Goal: Task Accomplishment & Management: Manage account settings

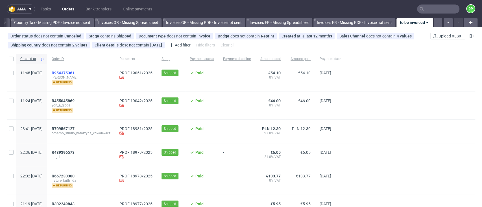
click at [74, 71] on span "R954375361" at bounding box center [63, 73] width 23 height 5
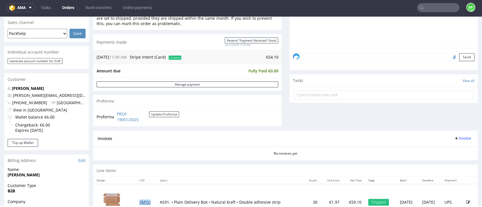
scroll to position [188, 0]
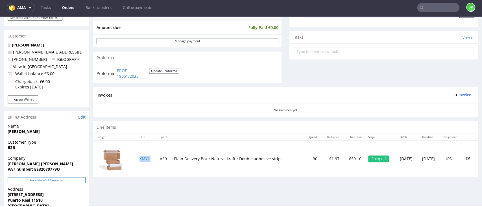
click at [48, 181] on button "Revalidate VAT number" at bounding box center [47, 181] width 78 height 6
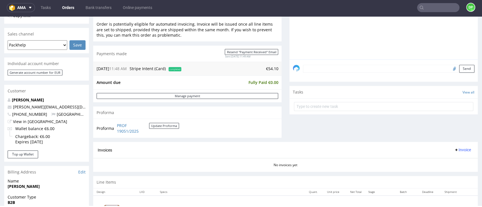
scroll to position [226, 0]
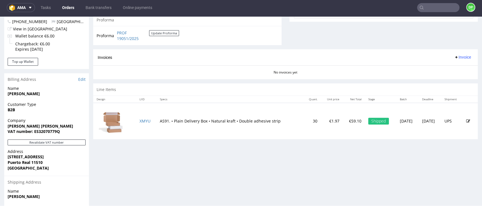
click at [452, 60] on button "Invoice" at bounding box center [462, 57] width 21 height 7
click at [444, 70] on span "Generate" at bounding box center [450, 69] width 27 height 6
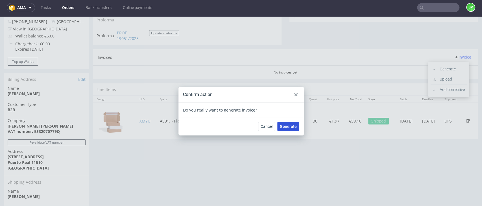
click at [285, 128] on span "Generate" at bounding box center [288, 127] width 17 height 4
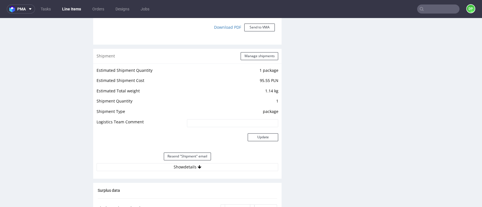
scroll to position [564, 0]
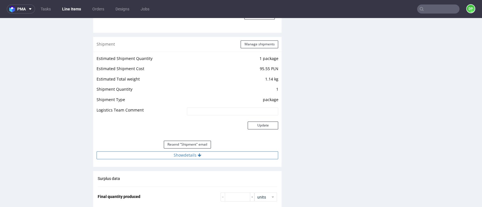
click at [163, 156] on button "Show details" at bounding box center [187, 156] width 181 height 8
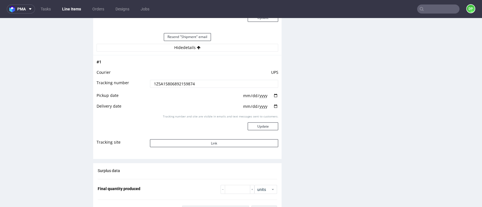
scroll to position [715, 0]
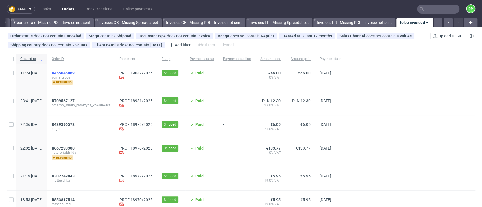
click at [75, 72] on span "R455045869" at bounding box center [63, 73] width 23 height 5
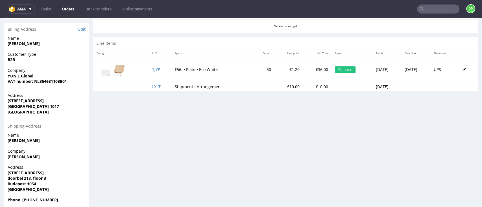
scroll to position [285, 0]
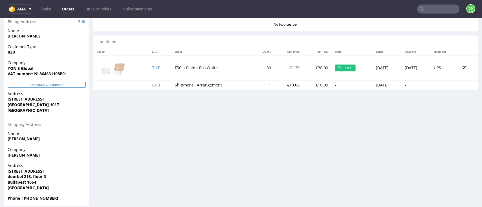
click at [34, 84] on button "Revalidate VAT number" at bounding box center [47, 85] width 78 height 6
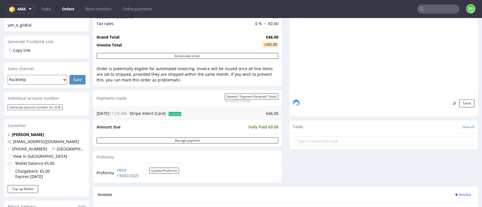
scroll to position [150, 0]
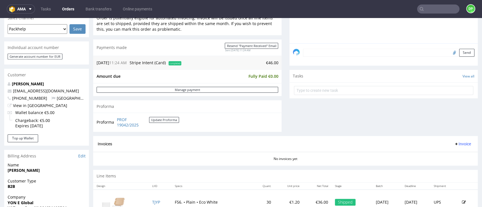
click at [454, 143] on span "Invoice" at bounding box center [462, 144] width 17 height 5
click at [442, 157] on span "Generate" at bounding box center [450, 156] width 27 height 6
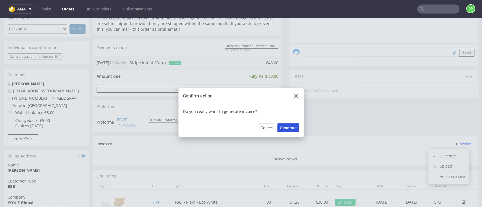
click at [286, 128] on span "Generate" at bounding box center [288, 128] width 17 height 4
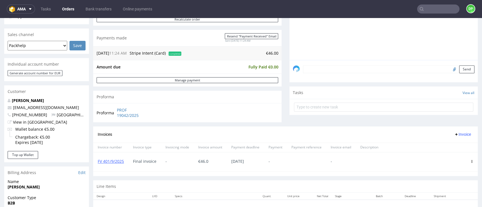
scroll to position [188, 0]
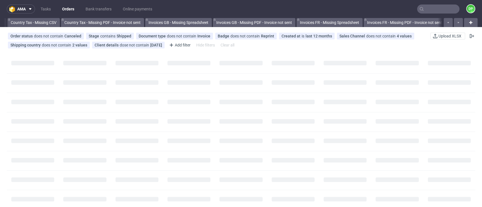
scroll to position [0, 659]
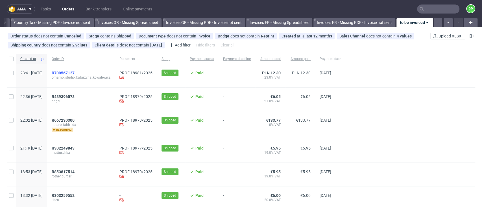
click at [75, 73] on span "R709567127" at bounding box center [63, 73] width 23 height 5
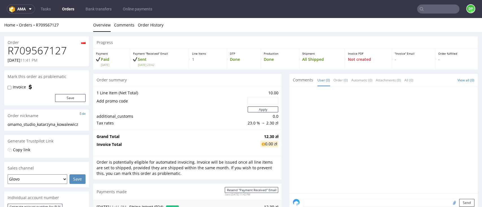
click at [70, 7] on link "Orders" at bounding box center [68, 9] width 19 height 9
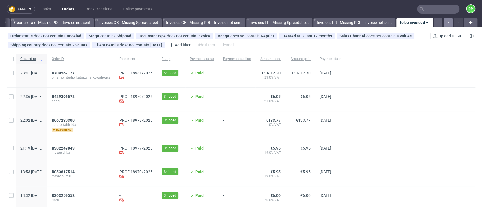
click at [445, 22] on button "button" at bounding box center [447, 22] width 9 height 9
click at [447, 23] on icon "button" at bounding box center [448, 22] width 2 height 5
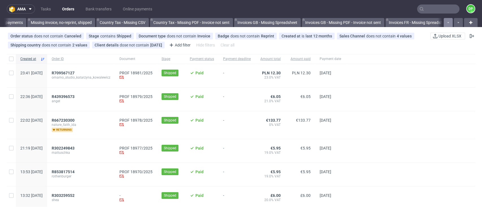
click at [447, 23] on icon "button" at bounding box center [448, 22] width 2 height 5
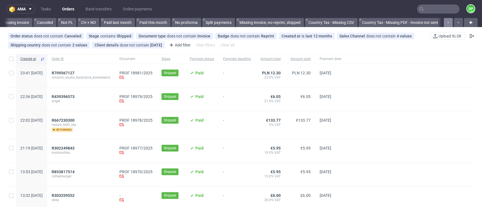
click at [447, 23] on icon "button" at bounding box center [448, 22] width 2 height 5
click at [444, 20] on button "button" at bounding box center [447, 22] width 9 height 9
click at [447, 20] on icon "button" at bounding box center [448, 22] width 2 height 5
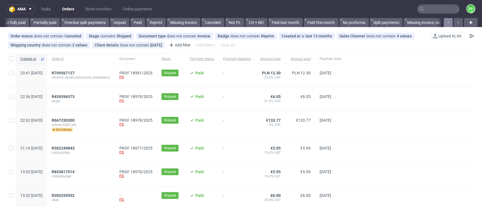
click at [447, 20] on icon "button" at bounding box center [448, 22] width 2 height 5
click at [443, 20] on div at bounding box center [452, 22] width 20 height 9
click at [11, 24] on link "All" at bounding box center [11, 22] width 11 height 9
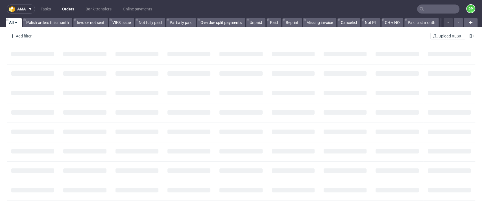
click at [421, 9] on input "text" at bounding box center [438, 9] width 42 height 9
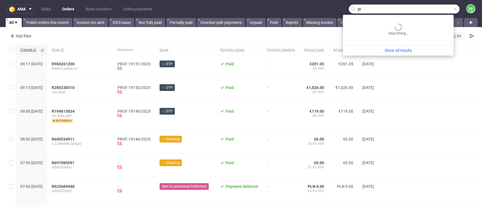
type input "p"
type input "d"
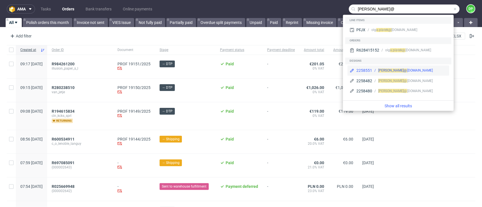
type input "a.piatek@"
click at [361, 71] on div "2258551" at bounding box center [364, 71] width 16 height 6
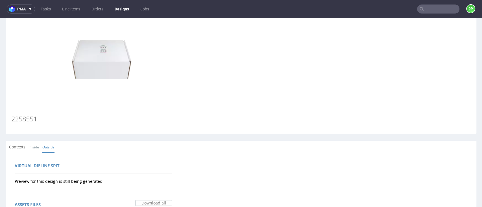
scroll to position [38, 0]
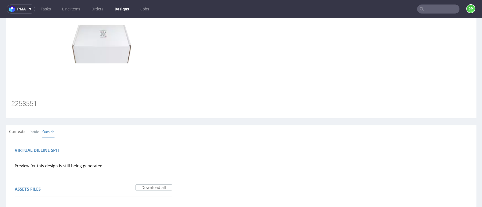
click at [18, 132] on span "Contexts" at bounding box center [17, 132] width 16 height 6
click at [34, 132] on link "Inside" at bounding box center [34, 132] width 9 height 12
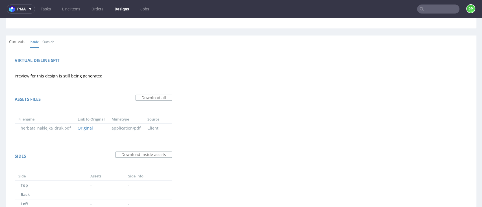
scroll to position [150, 0]
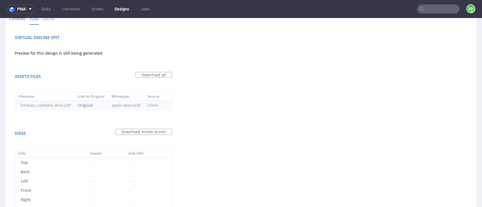
click at [150, 106] on td "Client" at bounding box center [153, 105] width 19 height 9
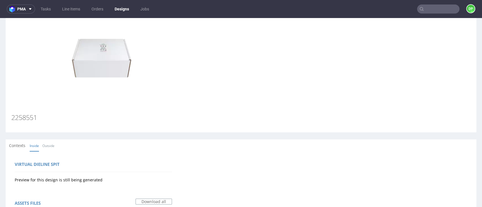
scroll to position [0, 0]
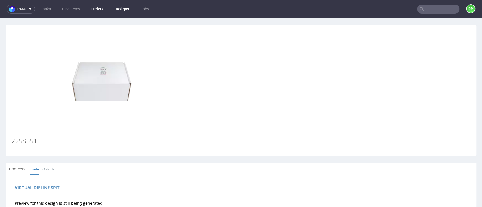
click at [96, 12] on link "Orders" at bounding box center [97, 9] width 19 height 9
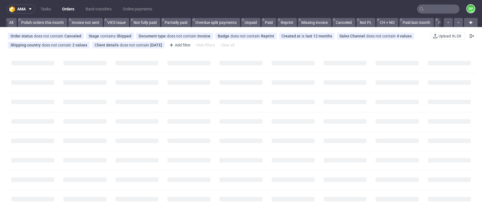
scroll to position [0, 659]
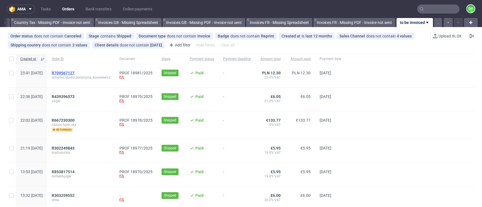
click at [75, 73] on span "R709567127" at bounding box center [63, 73] width 23 height 5
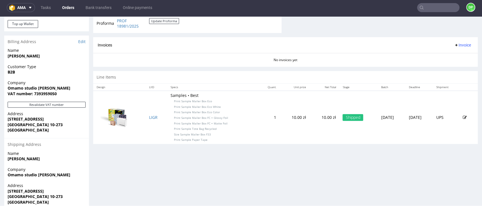
scroll to position [233, 0]
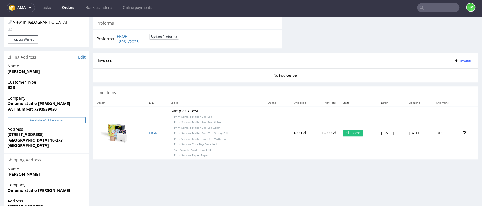
click at [36, 119] on button "Revalidate VAT number" at bounding box center [47, 120] width 78 height 6
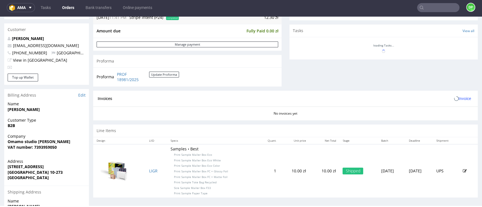
scroll to position [256, 0]
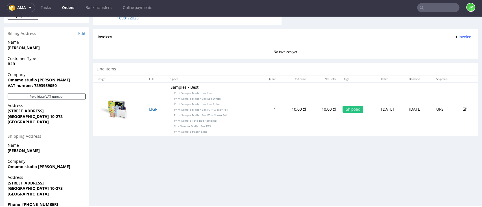
click at [454, 36] on span "Invoice" at bounding box center [462, 37] width 17 height 5
click at [438, 50] on span "Generate" at bounding box center [450, 49] width 27 height 6
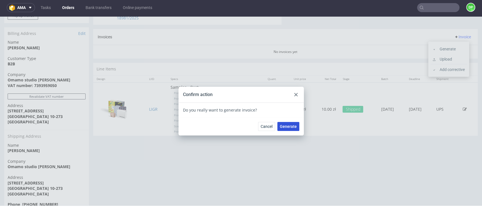
click at [282, 129] on span "Generate" at bounding box center [288, 127] width 17 height 4
click at [296, 95] on div at bounding box center [295, 94] width 7 height 7
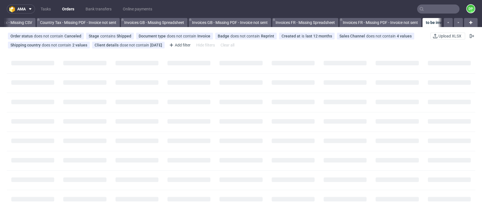
scroll to position [0, 659]
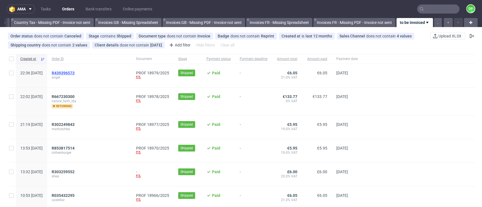
click at [75, 71] on span "R439396573" at bounding box center [63, 73] width 23 height 5
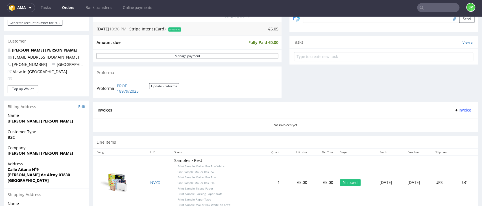
scroll to position [188, 0]
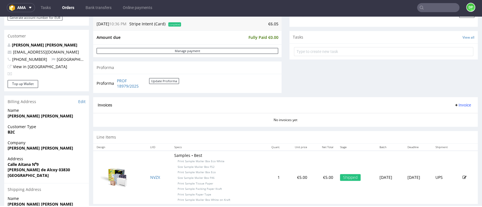
click at [454, 104] on span "Invoice" at bounding box center [462, 105] width 17 height 5
click at [443, 114] on li "Generate" at bounding box center [448, 117] width 36 height 10
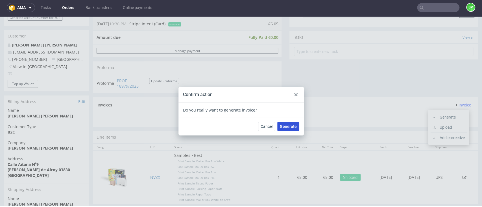
click at [290, 126] on span "Generate" at bounding box center [288, 127] width 17 height 4
drag, startPoint x: 294, startPoint y: 94, endPoint x: 234, endPoint y: 67, distance: 65.8
click at [294, 93] on icon at bounding box center [295, 94] width 3 height 3
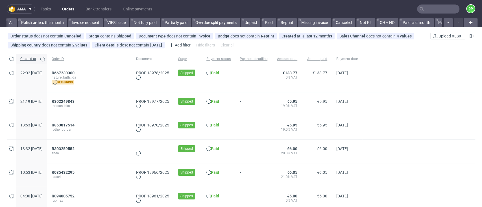
scroll to position [0, 659]
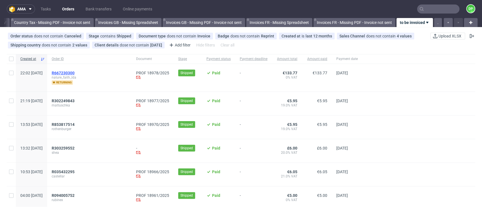
click at [75, 71] on span "R667230300" at bounding box center [63, 73] width 23 height 5
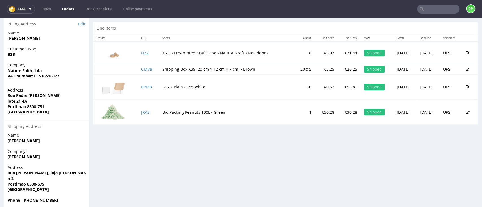
scroll to position [291, 0]
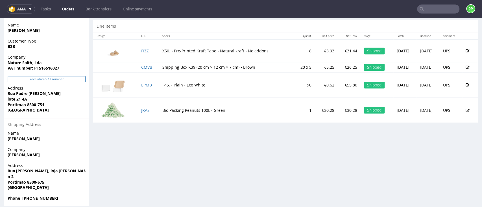
click at [60, 79] on button "Revalidate VAT number" at bounding box center [47, 79] width 78 height 6
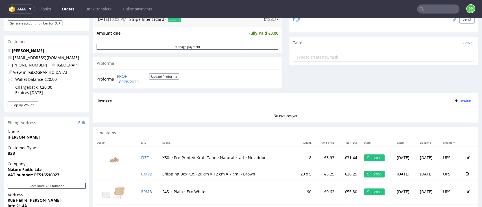
scroll to position [226, 0]
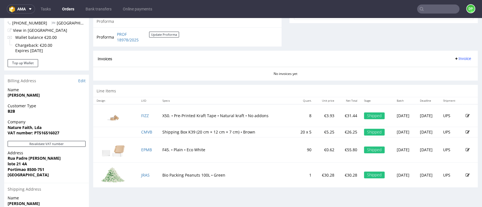
click at [454, 60] on span "Invoice" at bounding box center [462, 58] width 17 height 5
click at [440, 73] on li "Generate" at bounding box center [448, 70] width 36 height 10
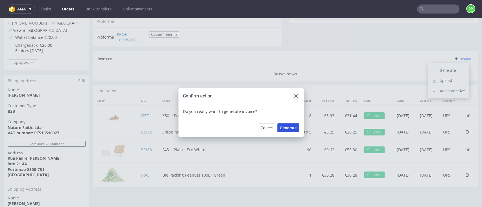
click at [288, 126] on span "Generate" at bounding box center [288, 128] width 17 height 4
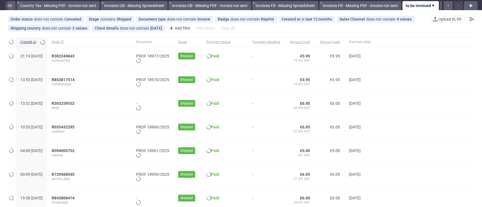
scroll to position [0, 659]
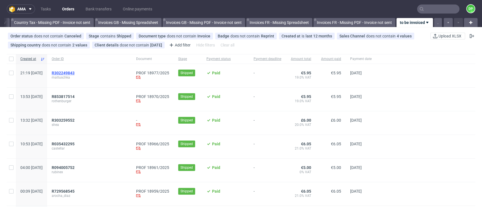
click at [75, 73] on span "R302249843" at bounding box center [63, 73] width 23 height 5
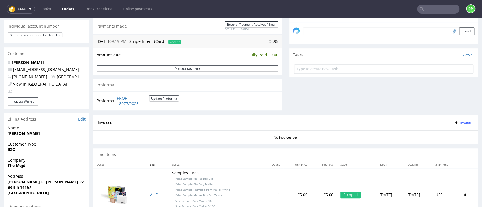
scroll to position [188, 0]
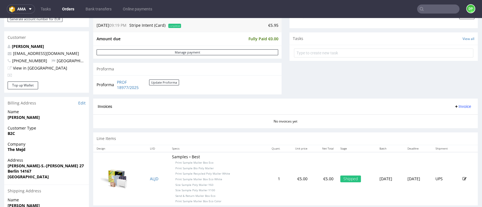
click at [460, 107] on button "Invoice" at bounding box center [462, 106] width 21 height 7
click at [452, 116] on span "Generate" at bounding box center [450, 119] width 27 height 6
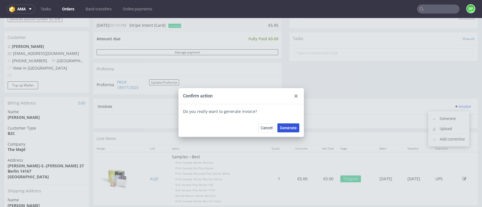
click at [285, 128] on span "Generate" at bounding box center [288, 128] width 17 height 4
click at [294, 96] on icon at bounding box center [295, 96] width 3 height 3
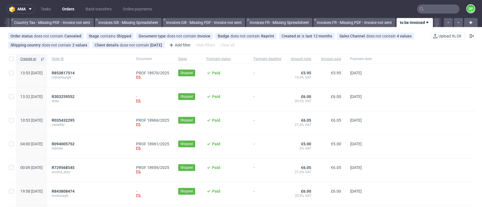
scroll to position [0, 659]
click at [75, 72] on span "R853817514" at bounding box center [63, 73] width 23 height 5
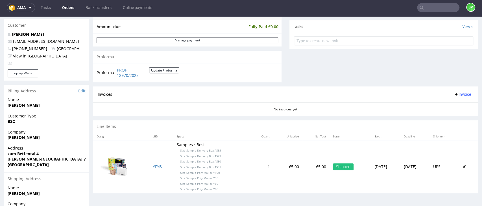
scroll to position [188, 0]
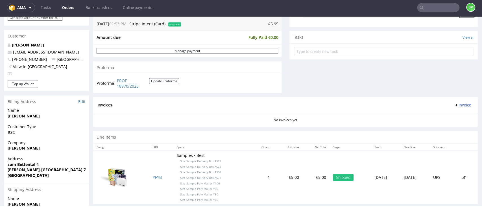
click at [454, 106] on span "Invoice" at bounding box center [462, 105] width 17 height 5
click at [446, 115] on span "Generate" at bounding box center [450, 117] width 27 height 6
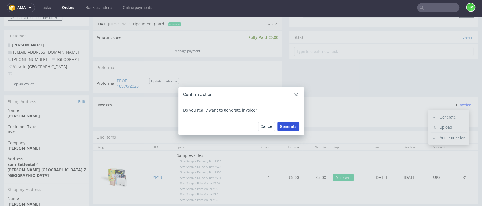
click at [284, 122] on button "Generate" at bounding box center [288, 126] width 22 height 9
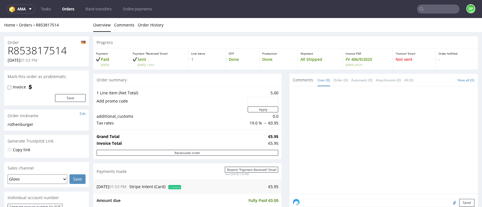
click at [64, 9] on link "Orders" at bounding box center [68, 9] width 19 height 9
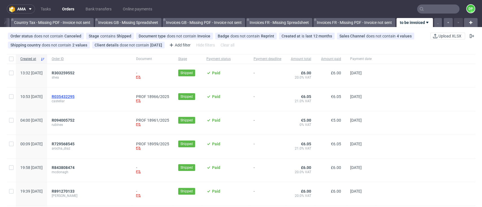
click at [75, 98] on span "R035432295" at bounding box center [63, 97] width 23 height 5
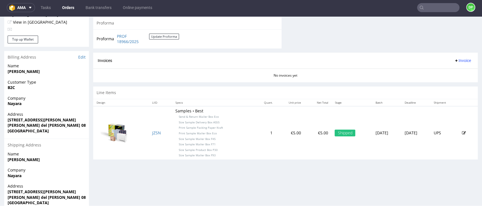
scroll to position [218, 0]
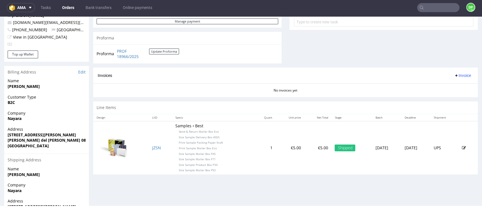
click at [454, 76] on icon at bounding box center [456, 75] width 5 height 5
click at [443, 85] on span "Generate" at bounding box center [450, 88] width 27 height 6
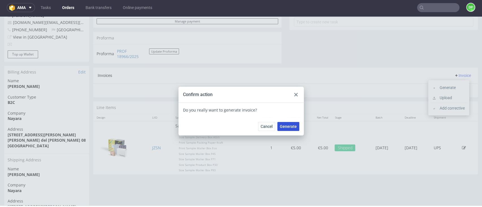
click at [284, 128] on span "Generate" at bounding box center [288, 127] width 17 height 4
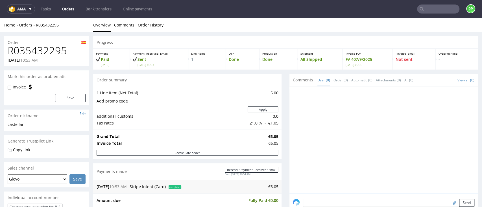
click at [73, 9] on link "Orders" at bounding box center [68, 9] width 19 height 9
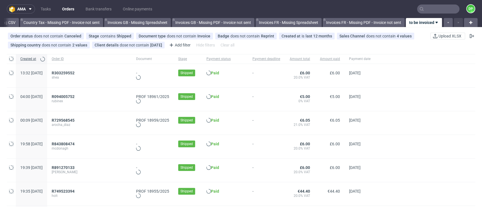
scroll to position [0, 659]
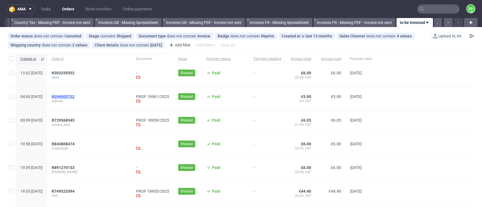
click at [75, 98] on span "R094005752" at bounding box center [63, 97] width 23 height 5
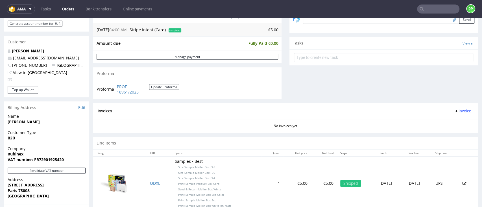
scroll to position [270, 0]
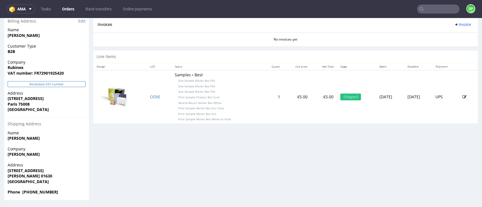
click at [62, 84] on button "Revalidate VAT number" at bounding box center [47, 84] width 78 height 6
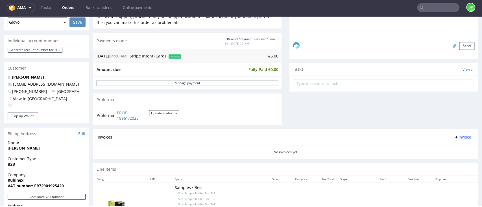
scroll to position [157, 0]
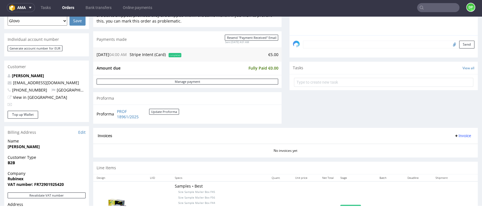
click at [454, 137] on span "Invoice" at bounding box center [462, 136] width 17 height 5
click at [443, 150] on span "Generate" at bounding box center [450, 148] width 27 height 6
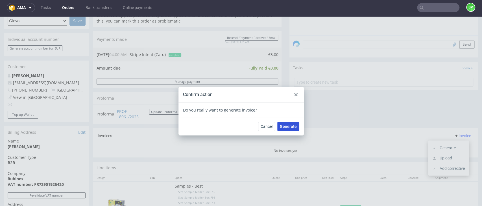
click at [286, 128] on span "Generate" at bounding box center [288, 127] width 17 height 4
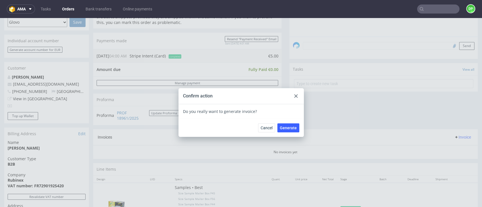
click at [294, 97] on icon at bounding box center [295, 96] width 3 height 3
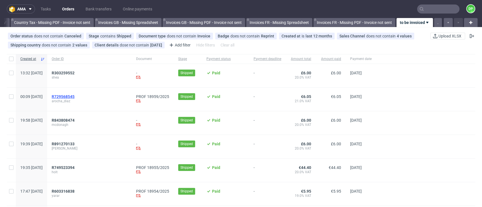
click at [75, 97] on span "R729568545" at bounding box center [63, 97] width 23 height 5
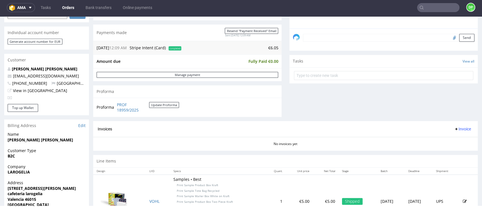
scroll to position [188, 0]
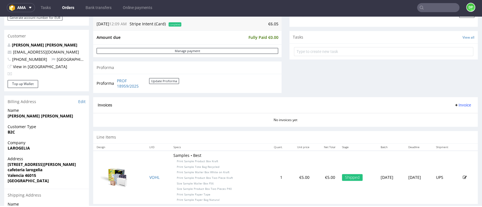
click at [454, 107] on span "Invoice" at bounding box center [462, 105] width 17 height 5
click at [443, 117] on span "Generate" at bounding box center [450, 117] width 27 height 6
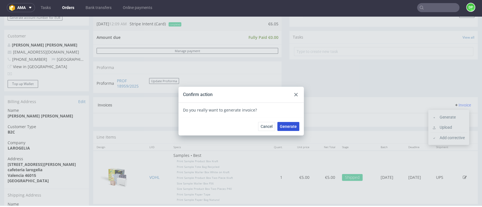
click at [287, 127] on span "Generate" at bounding box center [288, 127] width 17 height 4
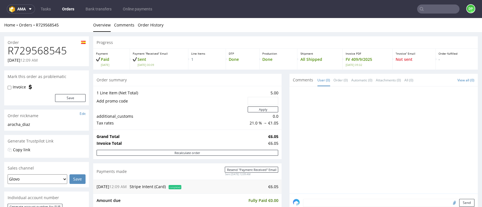
click at [69, 11] on link "Orders" at bounding box center [68, 9] width 19 height 9
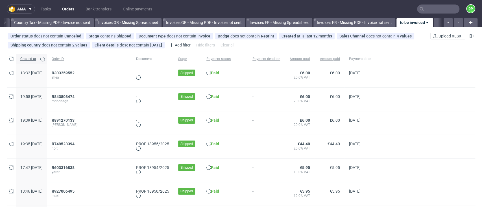
scroll to position [0, 659]
click at [75, 145] on span "R749523394" at bounding box center [63, 144] width 23 height 5
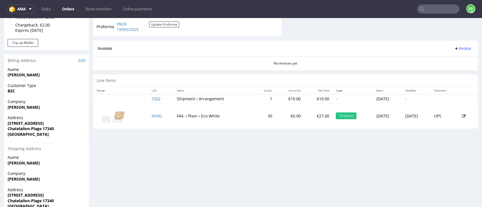
scroll to position [271, 0]
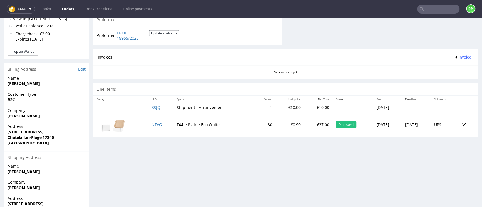
scroll to position [226, 0]
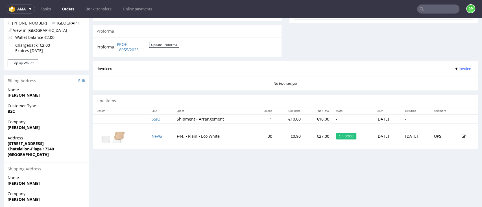
click at [454, 69] on span "Invoice" at bounding box center [462, 69] width 17 height 5
click at [439, 79] on span "Generate" at bounding box center [450, 81] width 27 height 6
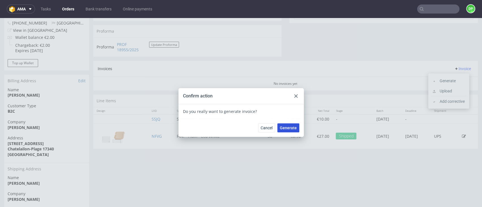
click at [289, 128] on span "Generate" at bounding box center [288, 128] width 17 height 4
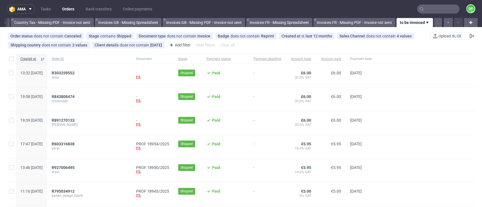
scroll to position [38, 0]
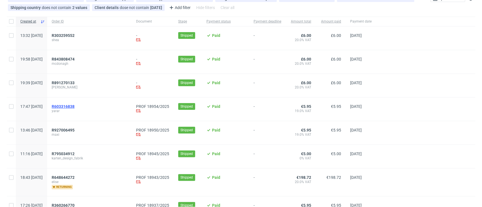
click at [75, 107] on span "R603316838" at bounding box center [63, 106] width 23 height 5
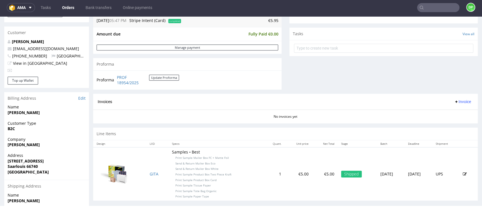
scroll to position [180, 0]
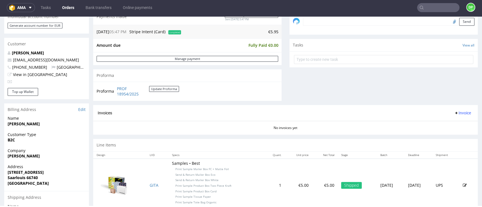
click at [454, 114] on span "Invoice" at bounding box center [462, 113] width 17 height 5
click at [433, 125] on icon at bounding box center [433, 125] width 3 height 3
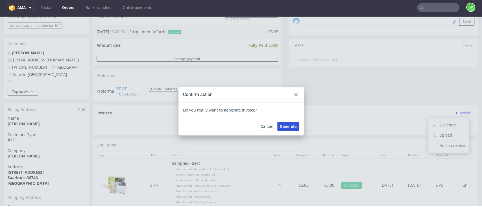
click at [286, 125] on span "Generate" at bounding box center [288, 127] width 17 height 4
click at [294, 95] on use at bounding box center [295, 94] width 3 height 3
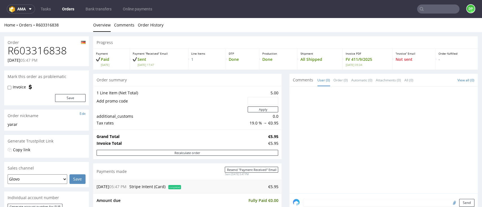
click at [68, 12] on link "Orders" at bounding box center [68, 9] width 19 height 9
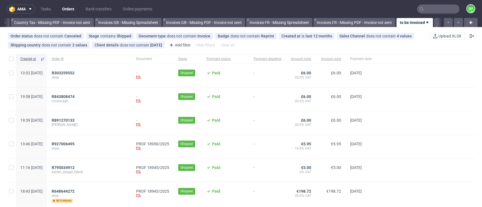
scroll to position [0, 659]
click at [74, 143] on span "R927006495" at bounding box center [63, 144] width 23 height 5
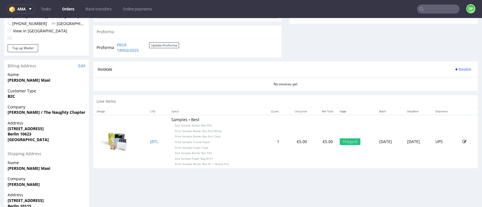
scroll to position [226, 0]
click at [454, 67] on span "Invoice" at bounding box center [462, 69] width 17 height 5
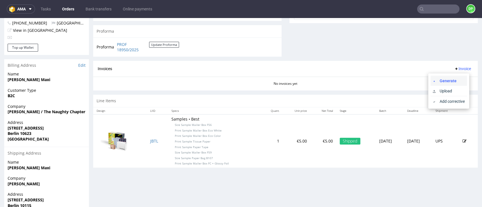
click at [437, 84] on li "Generate" at bounding box center [448, 81] width 36 height 10
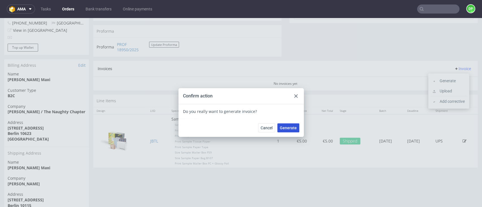
click at [284, 129] on span "Generate" at bounding box center [288, 128] width 17 height 4
click at [281, 128] on span "Generate" at bounding box center [288, 128] width 17 height 4
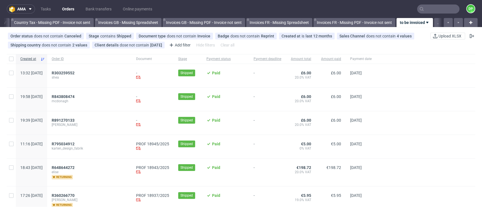
scroll to position [0, 659]
click at [75, 144] on span "R795034912" at bounding box center [63, 144] width 23 height 5
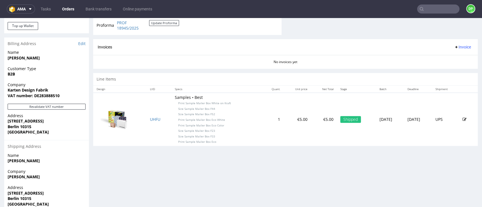
scroll to position [270, 0]
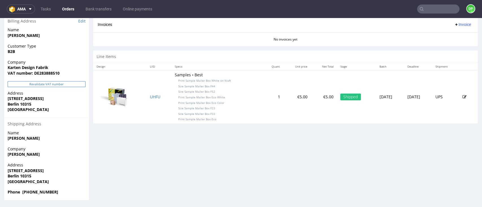
click at [51, 86] on button "Revalidate VAT number" at bounding box center [47, 84] width 78 height 6
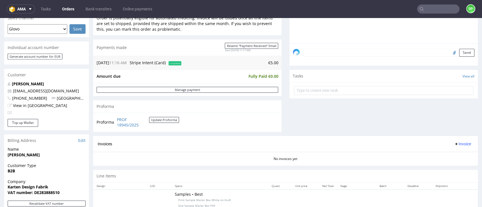
scroll to position [263, 0]
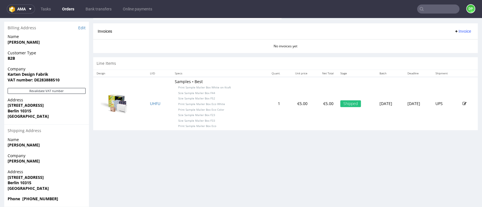
click at [454, 30] on span "Invoice" at bounding box center [462, 31] width 17 height 5
click at [447, 42] on span "Generate" at bounding box center [450, 43] width 27 height 6
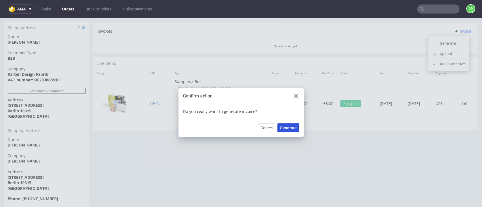
click at [284, 128] on span "Generate" at bounding box center [288, 128] width 17 height 4
click icon
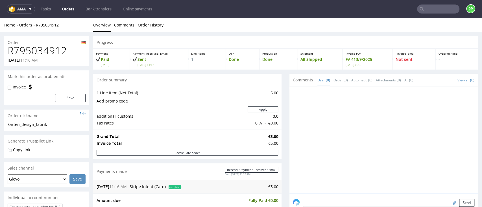
click at [68, 10] on link "Orders" at bounding box center [68, 9] width 19 height 9
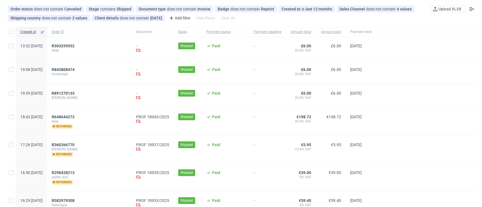
scroll to position [38, 0]
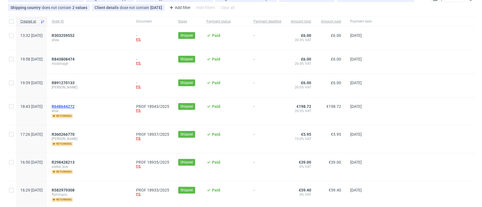
click at [75, 105] on span "R648644272" at bounding box center [63, 106] width 23 height 5
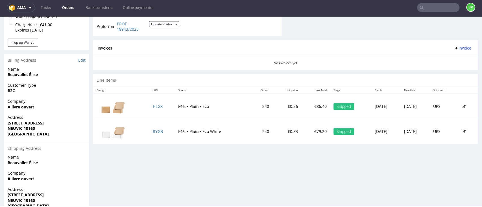
scroll to position [233, 0]
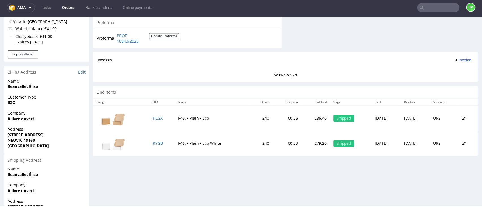
click at [454, 60] on span "Invoice" at bounding box center [462, 60] width 17 height 5
click at [440, 70] on span "Generate" at bounding box center [450, 72] width 27 height 6
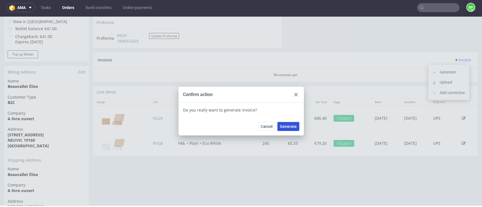
click at [289, 129] on button "Generate" at bounding box center [288, 126] width 22 height 9
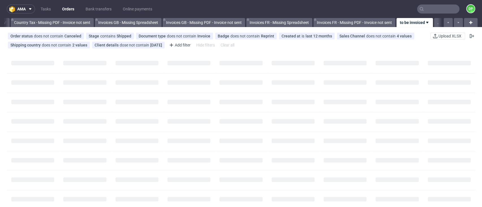
scroll to position [0, 659]
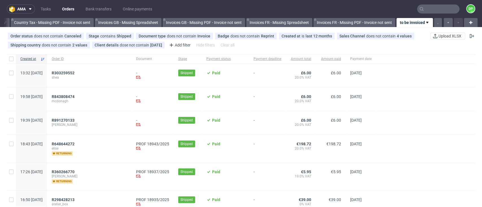
click at [85, 141] on div "R648644272 [PERSON_NAME] returning" at bounding box center [89, 149] width 84 height 28
click at [75, 145] on span "R648644272" at bounding box center [63, 144] width 23 height 5
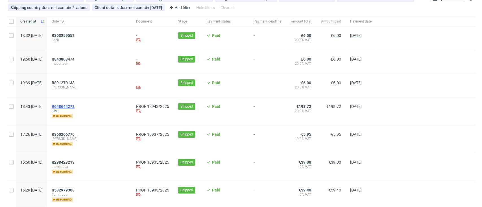
click at [75, 106] on span "R648644272" at bounding box center [63, 106] width 23 height 5
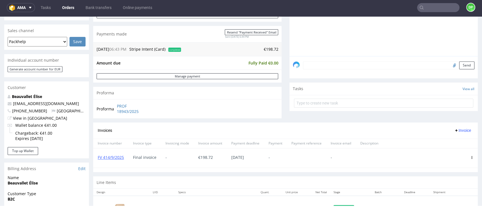
scroll to position [120, 0]
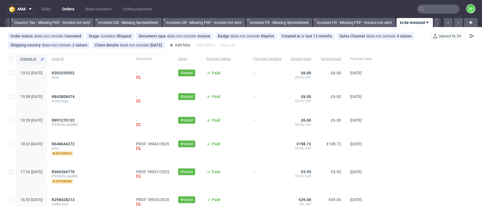
scroll to position [0, 659]
click at [75, 145] on span "R648644272" at bounding box center [63, 144] width 23 height 5
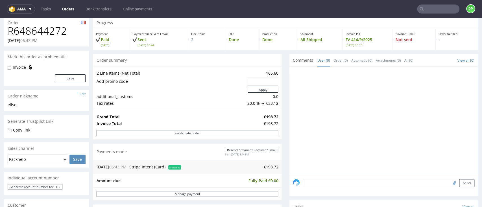
scroll to position [7, 0]
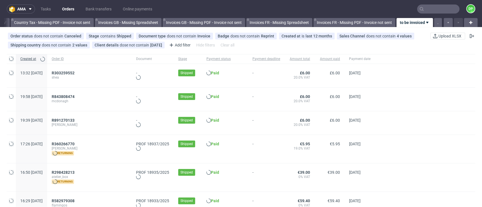
scroll to position [0, 659]
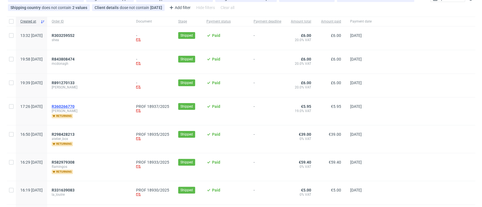
click at [75, 106] on span "R360266770" at bounding box center [63, 106] width 23 height 5
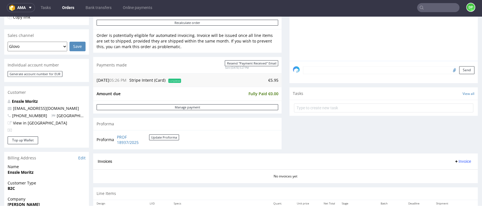
scroll to position [142, 0]
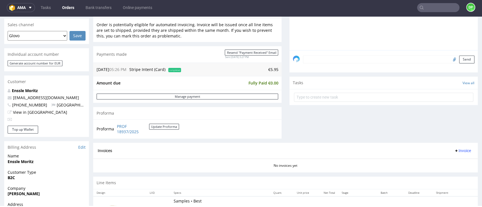
click at [454, 150] on span "Invoice" at bounding box center [462, 151] width 17 height 5
click at [436, 163] on span at bounding box center [434, 163] width 5 height 5
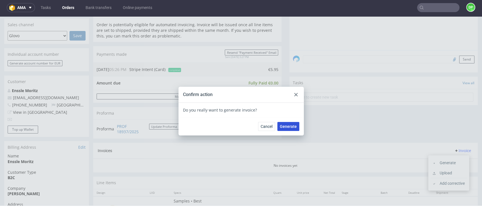
click at [286, 126] on span "Generate" at bounding box center [288, 127] width 17 height 4
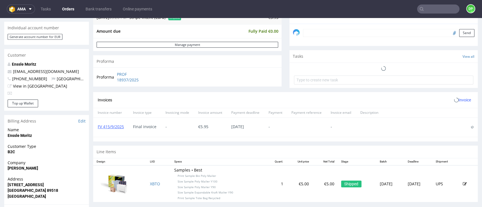
scroll to position [188, 0]
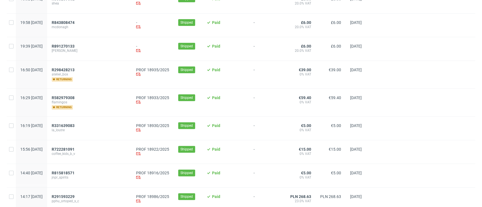
scroll to position [75, 0]
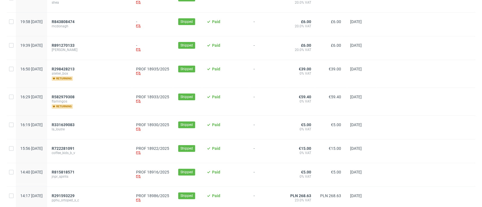
click at [82, 66] on div "R298428213 atelier_box returning" at bounding box center [89, 74] width 84 height 28
click at [75, 68] on span "R298428213" at bounding box center [63, 69] width 23 height 5
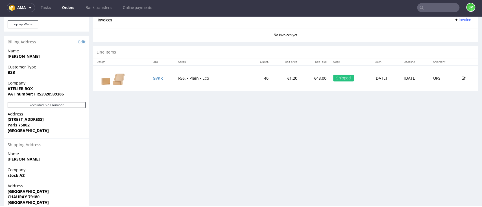
scroll to position [286, 0]
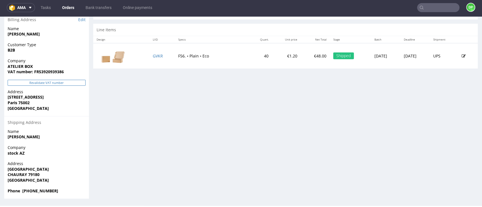
click at [65, 82] on button "Revalidate VAT number" at bounding box center [47, 83] width 78 height 6
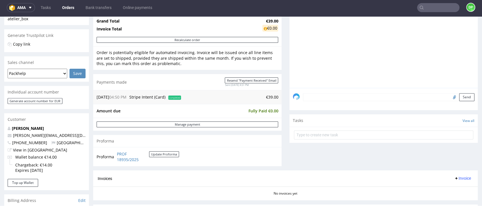
scroll to position [188, 0]
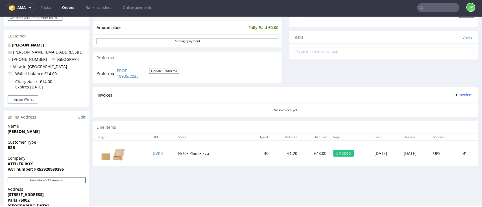
click at [454, 95] on span "Invoice" at bounding box center [462, 95] width 17 height 5
click at [436, 106] on span at bounding box center [434, 107] width 5 height 5
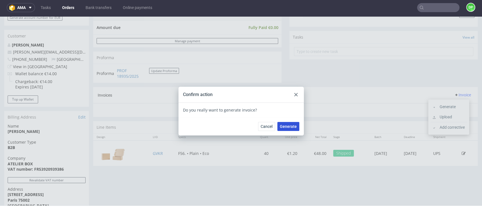
click at [284, 129] on button "Generate" at bounding box center [288, 126] width 22 height 9
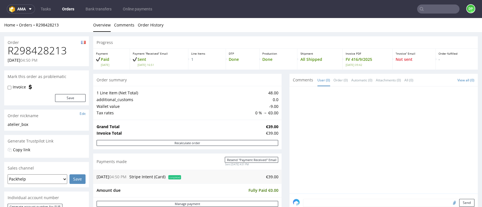
click at [68, 9] on link "Orders" at bounding box center [68, 9] width 19 height 9
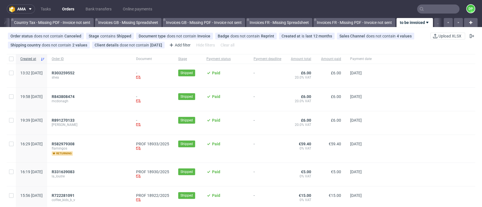
scroll to position [0, 659]
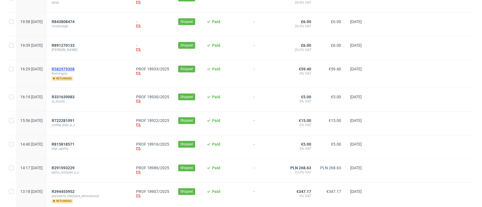
click at [75, 68] on span "R582979308" at bounding box center [63, 69] width 23 height 5
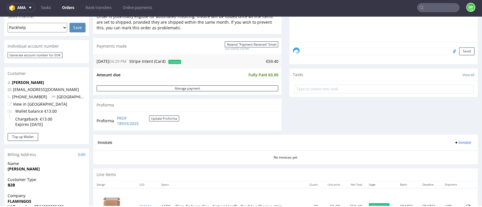
scroll to position [286, 0]
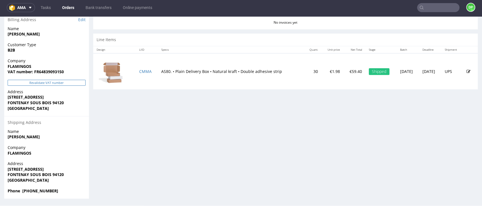
click at [52, 83] on button "Revalidate VAT number" at bounding box center [47, 83] width 78 height 6
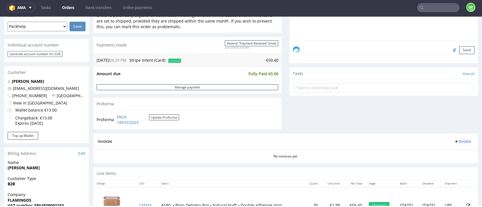
scroll to position [188, 0]
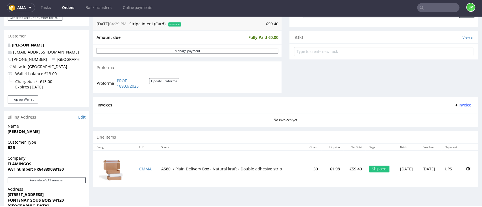
click at [454, 105] on span "Invoice" at bounding box center [462, 105] width 17 height 5
click at [437, 117] on span "Generate" at bounding box center [450, 117] width 27 height 6
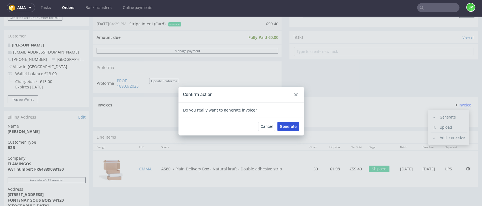
click at [282, 125] on span "Generate" at bounding box center [288, 127] width 17 height 4
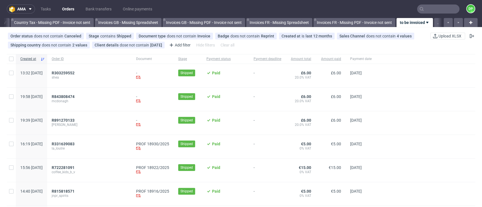
scroll to position [0, 659]
click at [75, 145] on span "R331639083" at bounding box center [63, 144] width 23 height 5
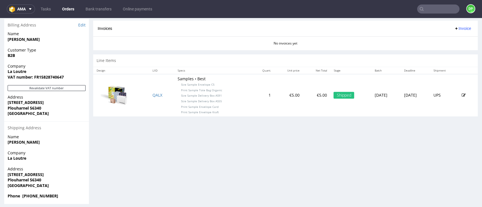
scroll to position [270, 0]
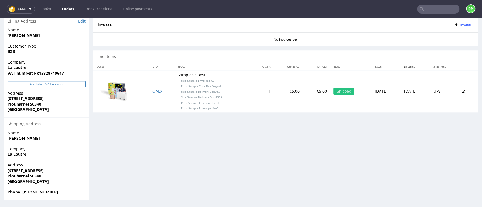
click at [47, 84] on button "Revalidate VAT number" at bounding box center [47, 84] width 78 height 6
click at [454, 27] on button "Invoice" at bounding box center [462, 24] width 21 height 7
click at [431, 36] on li "Generate" at bounding box center [448, 36] width 36 height 10
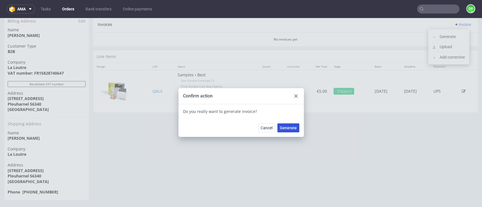
click at [287, 124] on button "Generate" at bounding box center [288, 128] width 22 height 9
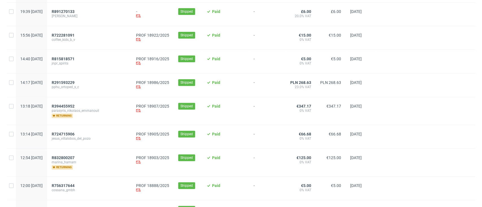
scroll to position [75, 0]
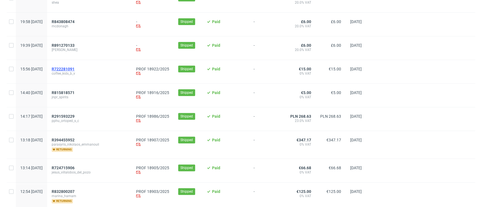
click at [75, 69] on span "R722281091" at bounding box center [63, 69] width 23 height 5
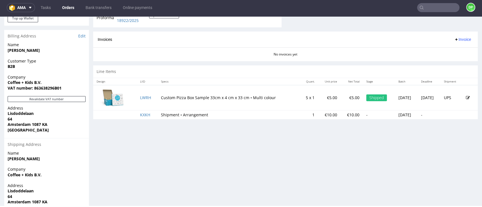
scroll to position [281, 0]
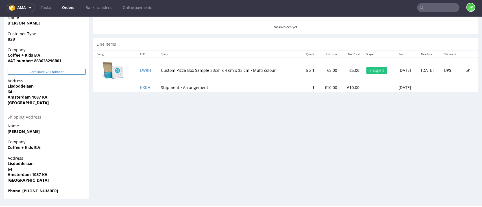
click at [52, 69] on button "Revalidate VAT number" at bounding box center [47, 72] width 78 height 6
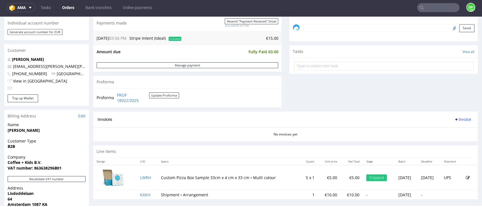
scroll to position [188, 0]
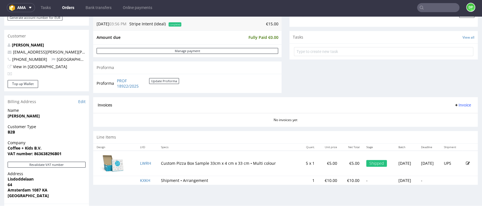
click at [454, 104] on span "Invoice" at bounding box center [462, 105] width 17 height 5
click at [441, 115] on span "Generate" at bounding box center [450, 117] width 27 height 6
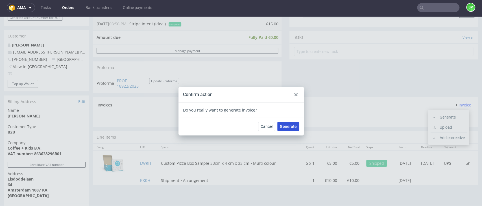
click at [280, 126] on span "Generate" at bounding box center [288, 127] width 17 height 4
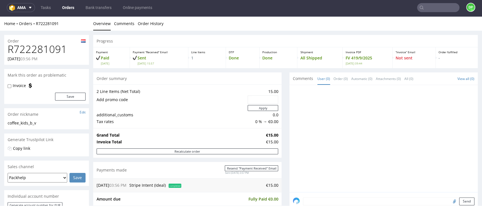
click at [69, 6] on link "Orders" at bounding box center [68, 7] width 19 height 9
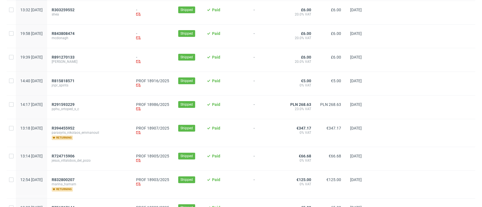
scroll to position [75, 0]
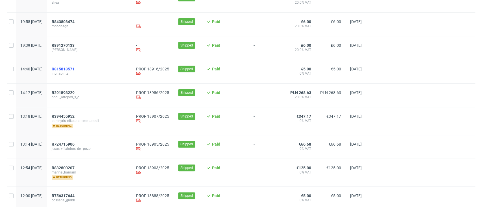
click at [75, 69] on span "R815818571" at bounding box center [63, 69] width 23 height 5
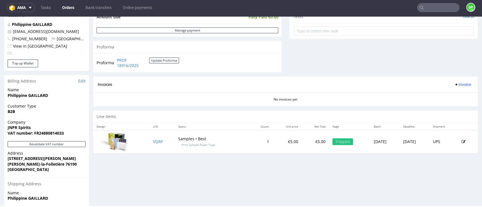
scroll to position [270, 0]
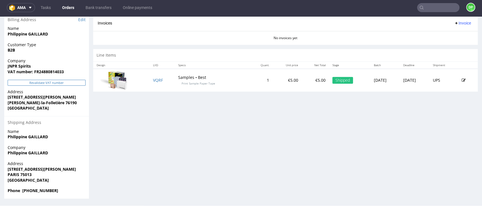
click at [66, 81] on button "Revalidate VAT number" at bounding box center [47, 83] width 78 height 6
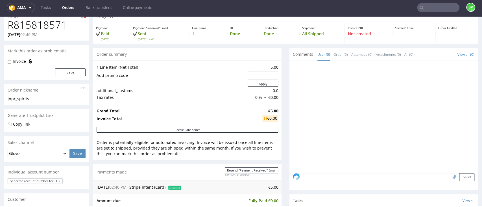
scroll to position [0, 0]
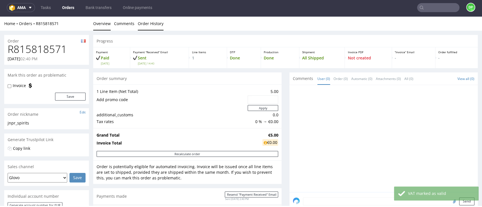
click at [142, 27] on link "Order History" at bounding box center [151, 24] width 26 height 14
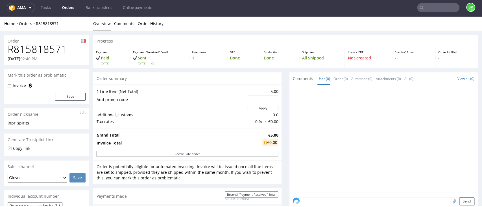
click at [96, 27] on link "Overview" at bounding box center [101, 24] width 17 height 14
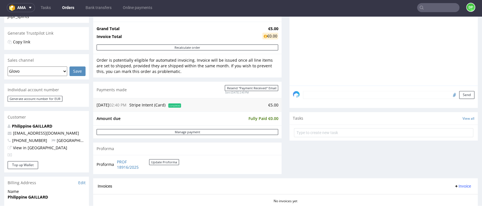
scroll to position [188, 0]
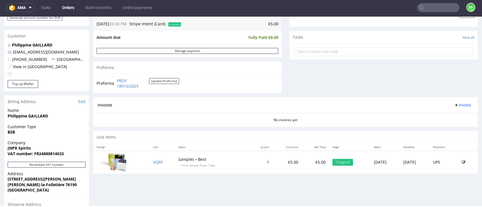
click at [454, 104] on span "Invoice" at bounding box center [462, 105] width 17 height 5
click at [435, 120] on li "Generate" at bounding box center [448, 117] width 36 height 10
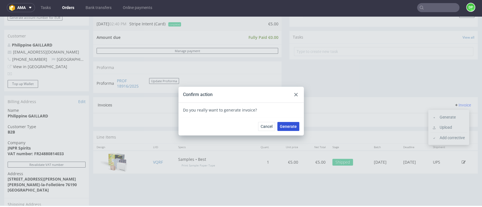
click at [293, 127] on span "Generate" at bounding box center [288, 127] width 17 height 4
click at [294, 96] on icon at bounding box center [295, 94] width 3 height 3
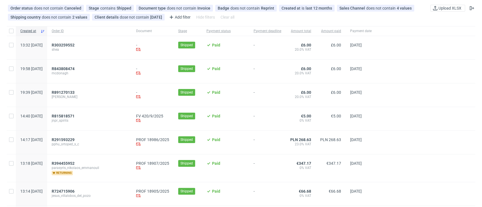
scroll to position [38, 0]
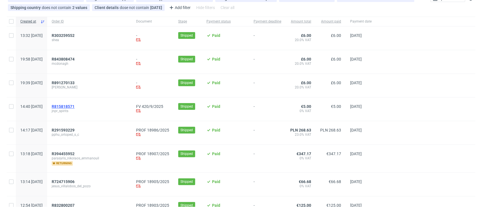
click at [75, 105] on span "R815818571" at bounding box center [63, 106] width 23 height 5
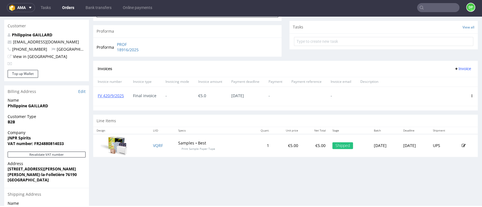
scroll to position [150, 0]
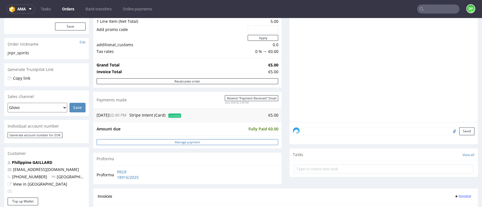
scroll to position [150, 0]
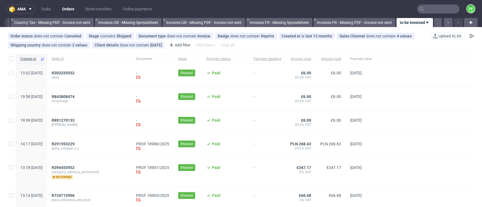
scroll to position [38, 0]
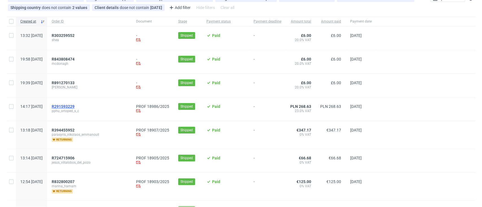
click at [75, 107] on span "R291593229" at bounding box center [63, 106] width 23 height 5
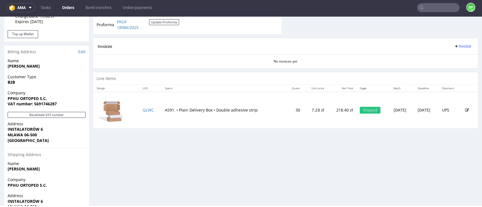
scroll to position [286, 0]
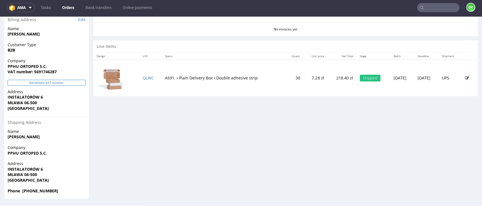
click at [53, 82] on button "Revalidate VAT number" at bounding box center [47, 83] width 78 height 6
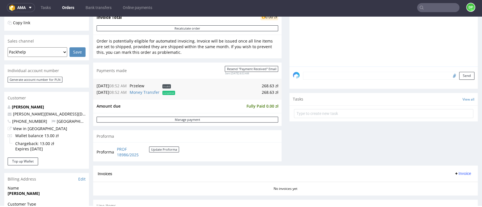
scroll to position [226, 0]
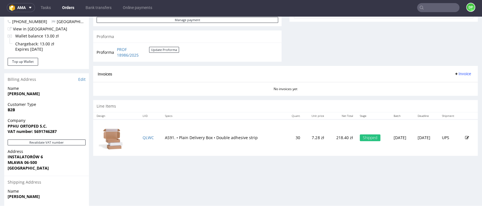
click at [454, 73] on span "Invoice" at bounding box center [462, 74] width 17 height 5
click at [438, 85] on span "Generate" at bounding box center [450, 86] width 27 height 6
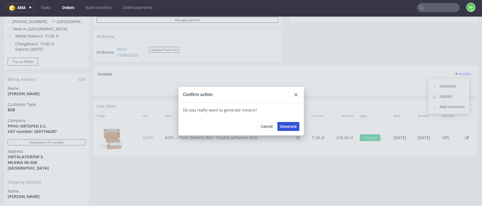
click at [281, 126] on span "Generate" at bounding box center [288, 127] width 17 height 4
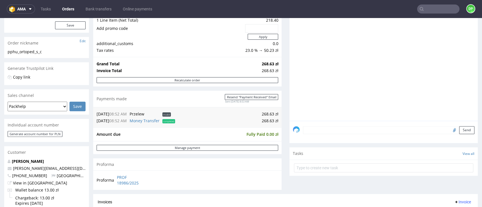
scroll to position [150, 0]
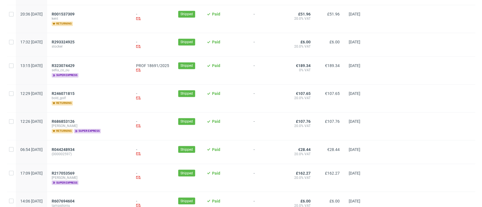
scroll to position [637, 0]
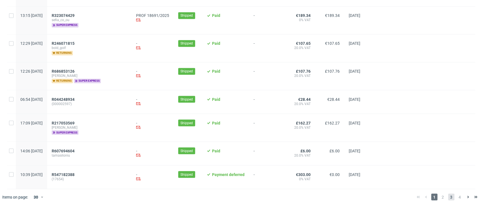
click at [448, 197] on span "3" at bounding box center [451, 197] width 6 height 7
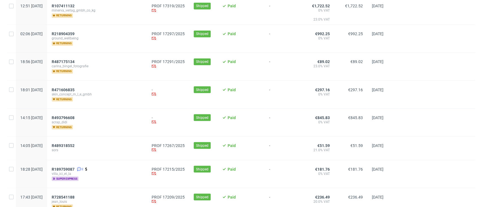
scroll to position [664, 0]
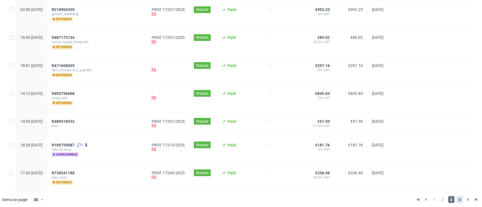
click at [456, 196] on span "4" at bounding box center [459, 199] width 6 height 7
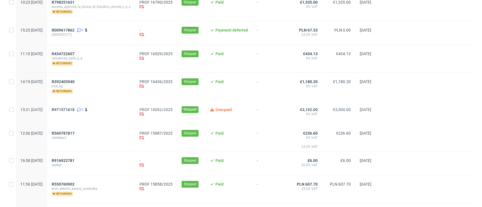
scroll to position [113, 0]
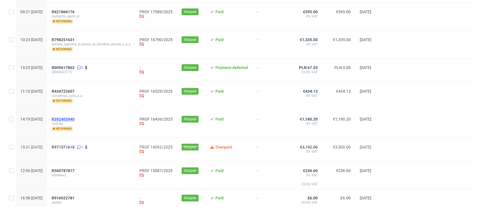
click at [75, 119] on span "R392405940" at bounding box center [63, 119] width 23 height 5
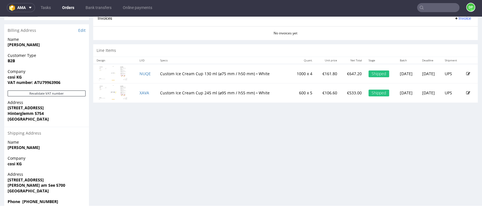
scroll to position [286, 0]
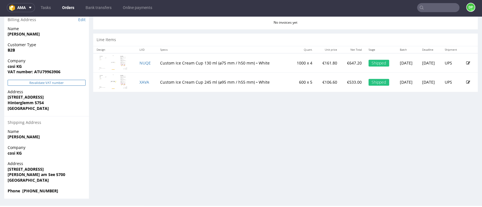
click at [57, 80] on button "Revalidate VAT number" at bounding box center [47, 83] width 78 height 6
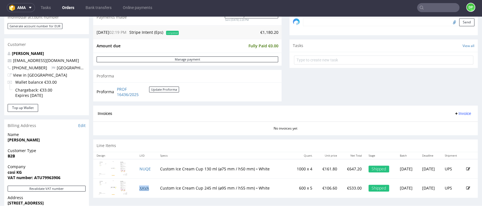
scroll to position [113, 0]
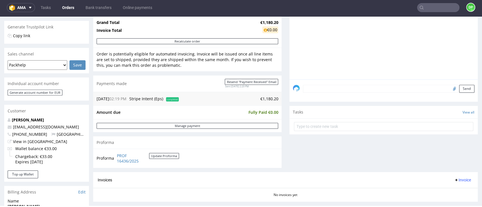
click at [454, 178] on span "Invoice" at bounding box center [462, 180] width 17 height 5
click at [435, 149] on icon at bounding box center [433, 148] width 3 height 3
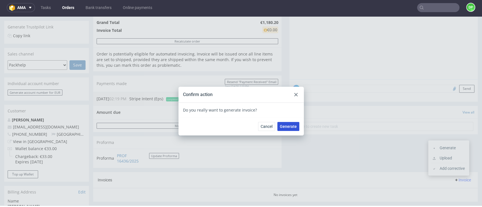
click at [285, 127] on span "Generate" at bounding box center [288, 127] width 17 height 4
click at [291, 125] on span "Generate" at bounding box center [288, 127] width 17 height 4
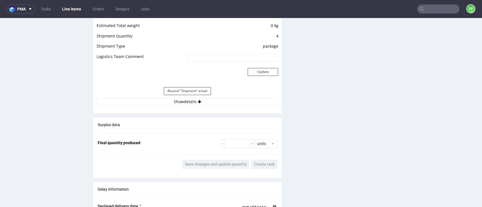
scroll to position [489, 0]
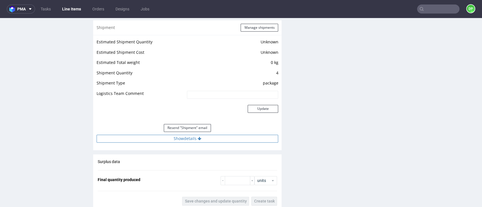
click at [169, 137] on button "Show details" at bounding box center [187, 139] width 181 height 8
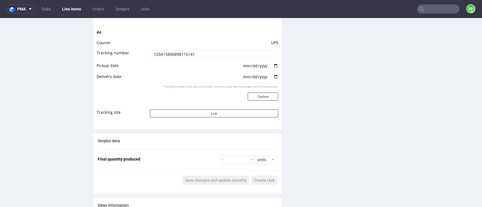
scroll to position [903, 0]
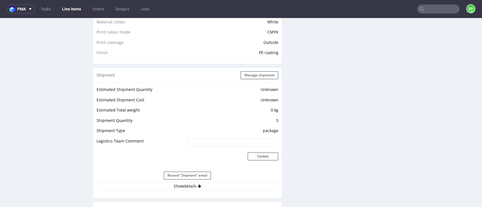
scroll to position [489, 0]
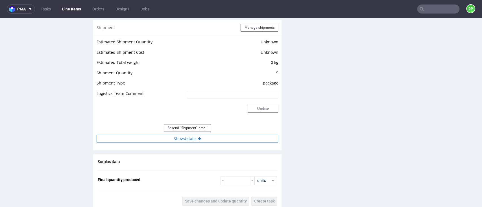
click at [180, 137] on button "Show details" at bounding box center [187, 139] width 181 height 8
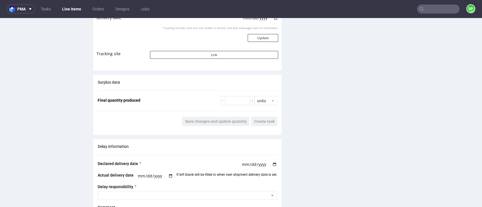
scroll to position [1091, 0]
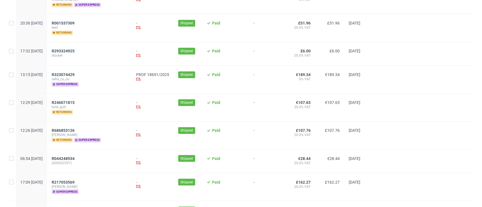
scroll to position [637, 0]
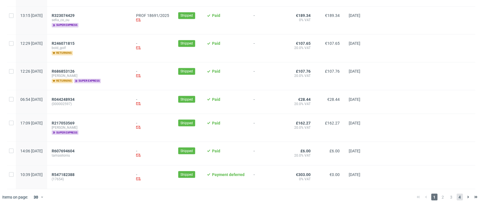
click at [456, 199] on span "4" at bounding box center [459, 197] width 6 height 7
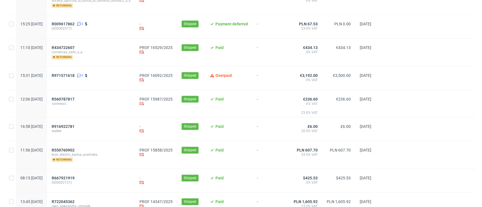
scroll to position [167, 0]
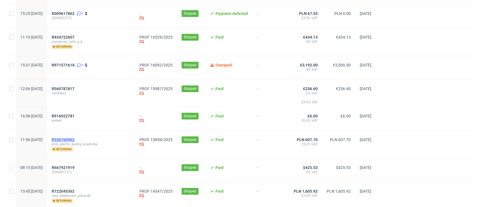
click at [75, 141] on span "R550760902" at bounding box center [63, 140] width 23 height 5
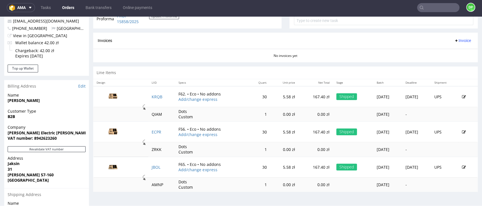
scroll to position [226, 0]
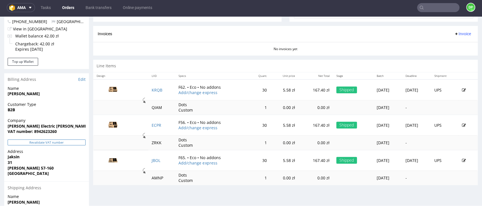
click at [45, 142] on button "Revalidate VAT number" at bounding box center [47, 143] width 78 height 6
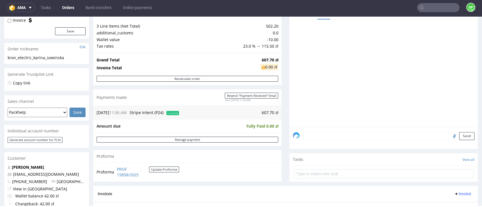
scroll to position [103, 0]
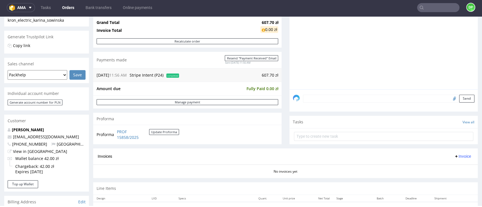
click at [454, 155] on span "Invoice" at bounding box center [462, 156] width 17 height 5
click at [437, 167] on span at bounding box center [434, 168] width 5 height 5
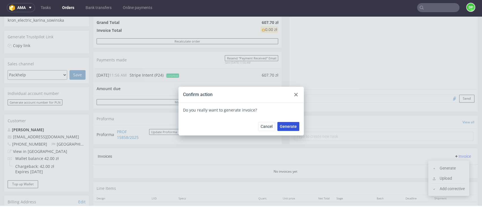
click at [280, 128] on span "Generate" at bounding box center [288, 127] width 17 height 4
click at [295, 94] on div at bounding box center [295, 94] width 7 height 7
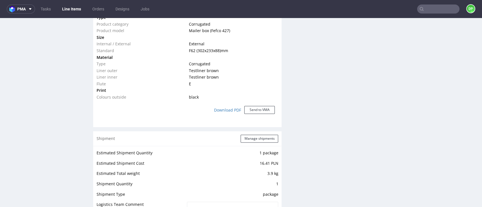
scroll to position [527, 0]
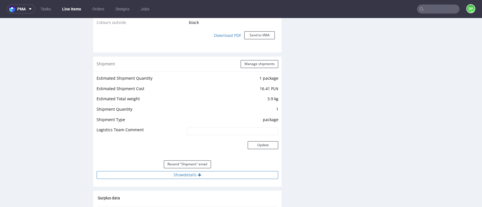
click at [166, 175] on button "Show details" at bounding box center [187, 175] width 181 height 8
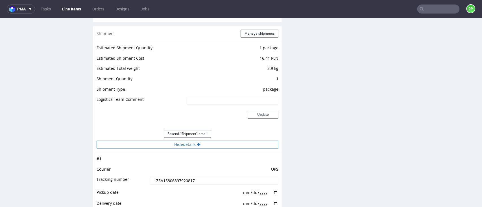
scroll to position [640, 0]
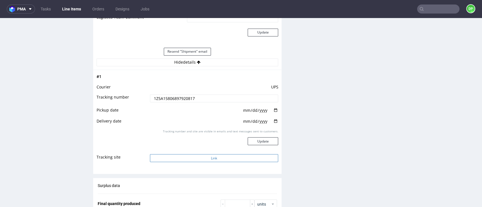
click at [208, 157] on button "Link" at bounding box center [214, 158] width 128 height 8
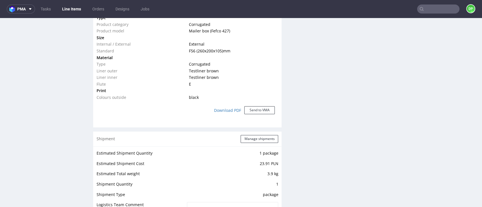
scroll to position [564, 0]
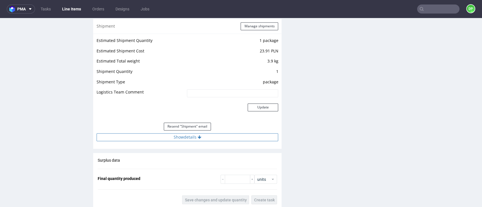
click at [178, 137] on button "Show details" at bounding box center [187, 137] width 181 height 8
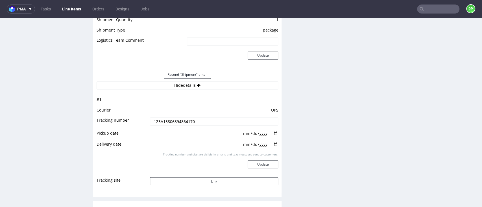
scroll to position [677, 0]
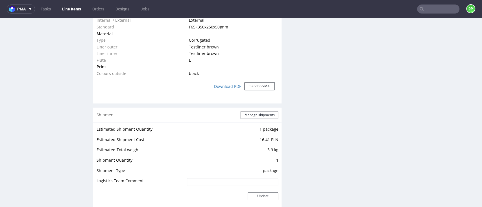
scroll to position [527, 0]
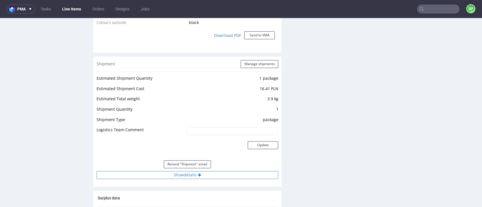
click at [183, 175] on button "Show details" at bounding box center [187, 175] width 181 height 8
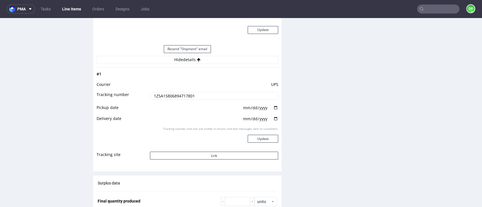
scroll to position [640, 0]
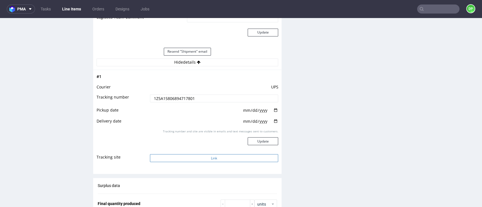
click at [210, 155] on button "Link" at bounding box center [214, 158] width 128 height 8
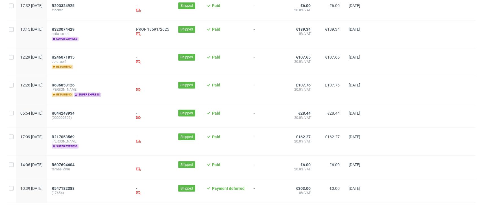
scroll to position [637, 0]
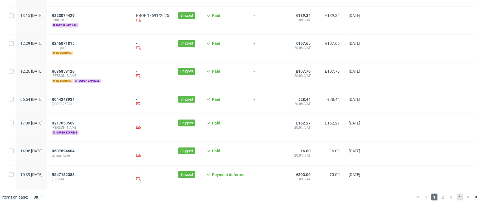
click at [456, 194] on span "4" at bounding box center [459, 197] width 6 height 7
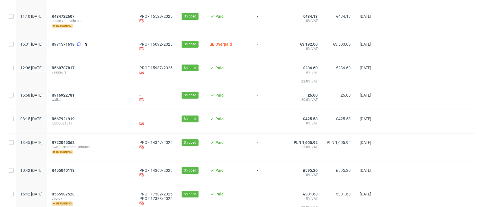
scroll to position [226, 0]
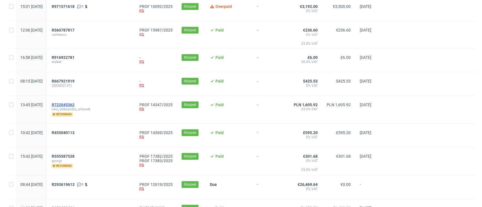
click at [75, 103] on span "R722045362" at bounding box center [63, 105] width 23 height 5
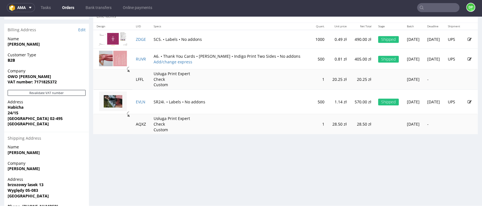
scroll to position [291, 0]
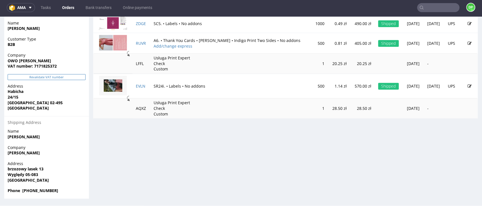
click at [51, 78] on button "Revalidate VAT number" at bounding box center [47, 77] width 78 height 6
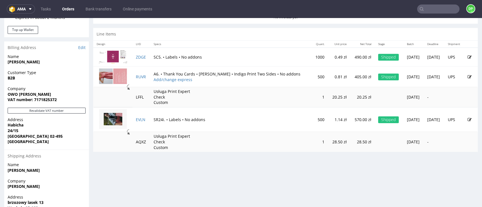
scroll to position [248, 0]
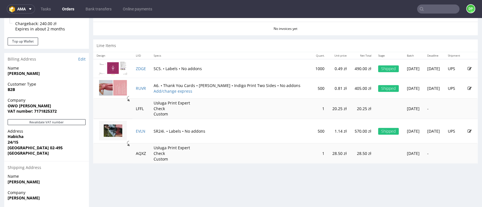
drag, startPoint x: 140, startPoint y: 127, endPoint x: 172, endPoint y: 167, distance: 50.4
click at [173, 171] on div "Progress Payment Paid Fri 04 Jul Payment “Received” Email Sent Fri 4 Jul 13:46 …" at bounding box center [285, 16] width 384 height 455
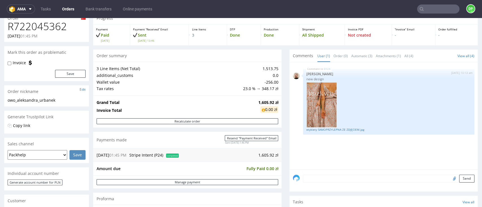
scroll to position [0, 0]
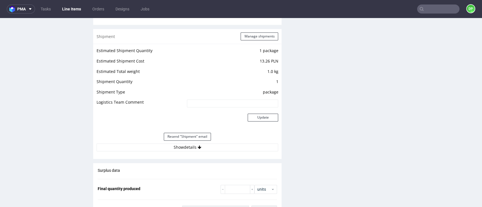
scroll to position [564, 0]
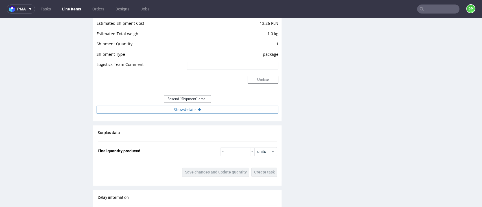
click at [156, 111] on button "Show details" at bounding box center [187, 110] width 181 height 8
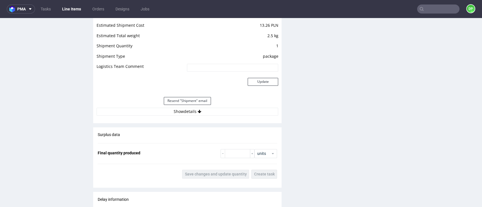
scroll to position [564, 0]
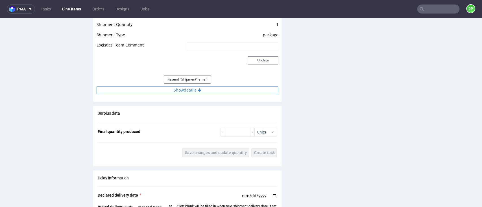
click at [200, 89] on button "Show details" at bounding box center [187, 90] width 181 height 8
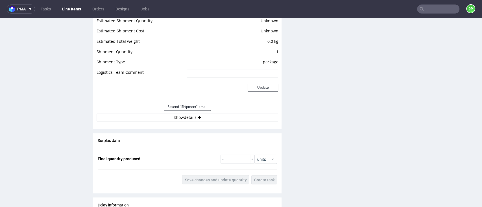
scroll to position [602, 0]
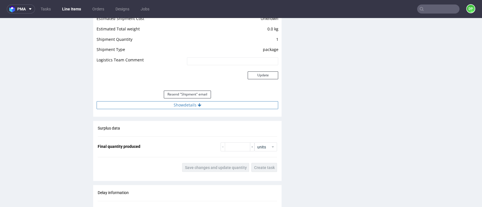
click at [188, 105] on button "Show details" at bounding box center [187, 105] width 181 height 8
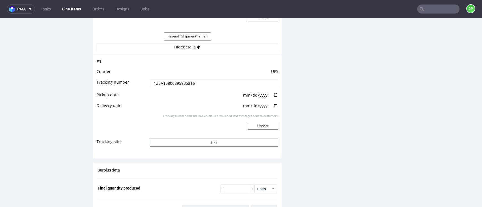
scroll to position [640, 0]
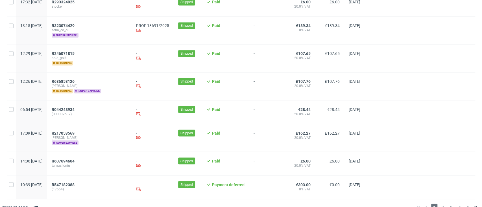
scroll to position [637, 0]
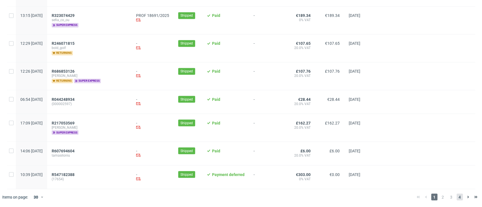
click at [456, 198] on span "4" at bounding box center [459, 197] width 6 height 7
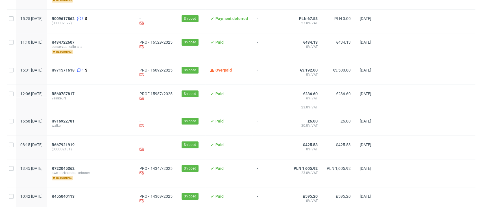
scroll to position [150, 0]
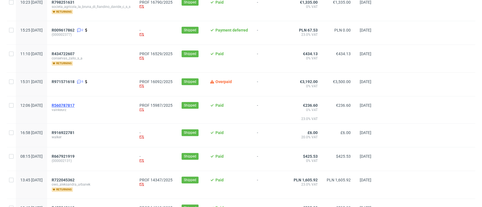
click at [75, 104] on span "R560787817" at bounding box center [63, 105] width 23 height 5
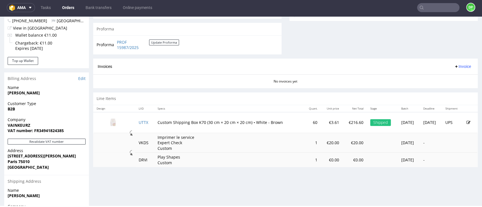
scroll to position [286, 0]
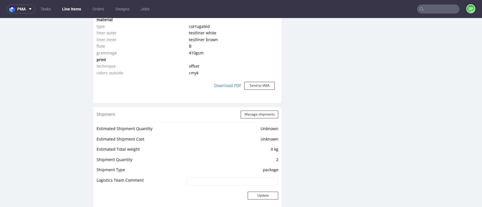
scroll to position [602, 0]
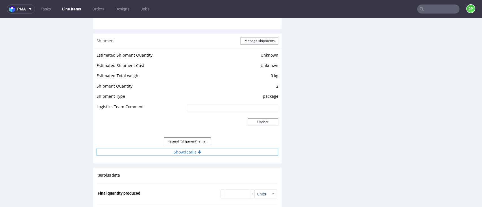
click at [187, 151] on button "Show details" at bounding box center [187, 152] width 181 height 8
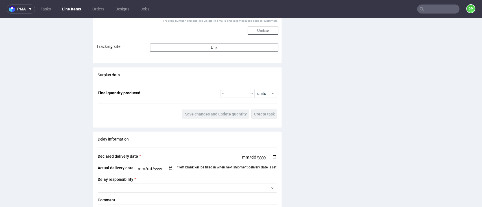
scroll to position [903, 0]
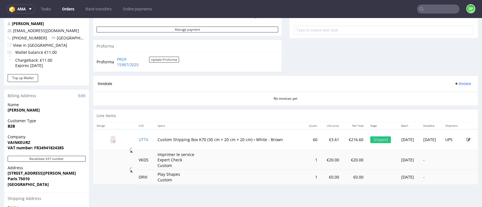
scroll to position [286, 0]
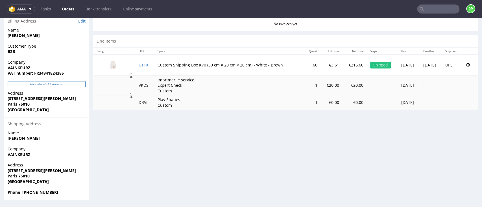
click at [50, 86] on button "Revalidate VAT number" at bounding box center [47, 84] width 78 height 6
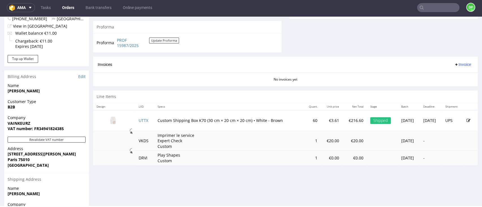
scroll to position [135, 0]
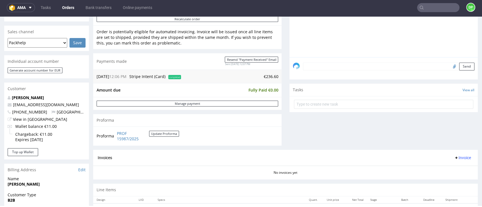
click at [454, 158] on span "Invoice" at bounding box center [462, 158] width 17 height 5
click at [449, 170] on span "Generate" at bounding box center [450, 170] width 27 height 6
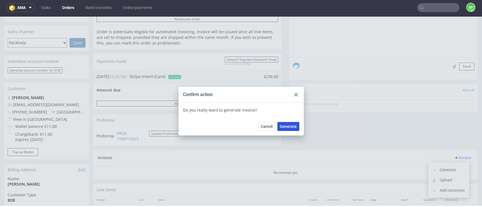
click at [288, 128] on span "Generate" at bounding box center [288, 127] width 17 height 4
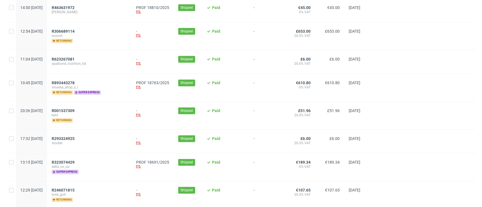
scroll to position [637, 0]
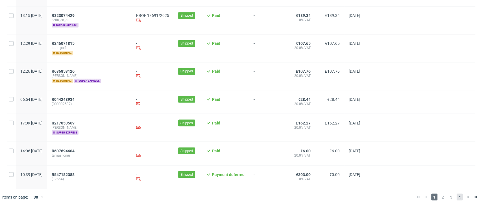
click at [456, 199] on span "4" at bounding box center [459, 197] width 6 height 7
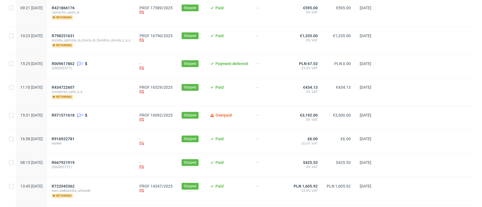
scroll to position [113, 0]
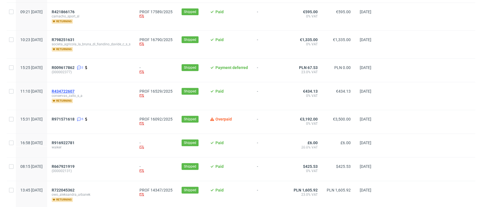
click at [75, 91] on span "R434722607" at bounding box center [63, 91] width 23 height 5
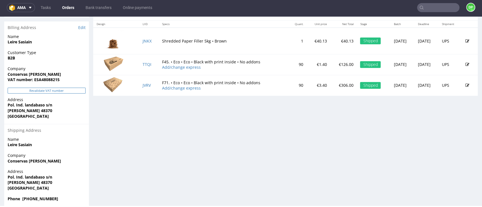
scroll to position [286, 0]
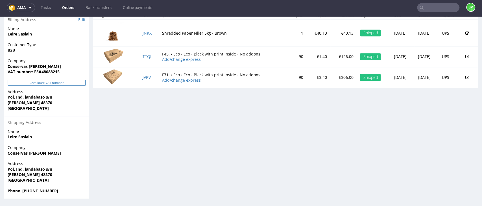
click at [56, 85] on button "Revalidate VAT number" at bounding box center [47, 83] width 78 height 6
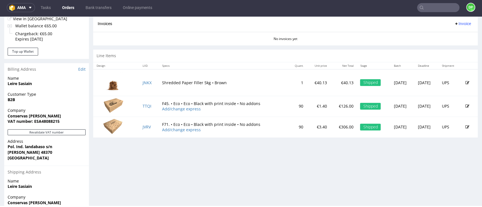
scroll to position [205, 0]
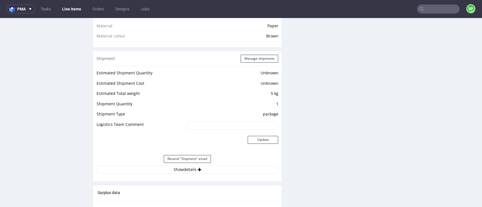
scroll to position [527, 0]
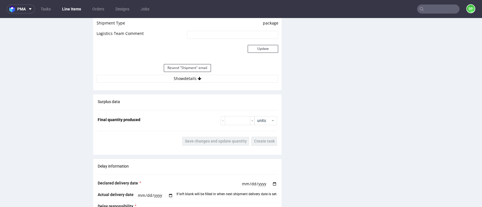
click at [181, 82] on div "Estimated Shipment Quantity Unknown Estimated Shipment Cost Unknown Estimated T…" at bounding box center [187, 30] width 188 height 111
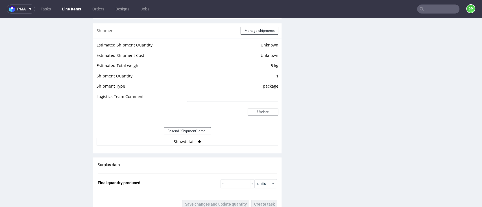
scroll to position [452, 0]
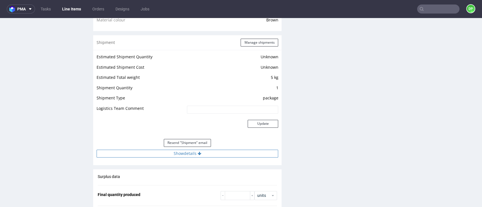
click at [189, 155] on button "Show details" at bounding box center [187, 154] width 181 height 8
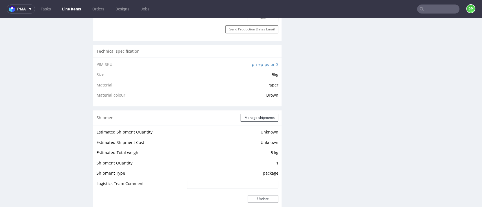
scroll to position [527, 0]
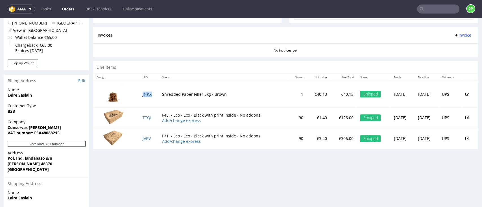
scroll to position [113, 0]
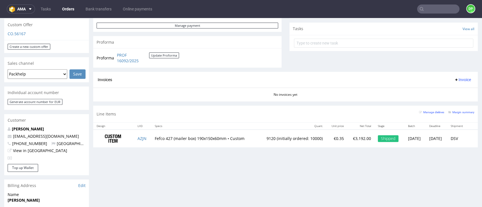
scroll to position [226, 0]
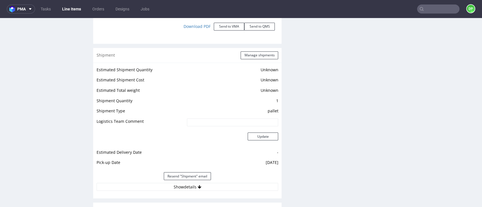
scroll to position [692, 0]
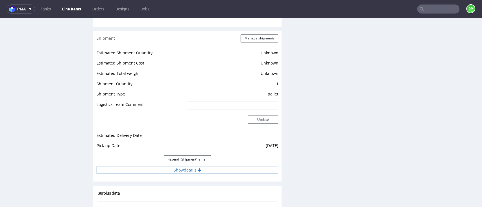
click at [193, 169] on button "Show details" at bounding box center [187, 170] width 181 height 8
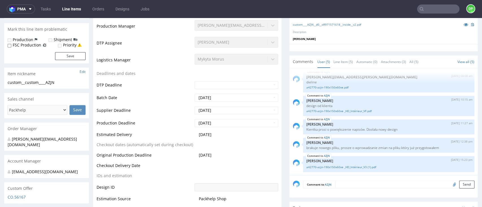
scroll to position [90, 0]
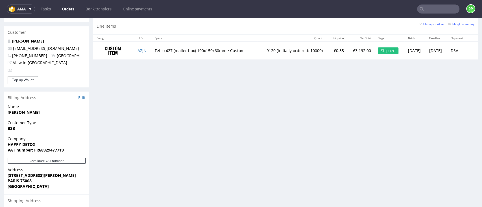
scroll to position [301, 0]
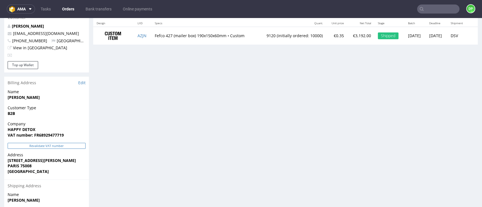
click at [35, 146] on button "Revalidate VAT number" at bounding box center [47, 146] width 78 height 6
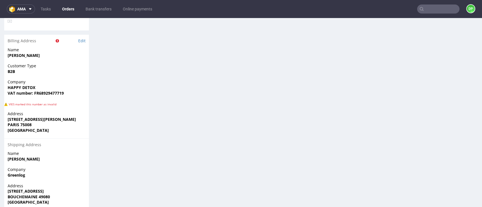
scroll to position [3, 0]
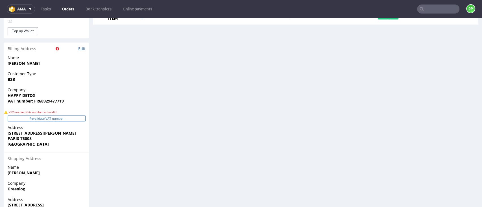
click at [59, 119] on button "Revalidate VAT number" at bounding box center [47, 119] width 78 height 6
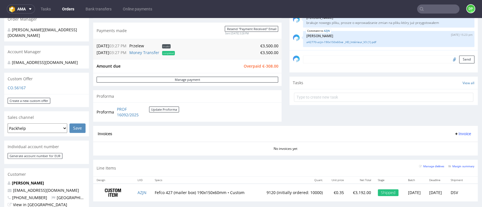
scroll to position [0, 0]
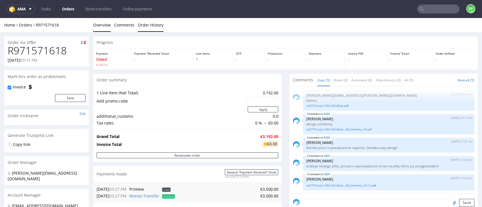
click at [144, 28] on link "Order History" at bounding box center [151, 25] width 26 height 14
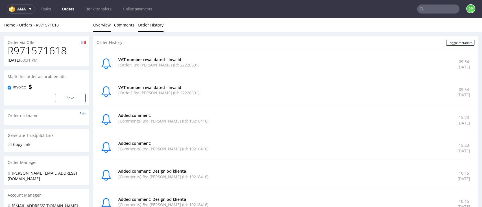
click at [101, 28] on link "Overview" at bounding box center [101, 25] width 17 height 14
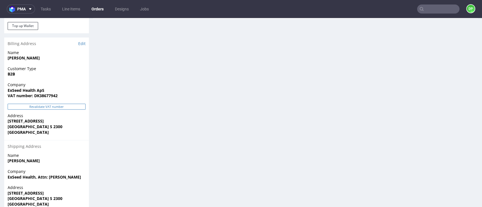
scroll to position [358, 0]
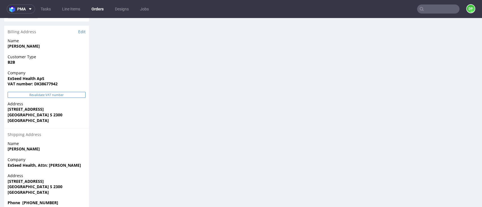
click at [52, 92] on button "Revalidate VAT number" at bounding box center [47, 95] width 78 height 6
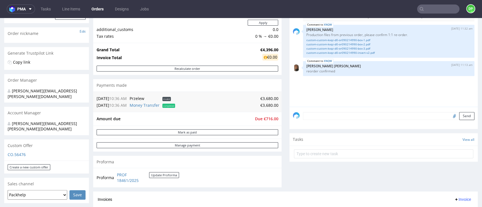
scroll to position [188, 0]
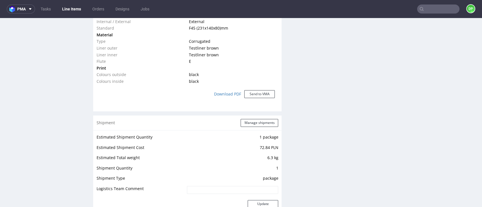
scroll to position [527, 0]
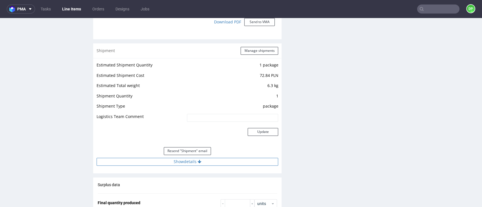
click at [198, 163] on icon at bounding box center [200, 162] width 4 height 4
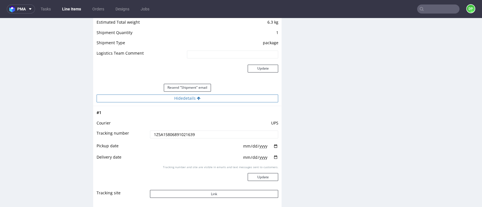
scroll to position [602, 0]
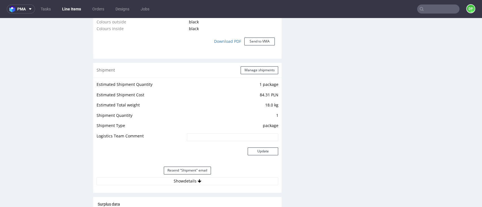
scroll to position [564, 0]
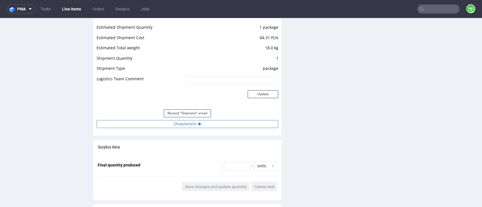
click at [183, 128] on button "Show details" at bounding box center [187, 124] width 181 height 8
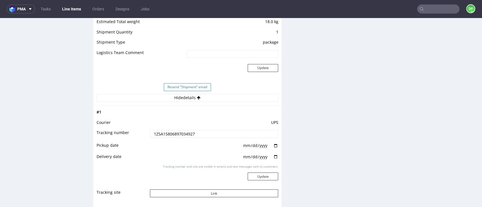
scroll to position [640, 0]
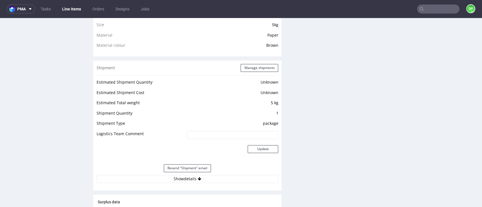
scroll to position [489, 0]
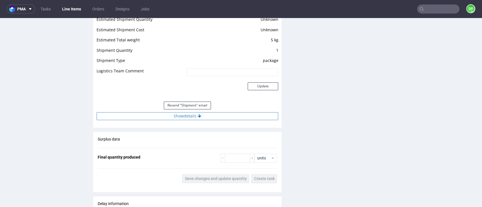
click at [174, 115] on button "Show details" at bounding box center [187, 116] width 181 height 8
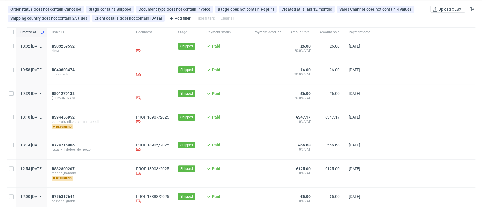
scroll to position [38, 0]
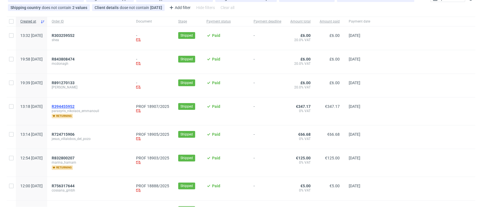
click at [75, 106] on span "R394455952" at bounding box center [63, 106] width 23 height 5
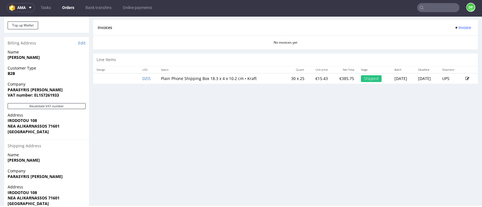
scroll to position [263, 0]
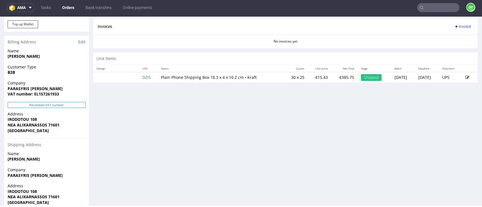
click at [46, 104] on button "Revalidate VAT number" at bounding box center [47, 105] width 78 height 6
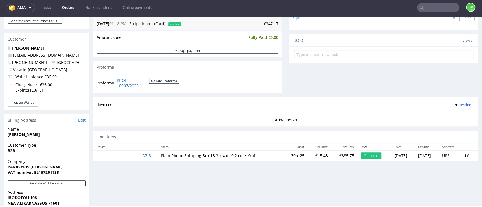
scroll to position [188, 0]
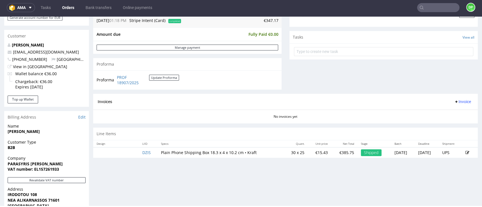
click at [454, 102] on span "Invoice" at bounding box center [462, 102] width 17 height 5
click at [438, 115] on span "Generate" at bounding box center [450, 114] width 27 height 6
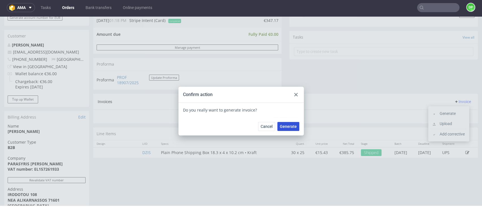
click at [280, 128] on span "Generate" at bounding box center [288, 127] width 17 height 4
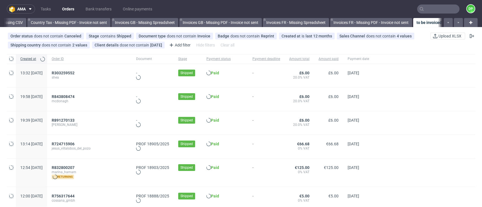
scroll to position [0, 659]
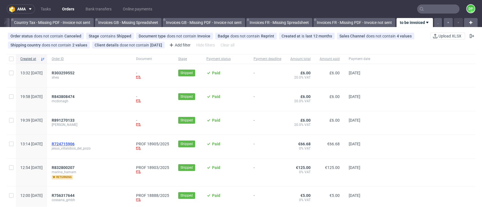
click at [75, 142] on span "R724715906" at bounding box center [63, 144] width 23 height 5
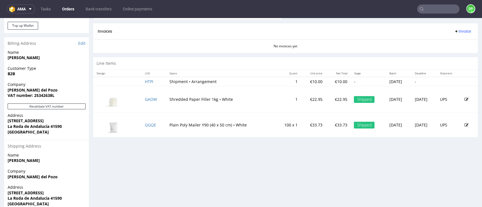
scroll to position [286, 0]
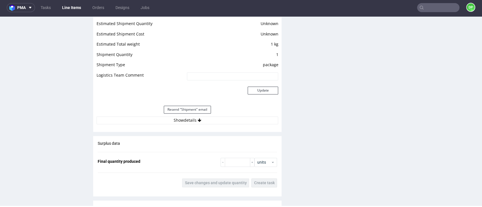
scroll to position [489, 0]
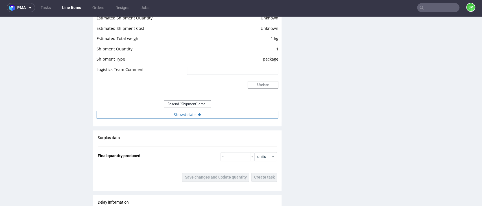
click at [170, 114] on button "Show details" at bounding box center [187, 115] width 181 height 8
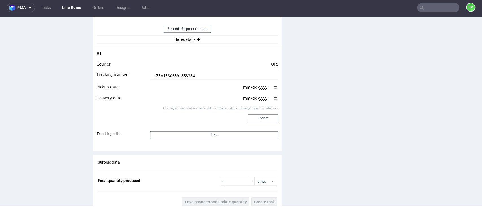
scroll to position [452, 0]
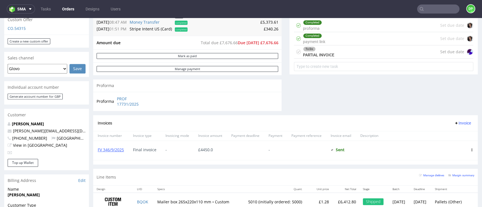
scroll to position [226, 0]
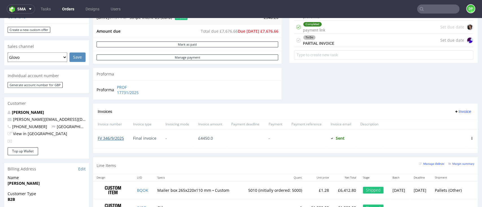
click at [101, 140] on link "FV 346/9/2025" at bounding box center [111, 138] width 26 height 5
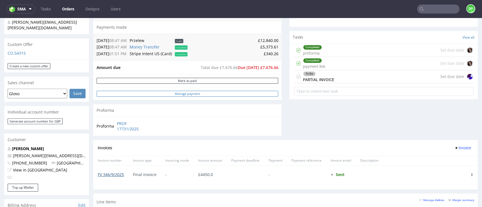
scroll to position [188, 0]
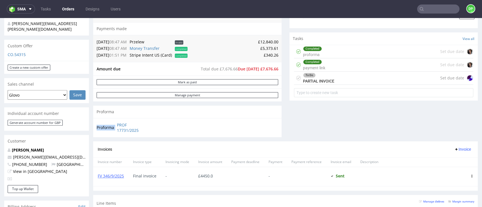
drag, startPoint x: 152, startPoint y: 134, endPoint x: 116, endPoint y: 126, distance: 36.3
click at [116, 126] on div "Proforma PROF 17731/2025" at bounding box center [187, 127] width 188 height 19
copy tbody "Proforma"
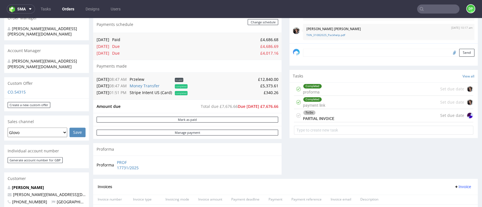
click at [324, 113] on div "To Do" at bounding box center [318, 113] width 31 height 5
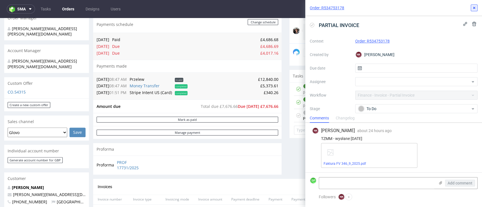
click at [472, 8] on icon at bounding box center [474, 8] width 5 height 5
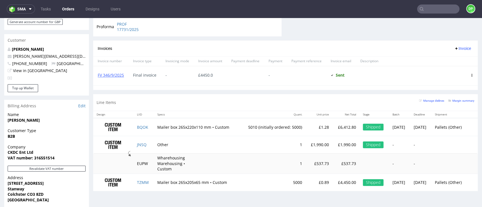
scroll to position [301, 0]
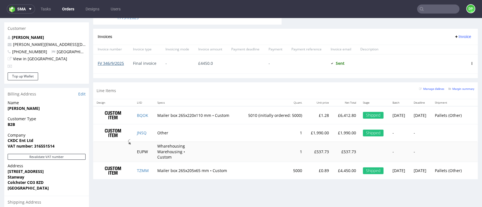
click at [110, 65] on link "FV 346/9/2025" at bounding box center [111, 63] width 26 height 5
click at [115, 63] on link "FV 346/9/2025" at bounding box center [111, 63] width 26 height 5
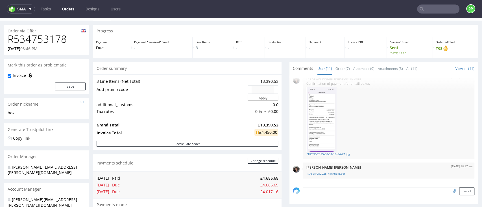
scroll to position [0, 0]
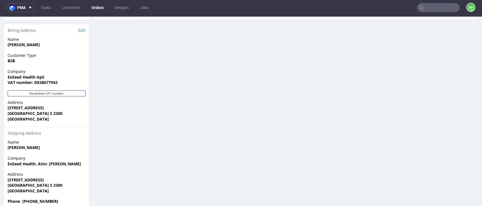
scroll to position [2, 0]
click at [45, 91] on button "Revalidate VAT number" at bounding box center [47, 94] width 78 height 6
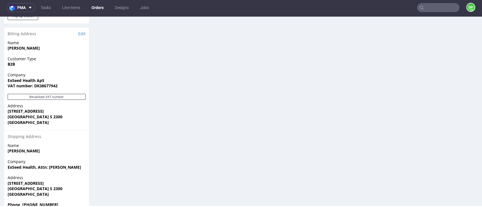
scroll to position [316, 0]
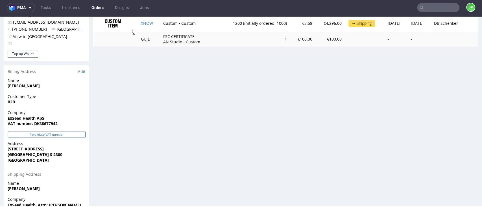
click at [36, 132] on button "Revalidate VAT number" at bounding box center [47, 135] width 78 height 6
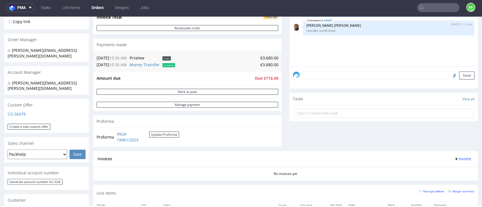
scroll to position [132, 0]
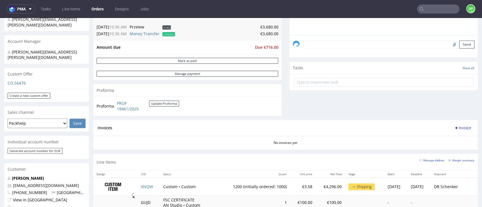
scroll to position [113, 0]
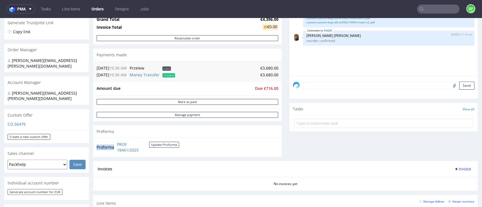
drag, startPoint x: 156, startPoint y: 148, endPoint x: 115, endPoint y: 147, distance: 40.4
click at [115, 147] on tr "Proforma PROF 18461/2025 Update Proforma" at bounding box center [138, 147] width 83 height 12
copy tbody "Proforma"
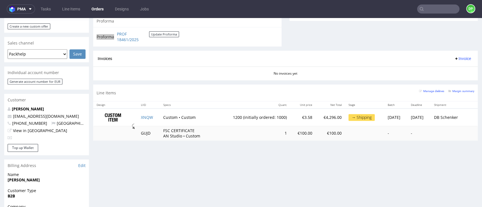
scroll to position [226, 0]
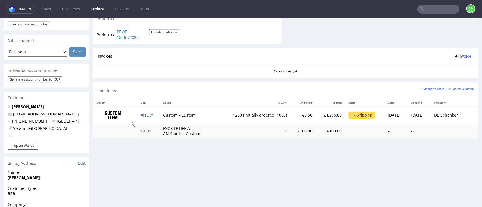
click at [153, 150] on div "Progress Payment Due Payment “Received” Email - Line Items 1 DTP - Production -…" at bounding box center [285, 77] width 384 height 532
click at [162, 63] on div "Invoices Invoice" at bounding box center [285, 57] width 384 height 16
click at [146, 72] on div "No invoices yet" at bounding box center [285, 69] width 384 height 10
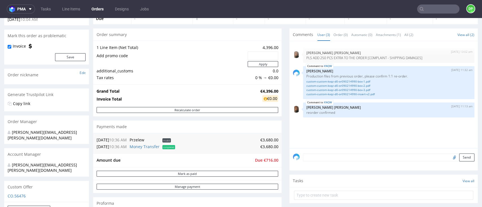
scroll to position [38, 0]
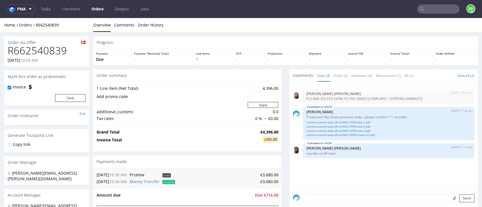
scroll to position [2, 0]
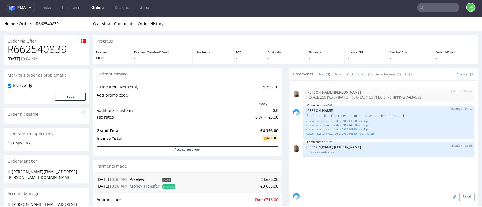
click at [283, 24] on ul "Overview Comments Order History" at bounding box center [285, 24] width 384 height 6
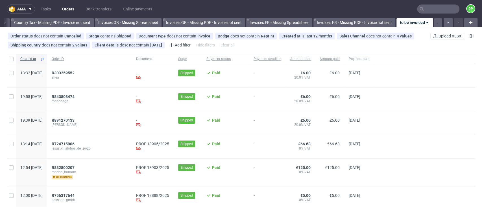
scroll to position [38, 0]
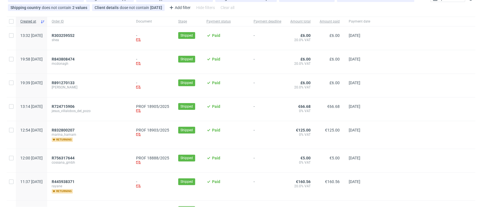
click at [75, 104] on div "R724715906 jesus_villalobos_del_pozo" at bounding box center [89, 109] width 84 height 23
click at [75, 106] on span "R724715906" at bounding box center [63, 106] width 23 height 5
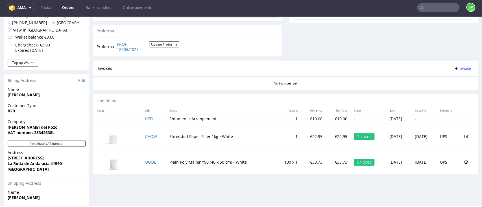
scroll to position [226, 0]
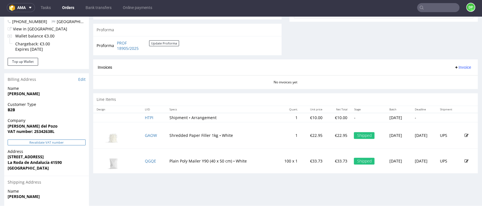
click at [55, 142] on button "Revalidate VAT number" at bounding box center [47, 143] width 78 height 6
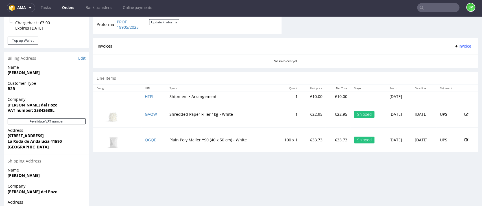
scroll to position [173, 0]
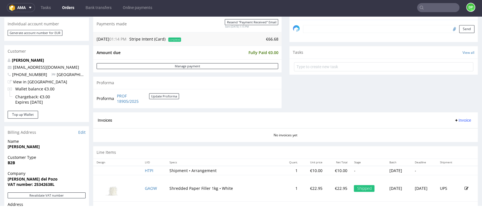
click at [454, 119] on span "Invoice" at bounding box center [462, 120] width 17 height 5
click at [440, 129] on li "Generate" at bounding box center [448, 132] width 36 height 10
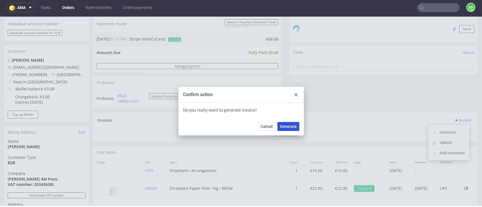
click at [289, 128] on span "Generate" at bounding box center [288, 127] width 17 height 4
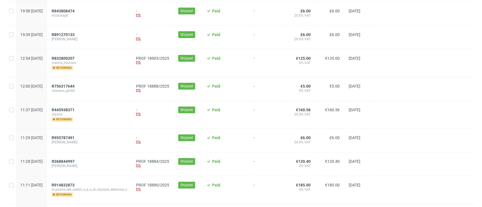
scroll to position [113, 0]
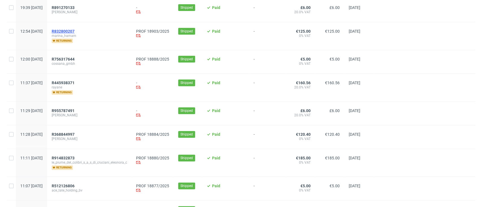
click at [75, 30] on span "R832800207" at bounding box center [63, 31] width 23 height 5
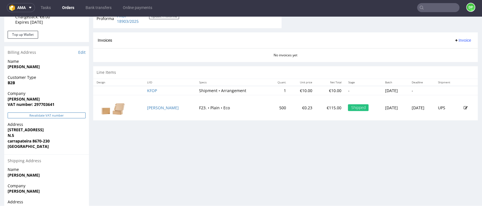
scroll to position [263, 0]
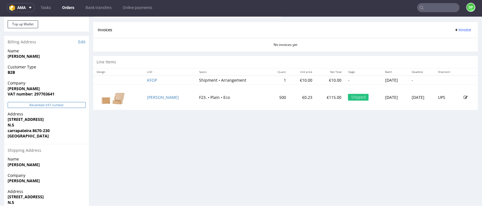
click at [55, 108] on button "Revalidate VAT number" at bounding box center [47, 105] width 78 height 6
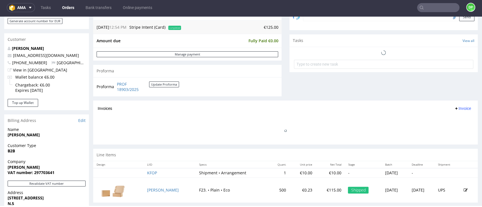
scroll to position [188, 0]
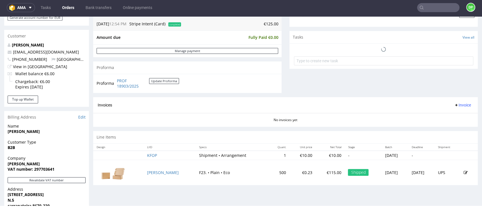
click at [454, 104] on icon at bounding box center [456, 105] width 5 height 5
click at [444, 115] on span "Generate" at bounding box center [450, 117] width 27 height 6
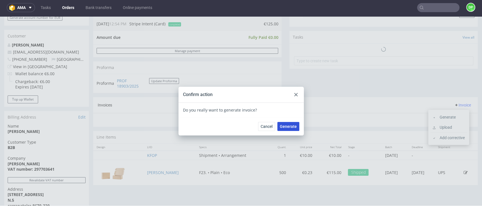
click at [291, 128] on span "Generate" at bounding box center [288, 127] width 17 height 4
click at [293, 97] on div at bounding box center [295, 94] width 7 height 7
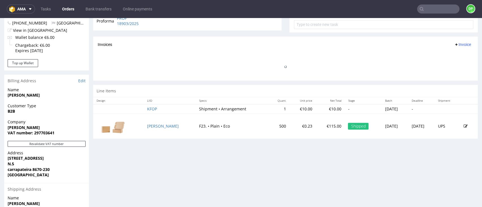
scroll to position [188, 0]
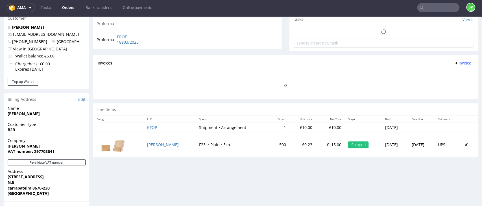
scroll to position [146, 0]
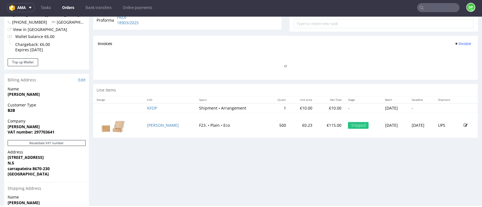
scroll to position [188, 0]
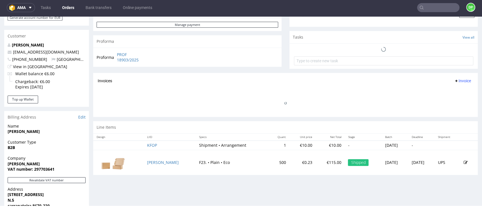
click at [454, 81] on span "Invoice" at bounding box center [462, 81] width 17 height 5
click at [444, 92] on span "Generate" at bounding box center [450, 92] width 27 height 6
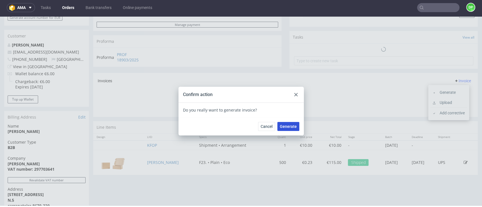
click at [282, 128] on span "Generate" at bounding box center [288, 127] width 17 height 4
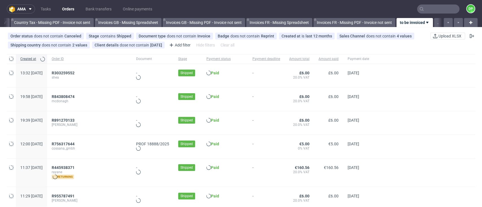
scroll to position [0, 659]
click at [75, 145] on span "R756317644" at bounding box center [63, 144] width 23 height 5
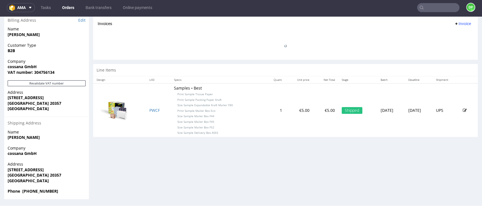
scroll to position [270, 0]
click at [54, 82] on button "Revalidate VAT number" at bounding box center [47, 83] width 78 height 6
click at [80, 86] on div "Revalidate VAT number" at bounding box center [46, 84] width 85 height 9
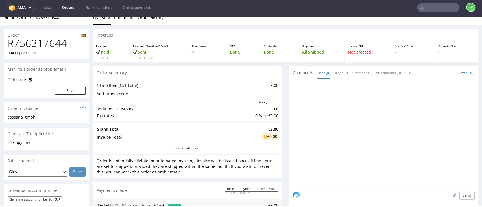
scroll to position [0, 0]
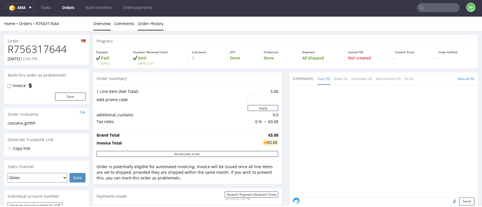
click at [144, 23] on link "Order History" at bounding box center [151, 24] width 26 height 14
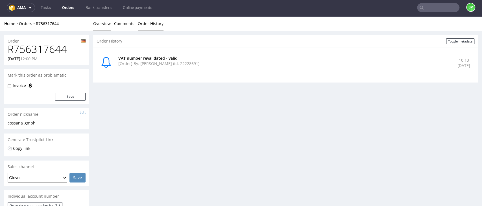
click at [101, 24] on link "Overview" at bounding box center [101, 24] width 17 height 14
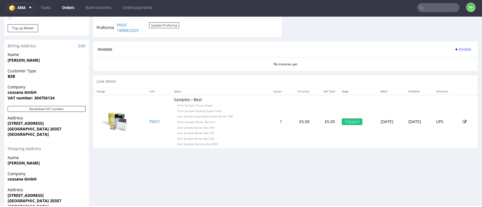
scroll to position [233, 0]
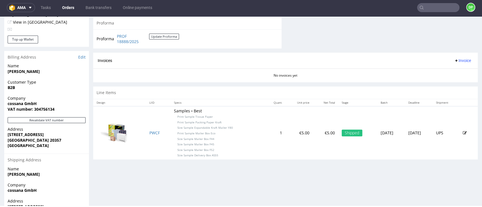
click at [454, 61] on span "Invoice" at bounding box center [462, 60] width 17 height 5
click at [447, 72] on span "Generate" at bounding box center [450, 73] width 27 height 6
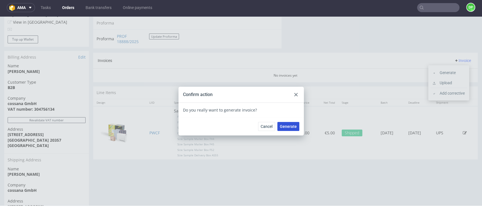
click at [292, 126] on span "Generate" at bounding box center [288, 127] width 17 height 4
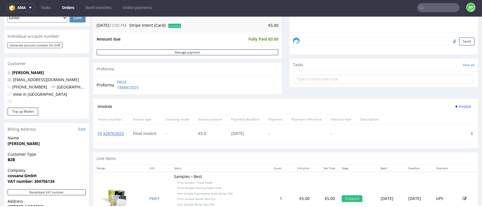
scroll to position [157, 0]
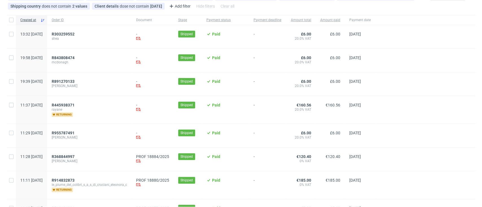
scroll to position [75, 0]
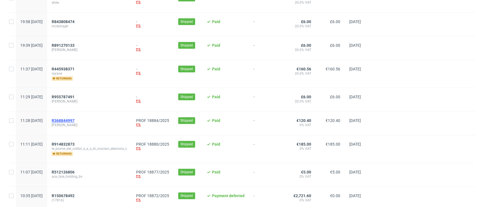
click at [75, 121] on span "R368844997" at bounding box center [63, 121] width 23 height 5
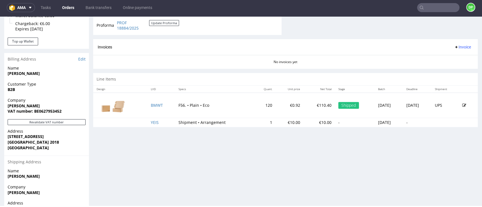
scroll to position [263, 0]
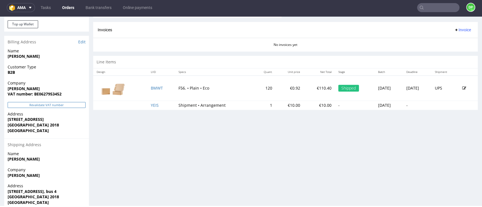
click at [65, 107] on button "Revalidate VAT number" at bounding box center [47, 105] width 78 height 6
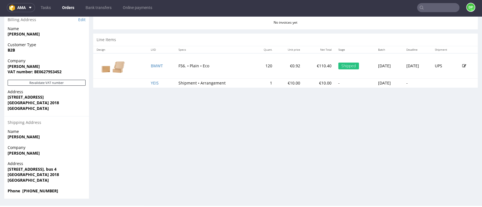
scroll to position [248, 0]
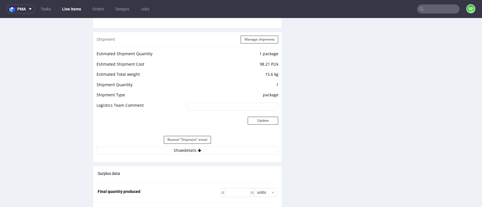
scroll to position [602, 0]
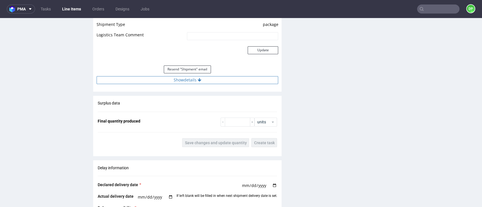
click at [161, 78] on button "Show details" at bounding box center [187, 80] width 181 height 8
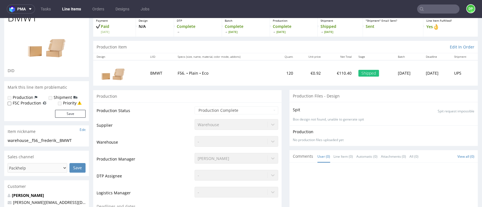
scroll to position [0, 0]
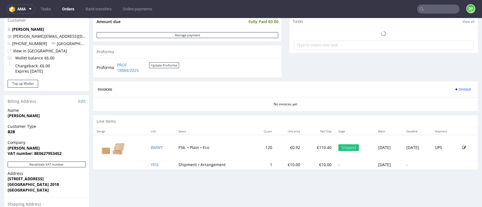
scroll to position [188, 0]
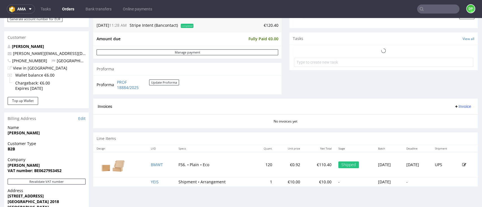
click at [454, 104] on span "Invoice" at bounding box center [462, 106] width 17 height 5
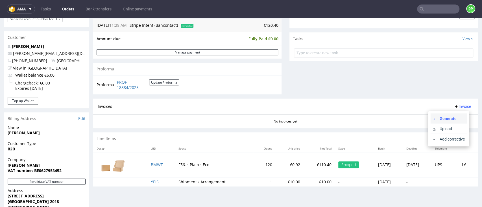
click at [447, 115] on li "Generate" at bounding box center [448, 118] width 36 height 10
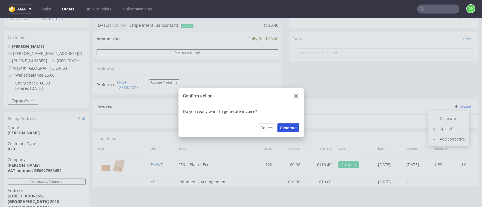
click at [290, 126] on span "Generate" at bounding box center [288, 128] width 17 height 4
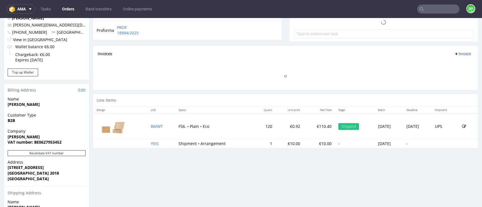
scroll to position [188, 0]
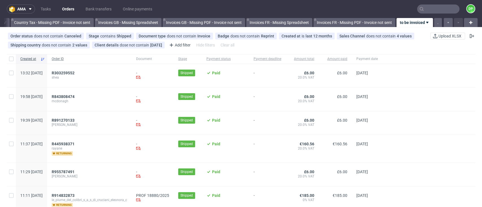
scroll to position [38, 0]
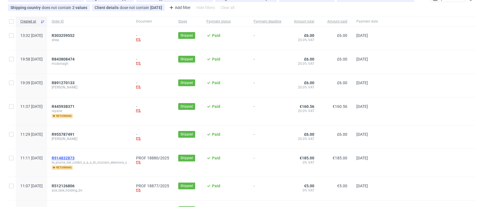
click at [73, 158] on span "R914832873" at bounding box center [63, 158] width 23 height 5
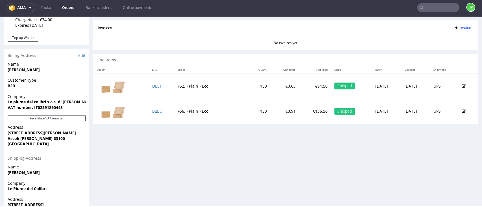
scroll to position [291, 0]
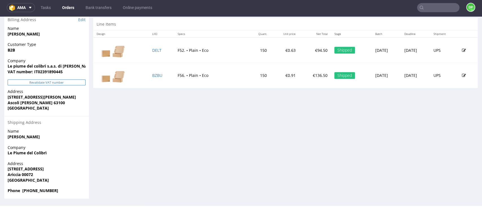
click at [52, 80] on button "Revalidate VAT number" at bounding box center [47, 83] width 78 height 6
click at [40, 82] on button "Revalidate VAT number" at bounding box center [47, 83] width 78 height 6
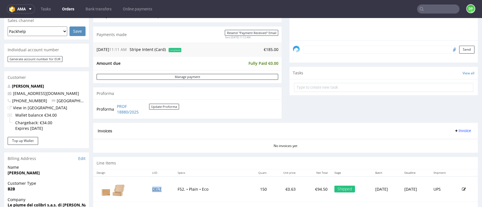
scroll to position [188, 0]
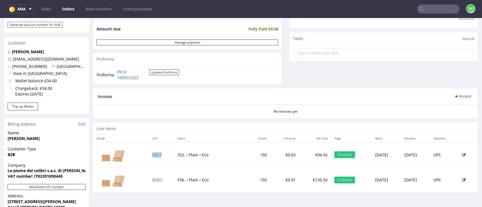
click at [454, 98] on span "Invoice" at bounding box center [462, 96] width 17 height 5
click at [438, 106] on span "Generate" at bounding box center [450, 109] width 27 height 6
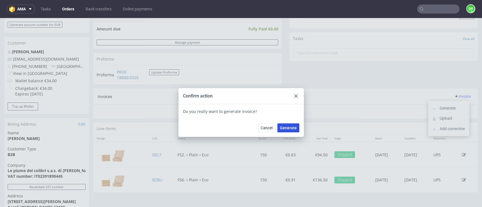
click at [285, 129] on span "Generate" at bounding box center [288, 128] width 17 height 4
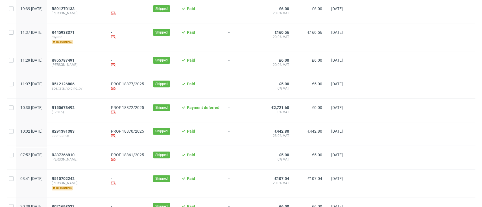
scroll to position [113, 0]
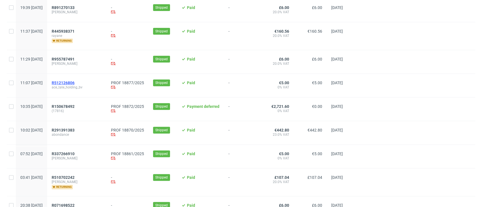
click at [75, 82] on span "R512126806" at bounding box center [63, 83] width 23 height 5
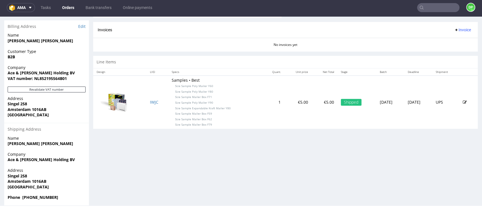
scroll to position [270, 0]
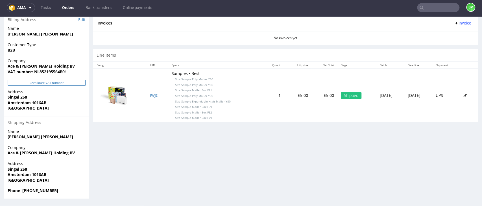
click at [29, 82] on button "Revalidate VAT number" at bounding box center [47, 83] width 78 height 6
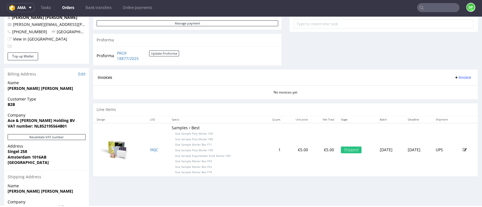
scroll to position [226, 0]
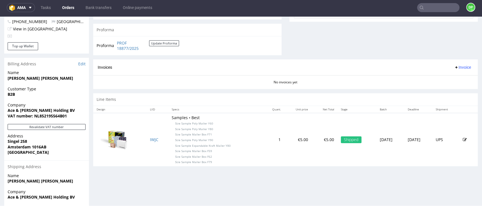
click at [452, 70] on button "Invoice" at bounding box center [462, 67] width 21 height 7
click at [442, 78] on span "Generate" at bounding box center [450, 79] width 27 height 6
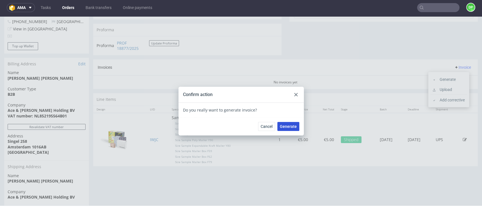
click at [284, 125] on span "Generate" at bounding box center [288, 127] width 17 height 4
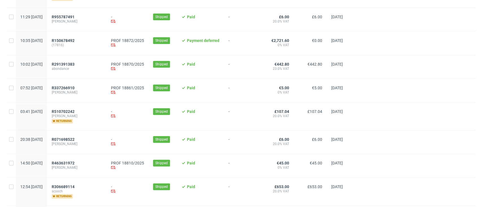
scroll to position [165, 0]
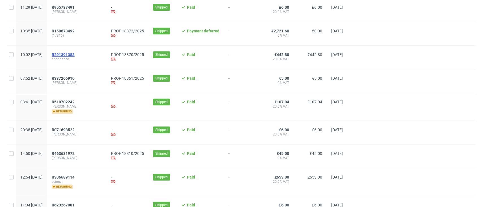
click at [75, 53] on span "R291391383" at bounding box center [63, 54] width 23 height 5
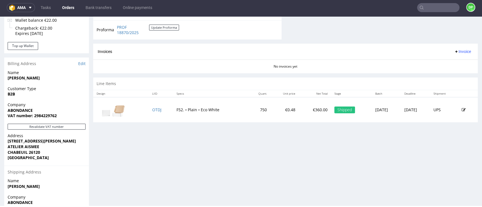
scroll to position [297, 0]
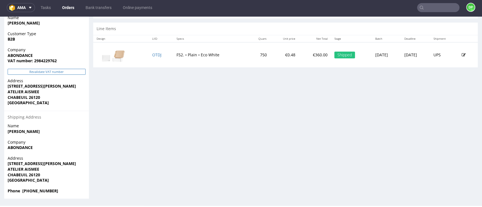
click at [38, 70] on button "Revalidate VAT number" at bounding box center [47, 72] width 78 height 6
click at [38, 69] on button "Revalidate VAT number" at bounding box center [47, 72] width 78 height 6
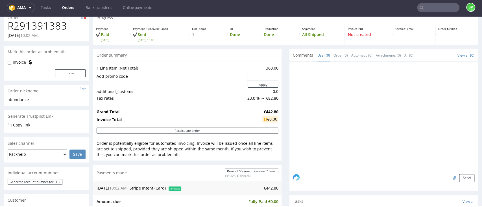
scroll to position [0, 0]
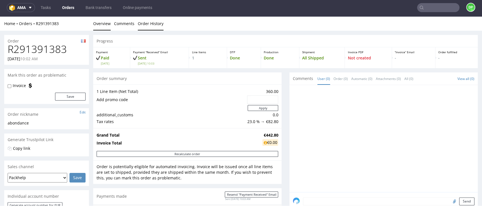
click at [144, 22] on link "Order History" at bounding box center [151, 24] width 26 height 14
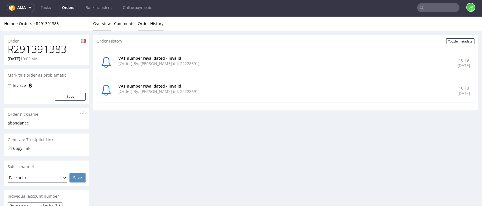
click at [100, 25] on link "Overview" at bounding box center [101, 24] width 17 height 14
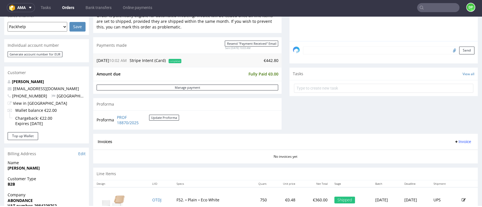
scroll to position [146, 0]
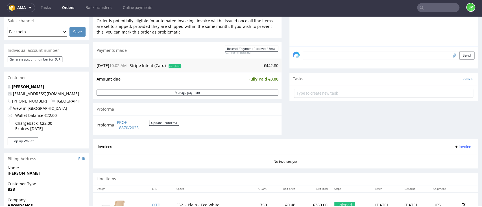
click at [454, 146] on span "Invoice" at bounding box center [462, 147] width 17 height 5
click at [439, 157] on span "Generate" at bounding box center [450, 159] width 27 height 6
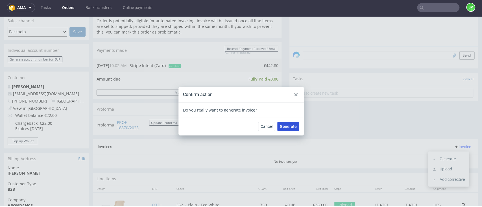
click at [282, 127] on span "Generate" at bounding box center [288, 127] width 17 height 4
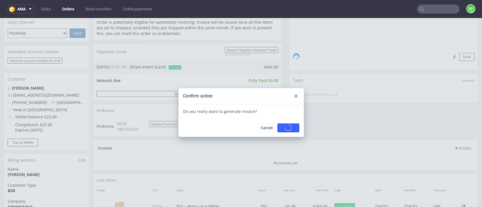
scroll to position [0, 0]
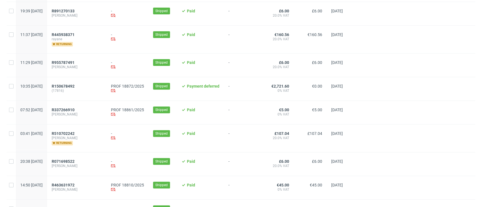
scroll to position [113, 0]
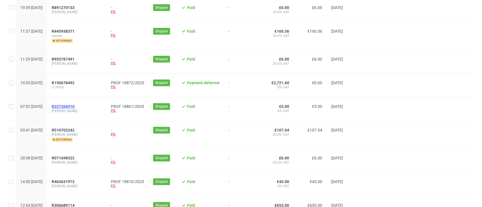
click at [75, 106] on span "R337266910" at bounding box center [63, 106] width 23 height 5
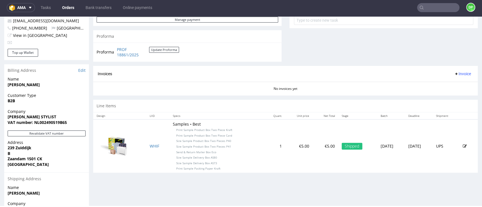
scroll to position [263, 0]
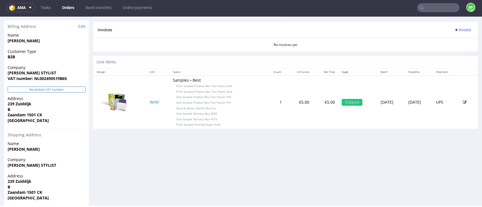
click at [56, 91] on button "Revalidate VAT number" at bounding box center [47, 90] width 78 height 6
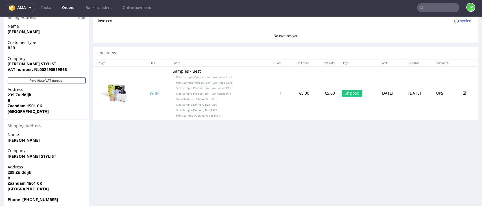
scroll to position [281, 0]
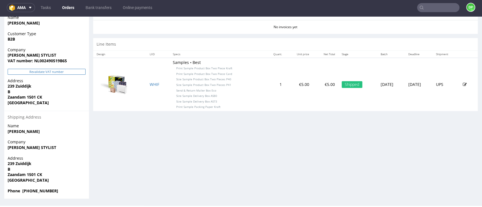
click at [36, 72] on button "Revalidate VAT number" at bounding box center [47, 72] width 78 height 6
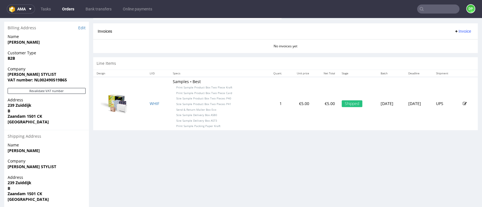
scroll to position [188, 0]
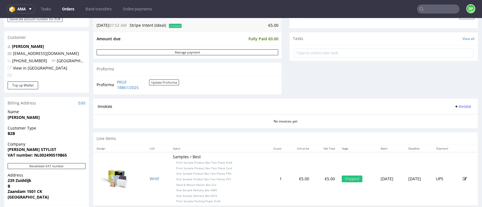
click at [447, 103] on div "Invoices Invoice" at bounding box center [285, 107] width 384 height 16
click at [454, 105] on span "Invoice" at bounding box center [462, 106] width 17 height 5
click at [444, 118] on span "Generate" at bounding box center [450, 119] width 27 height 6
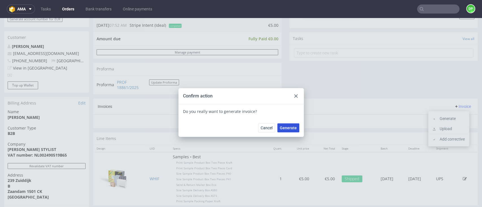
click at [290, 128] on span "Generate" at bounding box center [288, 128] width 17 height 4
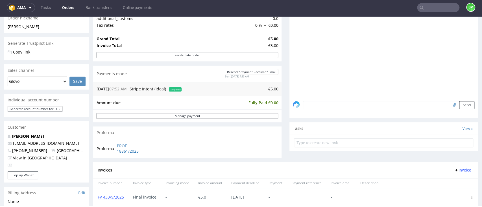
scroll to position [113, 0]
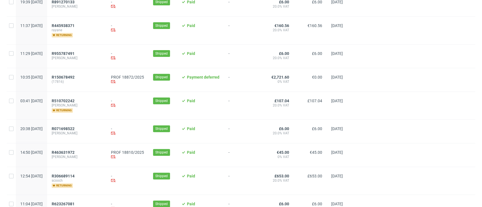
scroll to position [150, 0]
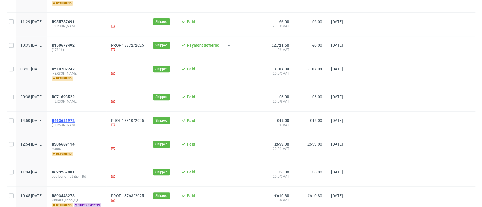
click at [75, 120] on span "R463631972" at bounding box center [63, 121] width 23 height 5
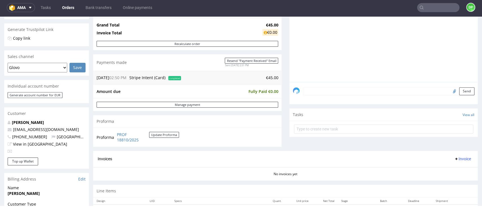
scroll to position [113, 0]
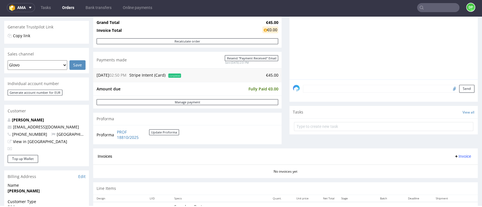
click at [457, 157] on span "Invoice" at bounding box center [462, 156] width 17 height 5
click at [447, 166] on li "Generate" at bounding box center [448, 168] width 36 height 10
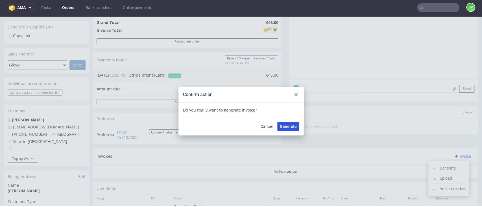
click at [288, 128] on span "Generate" at bounding box center [288, 127] width 17 height 4
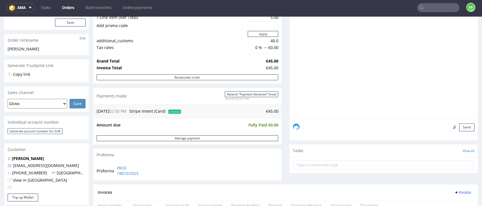
scroll to position [67, 0]
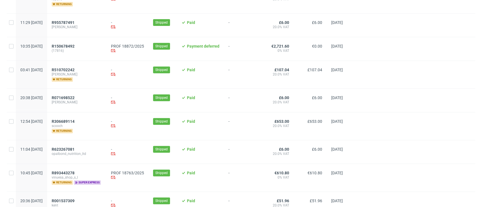
scroll to position [150, 0]
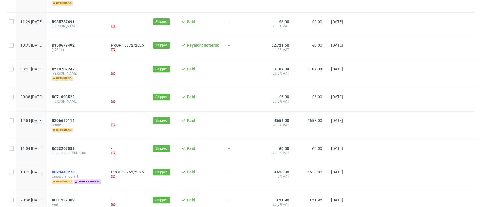
click at [75, 170] on span "R893443278" at bounding box center [63, 172] width 23 height 5
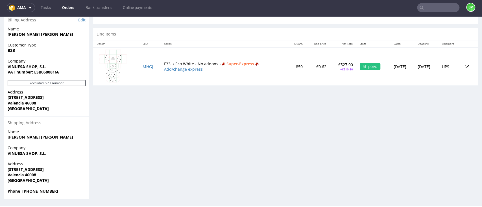
scroll to position [286, 0]
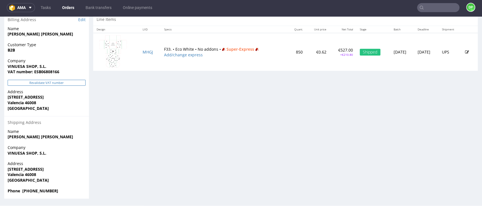
click at [34, 80] on button "Revalidate VAT number" at bounding box center [47, 83] width 78 height 6
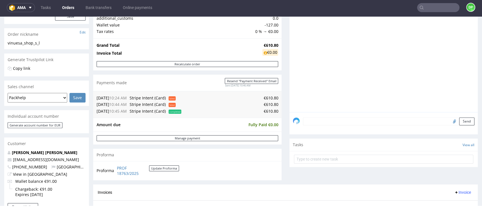
scroll to position [135, 0]
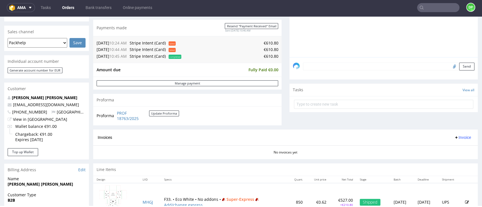
click at [452, 141] on button "Invoice" at bounding box center [462, 137] width 21 height 7
click at [447, 149] on span "Generate" at bounding box center [450, 150] width 27 height 6
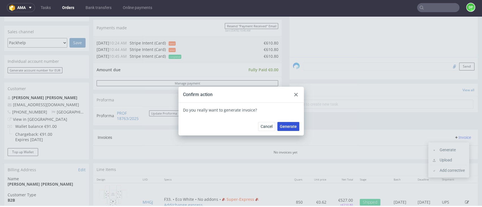
click at [291, 126] on span "Generate" at bounding box center [288, 127] width 17 height 4
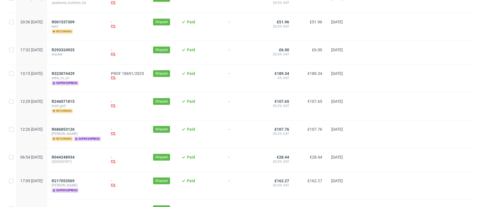
scroll to position [339, 0]
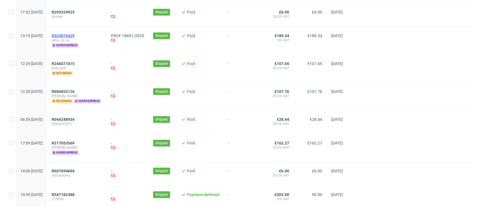
click at [75, 34] on span "R323074429" at bounding box center [63, 36] width 23 height 5
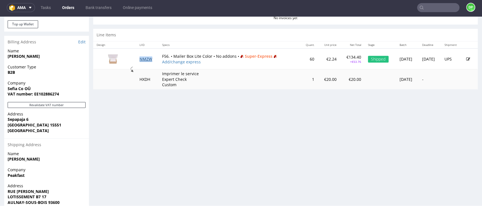
scroll to position [291, 0]
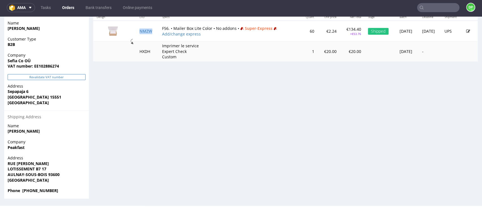
click at [59, 76] on button "Revalidate VAT number" at bounding box center [47, 77] width 78 height 6
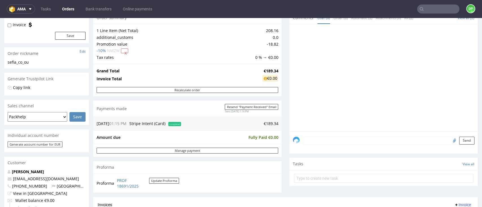
scroll to position [150, 0]
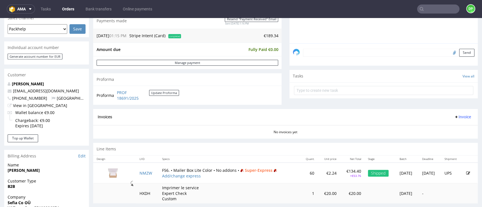
click at [454, 116] on span "Invoice" at bounding box center [462, 117] width 17 height 5
click at [439, 128] on span "Generate" at bounding box center [450, 129] width 27 height 6
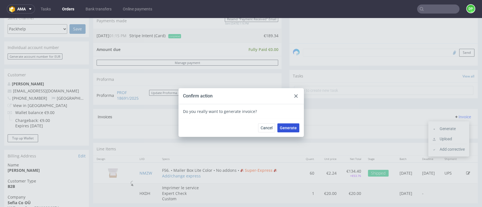
click at [283, 126] on span "Generate" at bounding box center [288, 128] width 17 height 4
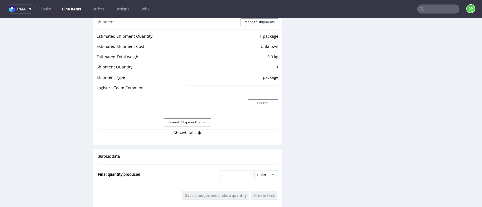
scroll to position [602, 0]
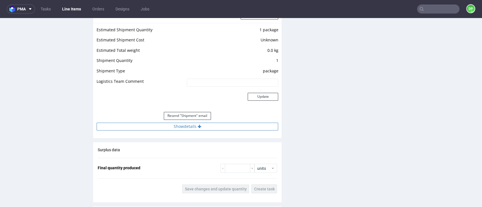
click at [165, 126] on button "Show details" at bounding box center [187, 127] width 181 height 8
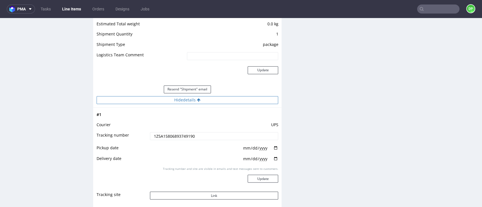
scroll to position [677, 0]
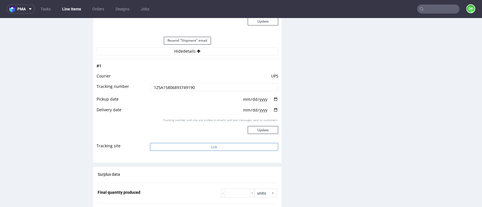
click at [181, 147] on button "Link" at bounding box center [214, 147] width 128 height 8
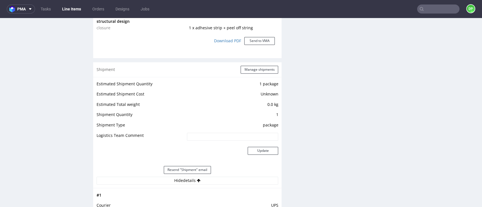
scroll to position [527, 0]
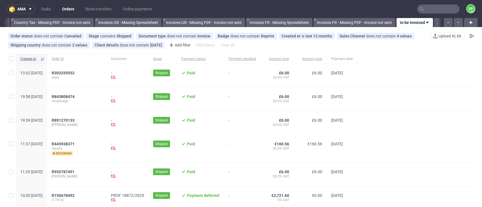
scroll to position [0, 659]
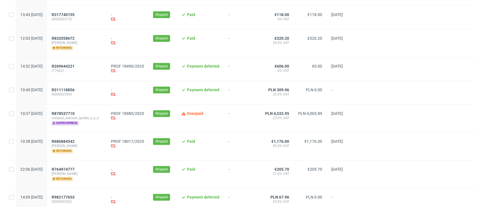
scroll to position [527, 0]
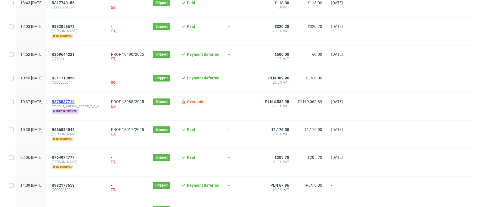
click at [75, 103] on span "R878537710" at bounding box center [63, 102] width 23 height 5
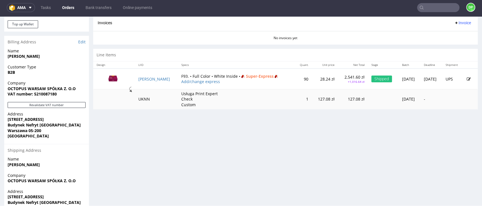
scroll to position [297, 0]
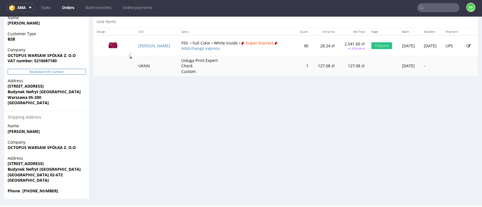
click at [50, 72] on button "Revalidate VAT number" at bounding box center [47, 72] width 78 height 6
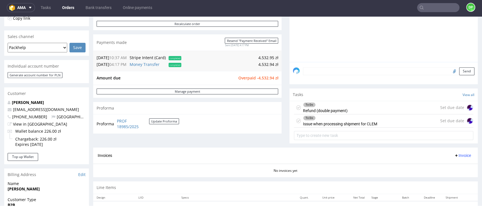
scroll to position [140, 0]
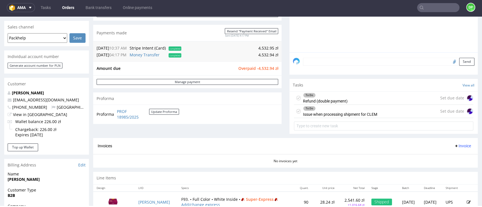
click at [337, 114] on div "To Do Issue when processing shipment for [PERSON_NAME]" at bounding box center [340, 111] width 74 height 13
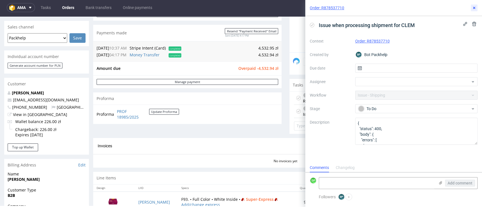
click at [473, 10] on icon at bounding box center [474, 8] width 5 height 5
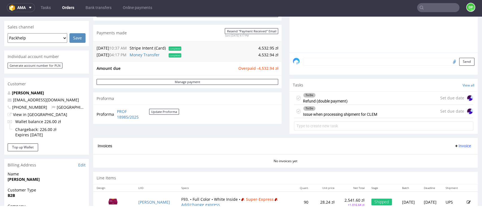
click at [349, 100] on div "To Do Refund (double payment) Set due date" at bounding box center [383, 98] width 179 height 13
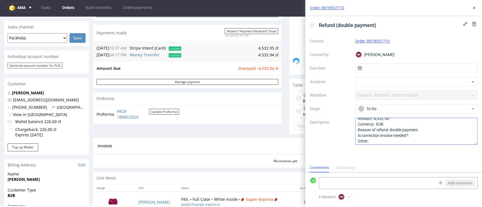
scroll to position [6, 0]
click at [475, 5] on button at bounding box center [473, 8] width 7 height 7
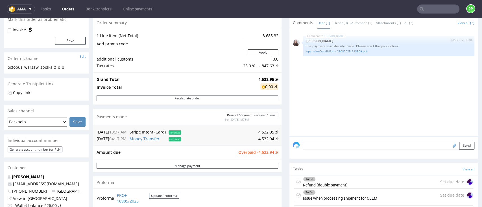
scroll to position [150, 0]
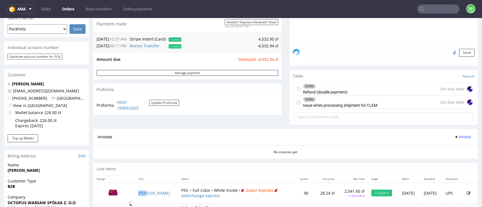
click at [454, 137] on icon at bounding box center [456, 137] width 5 height 5
click at [437, 150] on span at bounding box center [434, 148] width 5 height 5
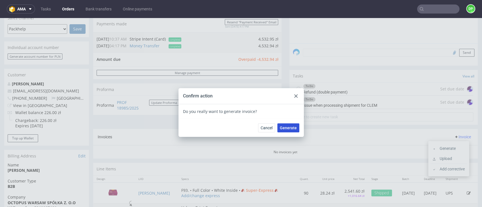
click at [293, 131] on button "Generate" at bounding box center [288, 128] width 22 height 9
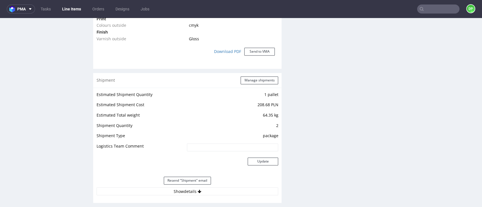
scroll to position [564, 0]
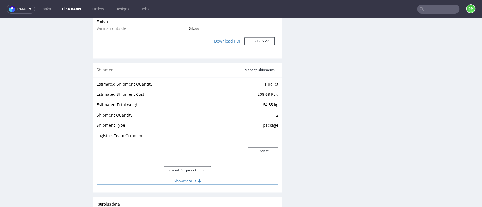
click at [186, 177] on button "Show details" at bounding box center [187, 181] width 181 height 8
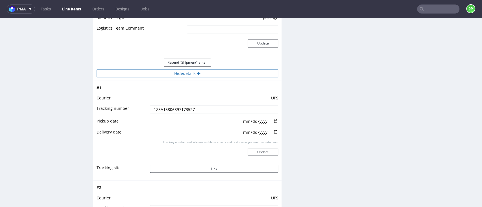
scroll to position [677, 0]
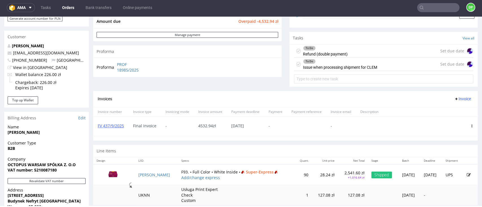
scroll to position [150, 0]
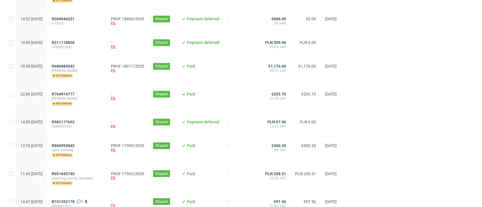
scroll to position [564, 0]
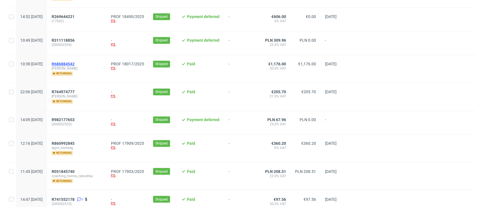
click at [75, 64] on span "R686884542" at bounding box center [63, 64] width 23 height 5
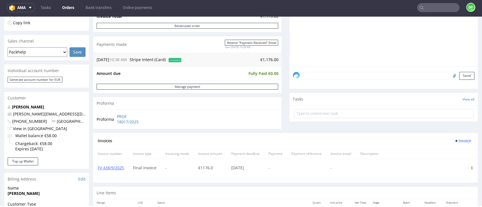
scroll to position [163, 0]
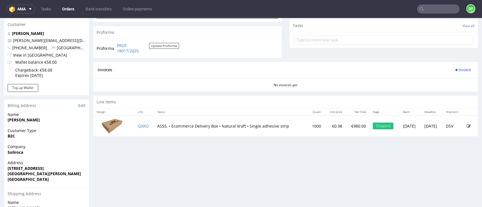
scroll to position [201, 0]
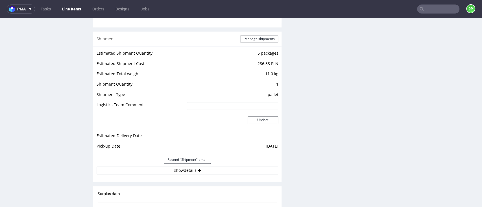
scroll to position [564, 0]
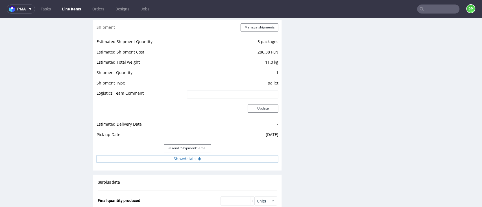
click at [156, 159] on button "Show details" at bounding box center [187, 159] width 181 height 8
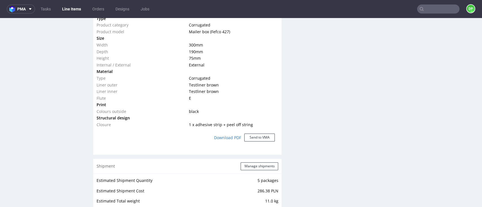
scroll to position [414, 0]
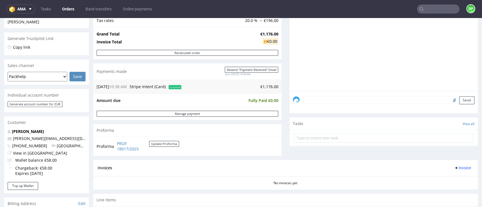
scroll to position [126, 0]
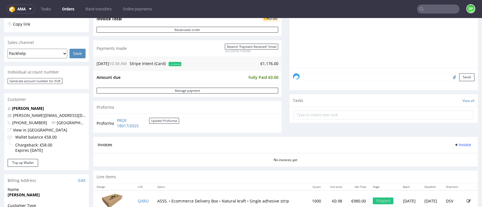
click at [454, 145] on span "Invoice" at bounding box center [462, 145] width 17 height 5
click at [447, 152] on li "Generate" at bounding box center [448, 157] width 36 height 10
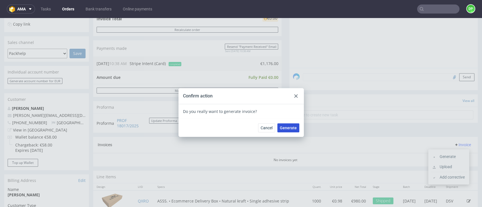
click at [289, 130] on button "Generate" at bounding box center [288, 128] width 22 height 9
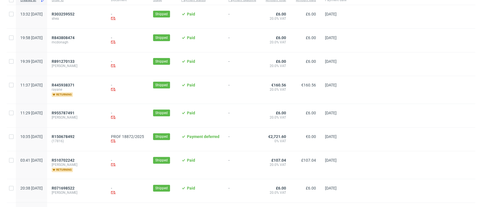
scroll to position [0, 659]
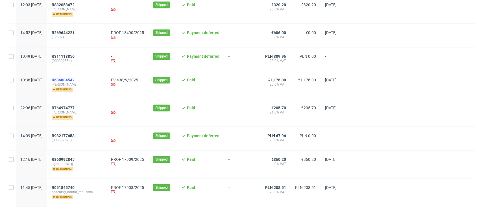
click at [75, 81] on span "R686884542" at bounding box center [63, 80] width 23 height 5
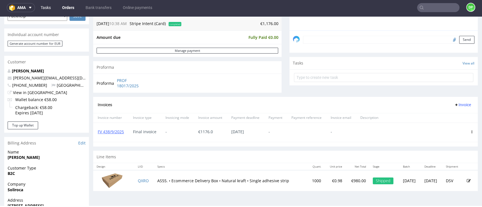
scroll to position [150, 0]
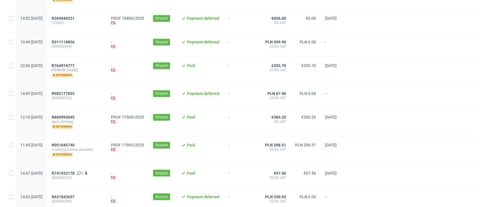
scroll to position [586, 0]
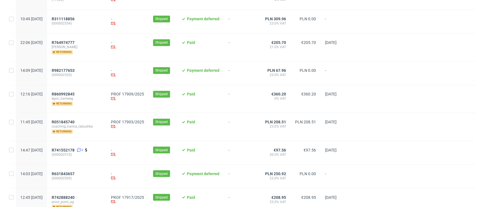
click at [77, 97] on span "egon_hartweg" at bounding box center [77, 99] width 50 height 5
click at [75, 94] on span "R860992845" at bounding box center [63, 94] width 23 height 5
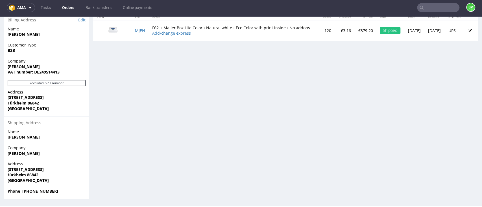
scroll to position [286, 0]
click at [56, 84] on button "Revalidate VAT number" at bounding box center [47, 83] width 78 height 6
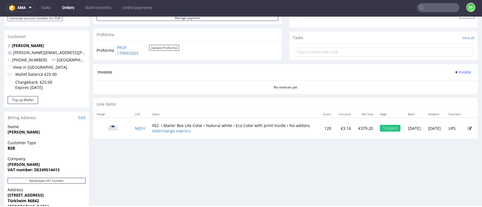
scroll to position [188, 0]
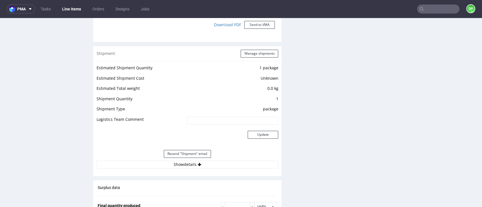
scroll to position [527, 0]
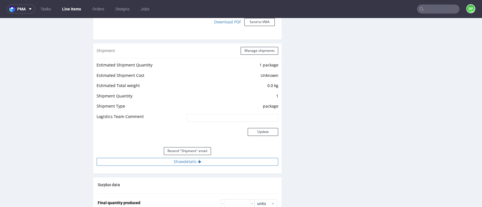
click at [185, 161] on button "Show details" at bounding box center [187, 162] width 181 height 8
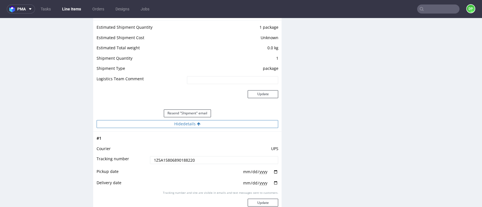
scroll to position [640, 0]
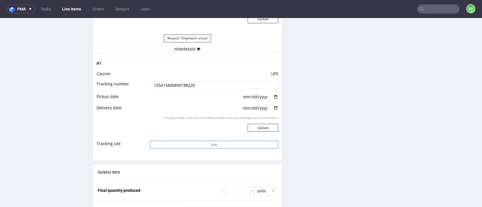
click at [190, 146] on button "Link" at bounding box center [214, 145] width 128 height 8
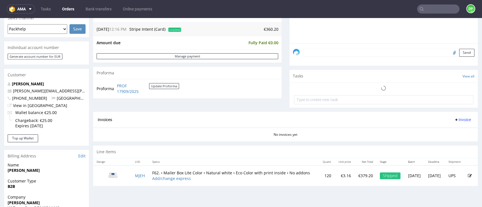
scroll to position [188, 0]
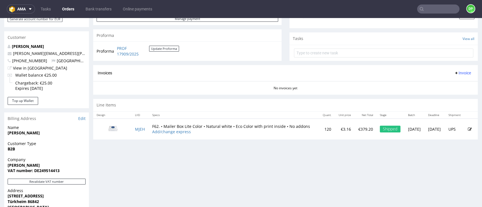
click at [454, 81] on div "No invoices yet" at bounding box center [285, 86] width 384 height 10
click at [454, 73] on span "Invoice" at bounding box center [462, 73] width 17 height 5
click at [436, 86] on span at bounding box center [434, 84] width 5 height 5
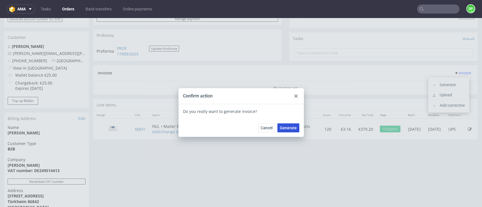
click at [295, 126] on button "Generate" at bounding box center [288, 128] width 22 height 9
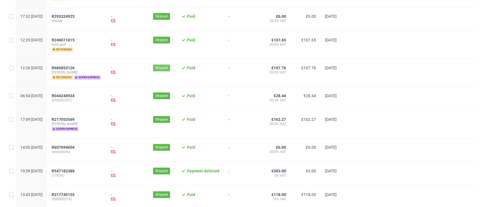
scroll to position [339, 0]
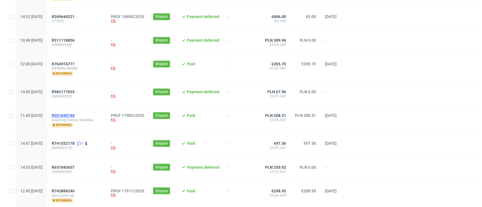
click at [75, 114] on span "R051845740" at bounding box center [63, 115] width 23 height 5
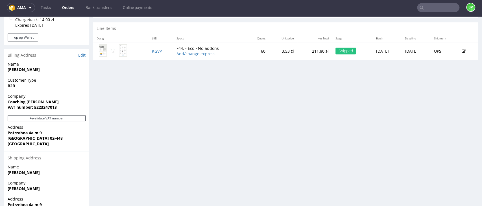
scroll to position [299, 0]
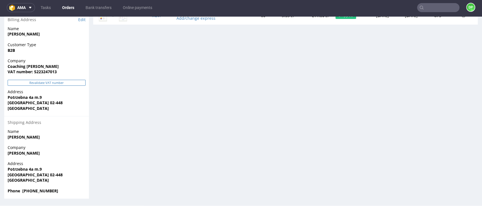
click at [50, 83] on button "Revalidate VAT number" at bounding box center [47, 83] width 78 height 6
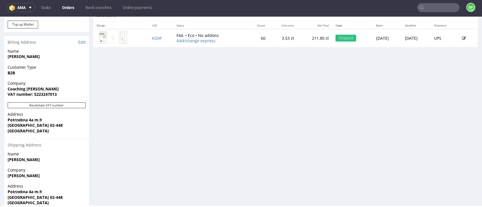
scroll to position [261, 0]
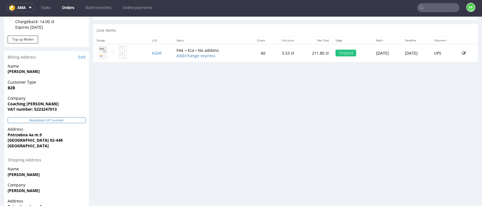
click at [69, 121] on button "Revalidate VAT number" at bounding box center [47, 120] width 78 height 6
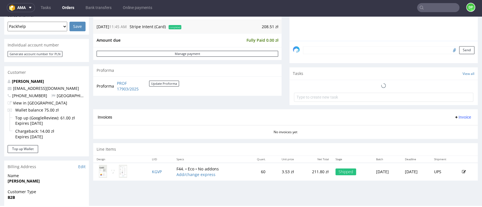
scroll to position [188, 0]
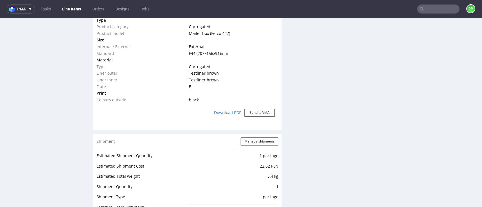
scroll to position [496, 0]
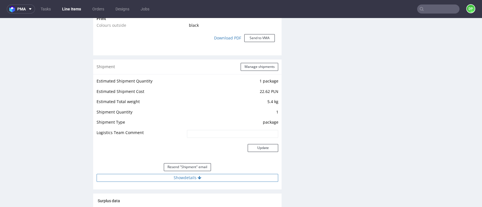
click at [198, 177] on icon at bounding box center [200, 178] width 4 height 4
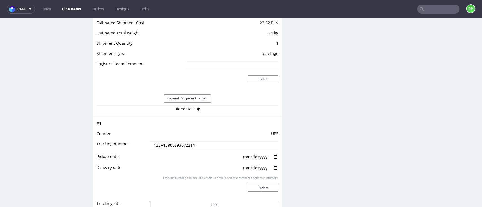
scroll to position [609, 0]
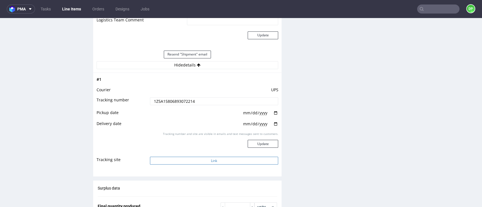
click at [194, 160] on button "Link" at bounding box center [214, 161] width 128 height 8
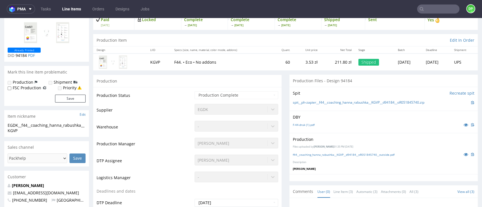
scroll to position [0, 0]
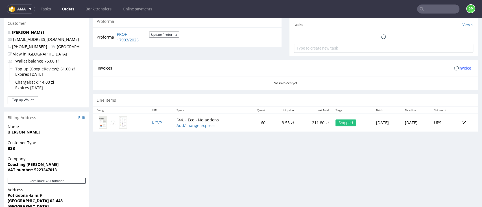
scroll to position [180, 0]
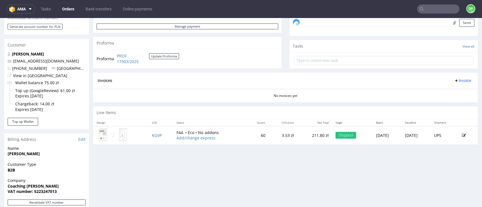
drag, startPoint x: 448, startPoint y: 79, endPoint x: 446, endPoint y: 82, distance: 3.4
click at [454, 79] on span "Invoice" at bounding box center [462, 80] width 17 height 5
click at [441, 91] on span "Generate" at bounding box center [450, 92] width 27 height 6
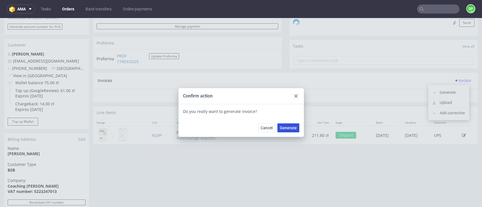
click at [284, 128] on span "Generate" at bounding box center [288, 128] width 17 height 4
drag, startPoint x: 294, startPoint y: 98, endPoint x: 278, endPoint y: 94, distance: 16.3
click at [294, 97] on icon at bounding box center [295, 96] width 3 height 3
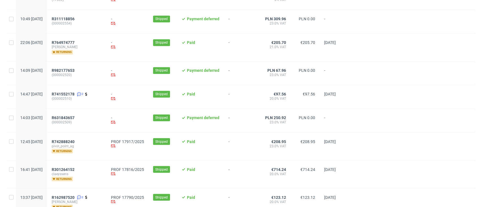
scroll to position [623, 0]
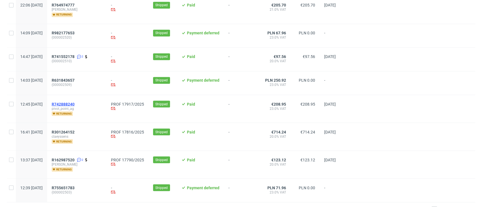
click at [75, 104] on span "R742888240" at bounding box center [63, 104] width 23 height 5
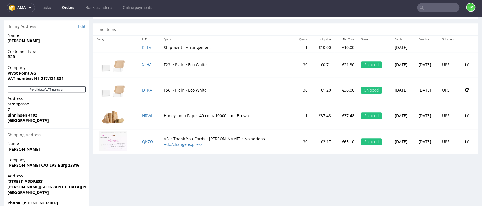
scroll to position [291, 0]
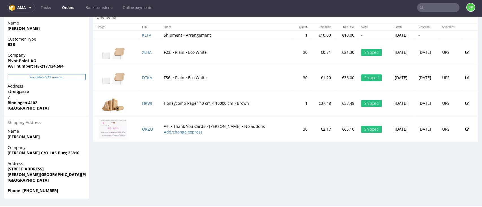
click at [52, 78] on button "Revalidate VAT number" at bounding box center [47, 77] width 78 height 6
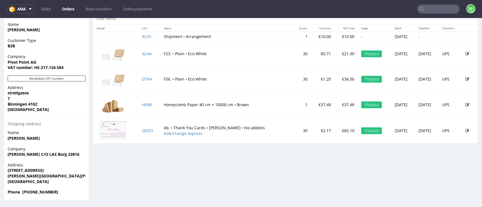
drag, startPoint x: 145, startPoint y: 102, endPoint x: 115, endPoint y: 162, distance: 67.3
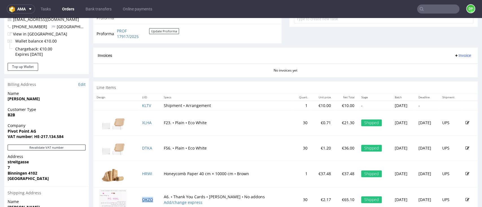
scroll to position [141, 0]
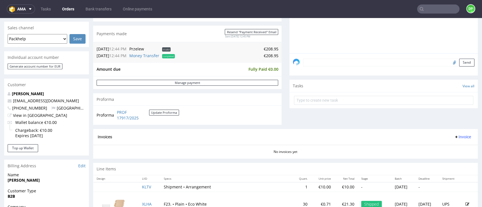
click at [253, 137] on div "Invoices Invoice" at bounding box center [285, 137] width 375 height 7
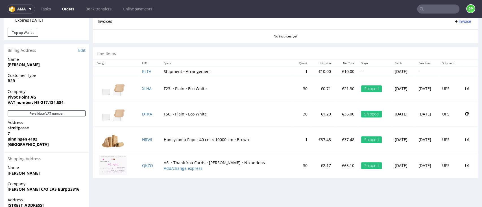
scroll to position [291, 0]
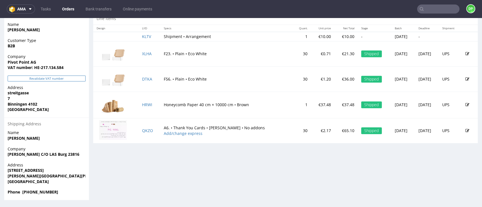
click at [56, 78] on button "Revalidate VAT number" at bounding box center [47, 79] width 78 height 6
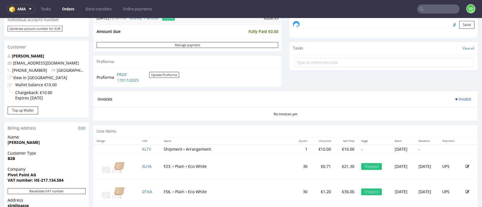
scroll to position [178, 0]
drag, startPoint x: 149, startPoint y: 82, endPoint x: 115, endPoint y: 78, distance: 34.7
click at [115, 78] on tr "Proforma PROF 17917/2025 Update Proforma" at bounding box center [138, 77] width 83 height 12
copy tbody "Proforma"
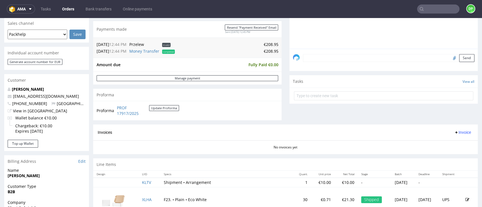
scroll to position [141, 0]
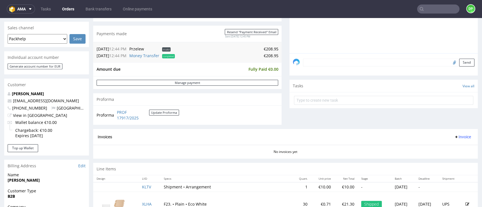
click at [454, 137] on icon at bounding box center [456, 137] width 5 height 5
click at [440, 147] on span "Generate" at bounding box center [450, 149] width 27 height 6
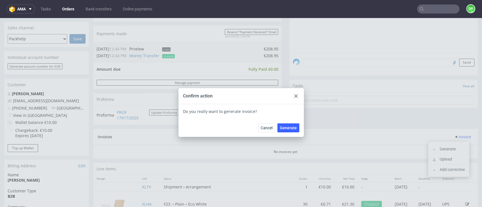
click at [295, 97] on div at bounding box center [295, 96] width 7 height 7
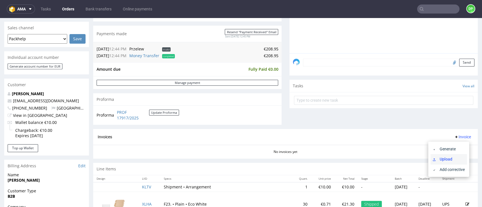
click at [438, 157] on span "Upload" at bounding box center [450, 160] width 27 height 6
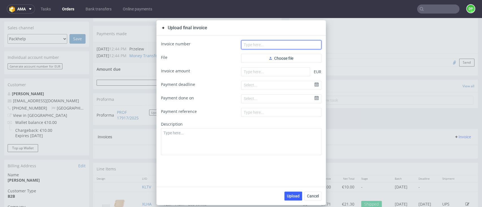
click at [248, 43] on input "text" at bounding box center [281, 44] width 80 height 9
paste input "FV 445/9/2025"
type input "FV 445/9/2025"
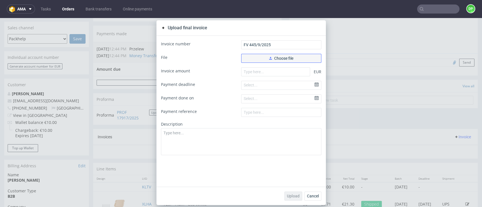
click at [260, 54] on button "Choose file" at bounding box center [281, 58] width 80 height 9
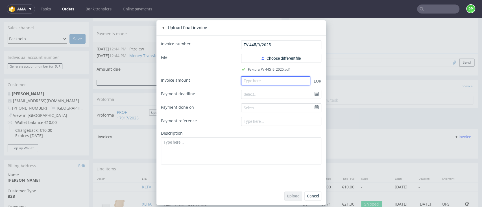
click at [264, 80] on input "number" at bounding box center [275, 80] width 69 height 9
paste input "128.88"
type input "128.88"
click at [287, 197] on span "Upload" at bounding box center [293, 196] width 13 height 4
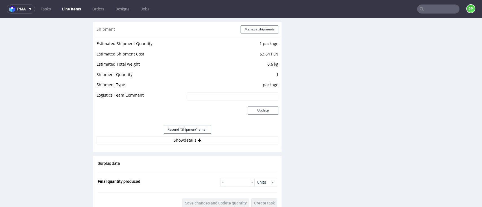
scroll to position [602, 0]
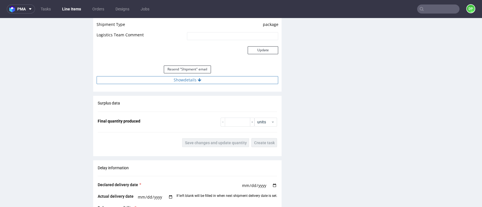
click at [193, 81] on button "Show details" at bounding box center [187, 80] width 181 height 8
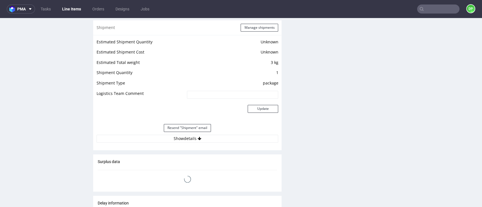
scroll to position [489, 0]
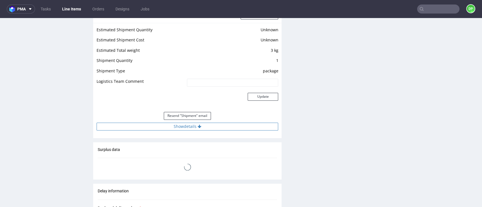
click at [198, 126] on icon at bounding box center [200, 127] width 4 height 4
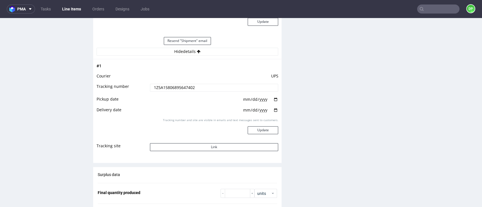
scroll to position [602, 0]
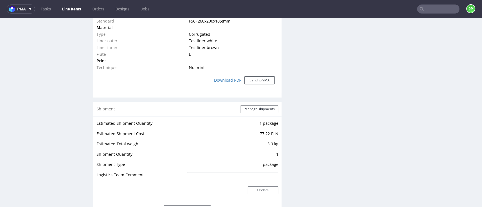
scroll to position [564, 0]
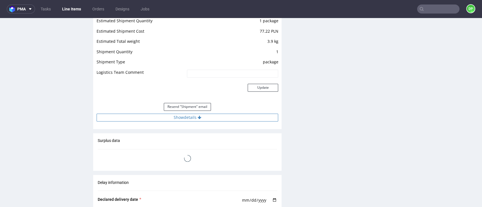
click at [186, 120] on button "Show details" at bounding box center [187, 118] width 181 height 8
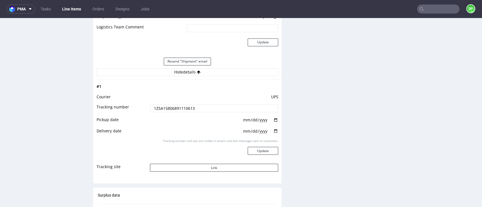
scroll to position [640, 0]
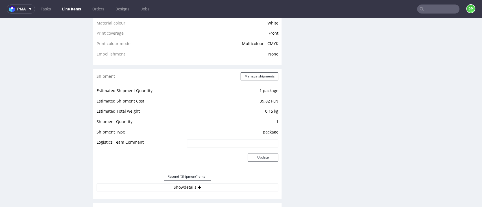
scroll to position [527, 0]
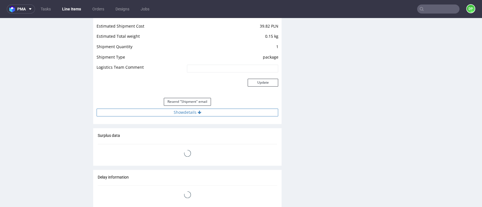
click at [191, 114] on button "Show details" at bounding box center [187, 113] width 181 height 8
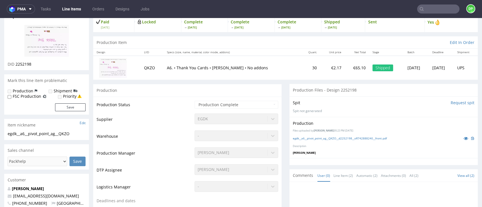
scroll to position [0, 0]
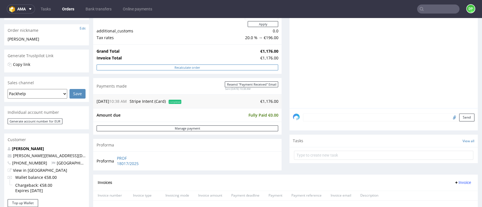
scroll to position [150, 0]
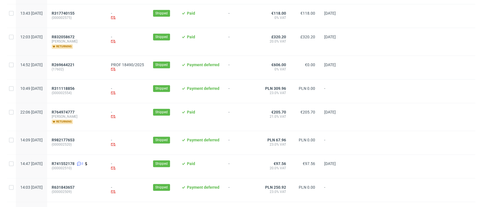
scroll to position [602, 0]
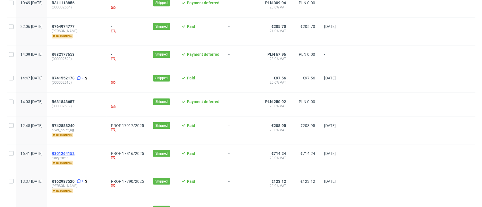
click at [75, 153] on span "R301264152" at bounding box center [63, 153] width 23 height 5
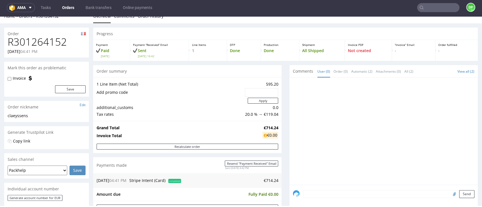
scroll to position [158, 0]
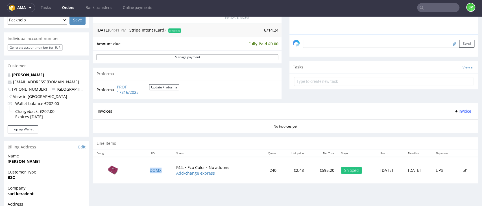
click at [454, 113] on span "Invoice" at bounding box center [462, 111] width 17 height 5
click at [439, 122] on span "Generate" at bounding box center [450, 124] width 27 height 6
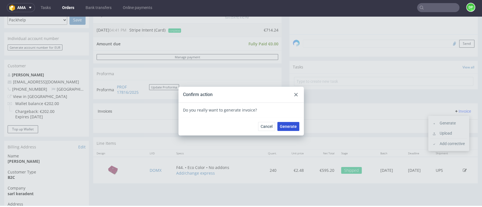
click at [283, 125] on span "Generate" at bounding box center [288, 127] width 17 height 4
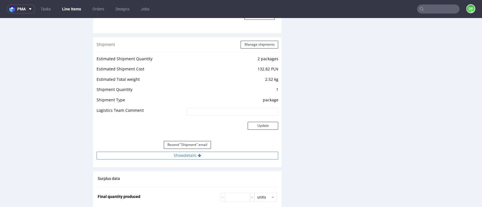
click at [180, 155] on button "Show details" at bounding box center [187, 156] width 181 height 8
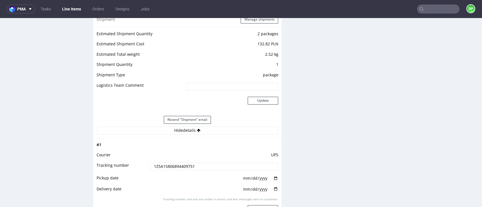
scroll to position [527, 0]
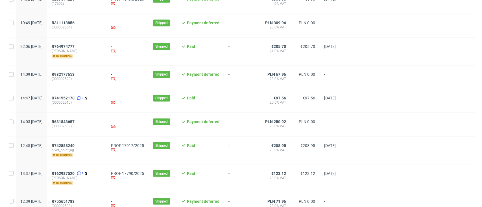
scroll to position [637, 0]
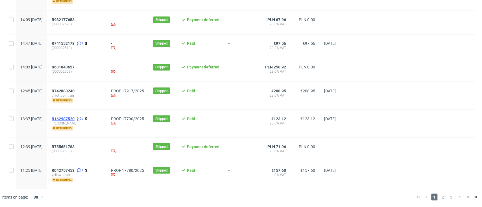
click at [75, 118] on span "R162987520" at bounding box center [63, 119] width 23 height 5
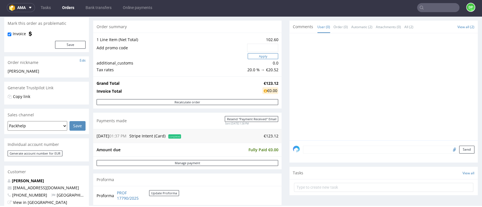
scroll to position [38, 0]
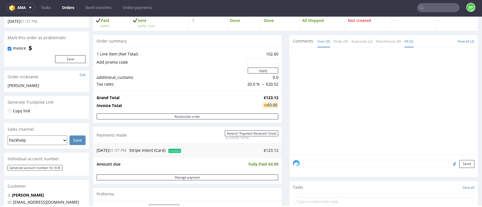
click at [404, 41] on link "All (2)" at bounding box center [408, 41] width 9 height 12
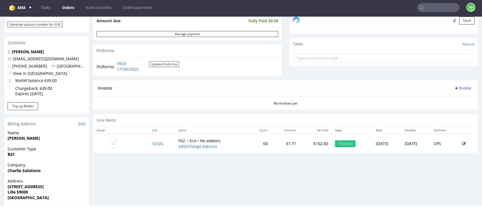
scroll to position [233, 0]
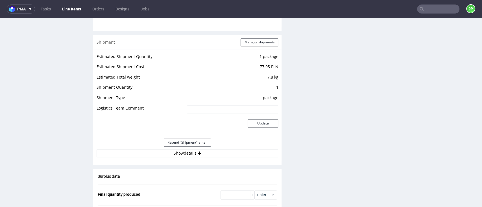
scroll to position [527, 0]
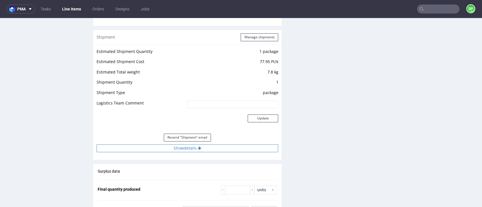
click at [162, 145] on button "Show details" at bounding box center [187, 149] width 181 height 8
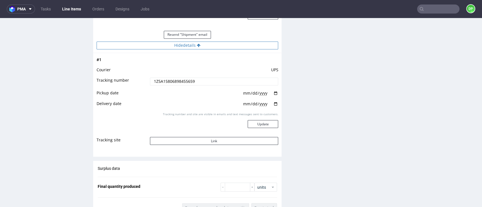
scroll to position [640, 0]
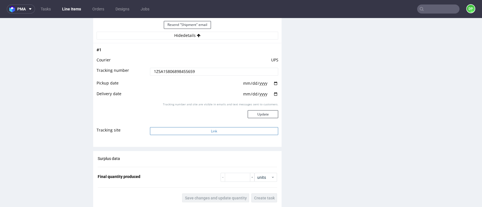
click at [173, 132] on button "Link" at bounding box center [214, 131] width 128 height 8
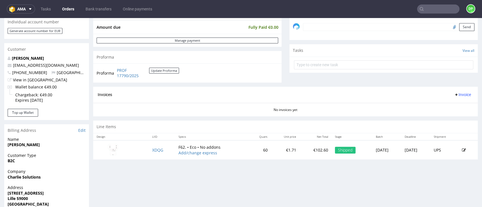
scroll to position [188, 0]
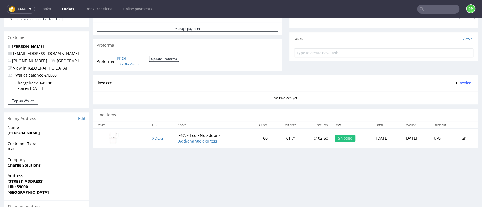
click at [454, 81] on span "Invoice" at bounding box center [462, 83] width 17 height 5
click at [443, 95] on span "Generate" at bounding box center [450, 95] width 27 height 6
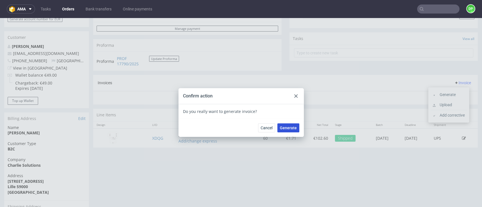
click at [286, 131] on button "Generate" at bounding box center [288, 128] width 22 height 9
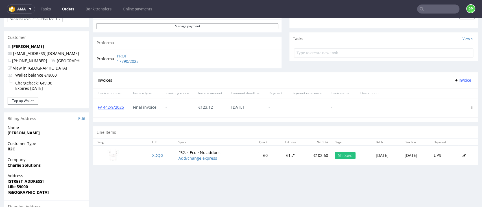
scroll to position [226, 0]
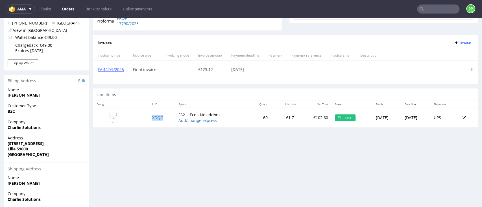
click at [155, 121] on td "XDQG" at bounding box center [161, 117] width 27 height 19
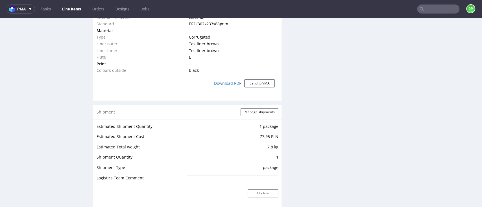
scroll to position [602, 0]
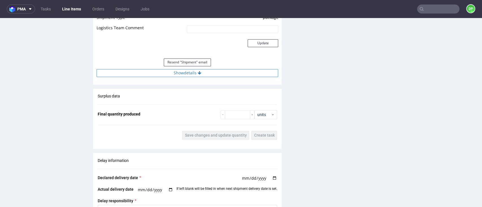
click at [193, 73] on button "Show details" at bounding box center [187, 73] width 181 height 8
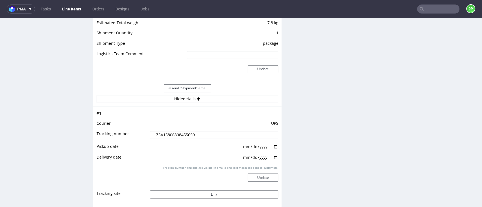
scroll to position [564, 0]
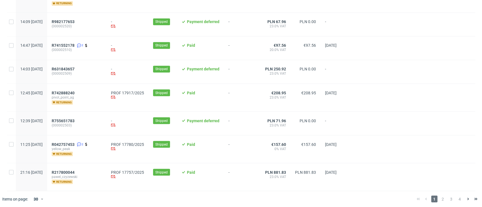
scroll to position [637, 0]
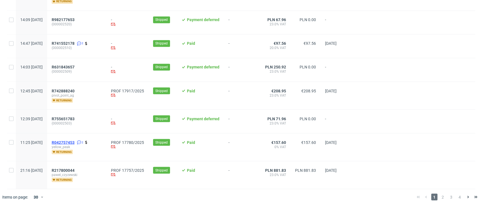
click at [75, 141] on span "R042757453" at bounding box center [63, 142] width 23 height 5
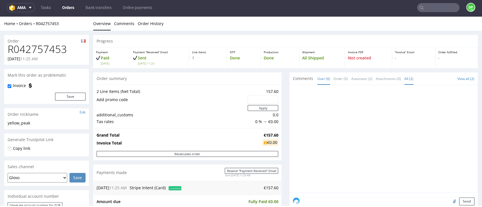
click at [404, 78] on link "All (2)" at bounding box center [408, 79] width 9 height 12
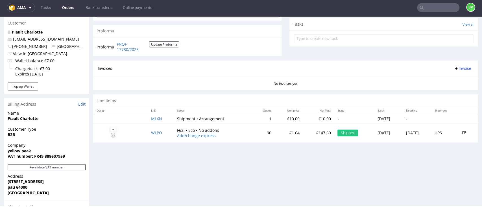
scroll to position [263, 0]
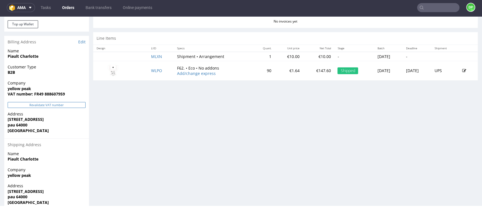
click at [37, 105] on button "Revalidate VAT number" at bounding box center [47, 105] width 78 height 6
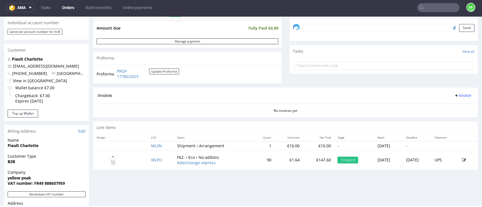
scroll to position [210, 0]
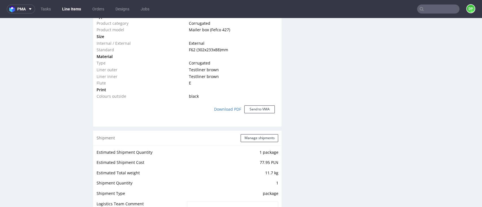
scroll to position [489, 0]
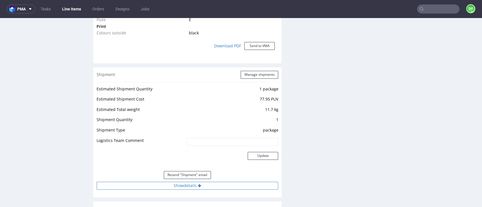
click at [187, 185] on button "Show details" at bounding box center [187, 186] width 181 height 8
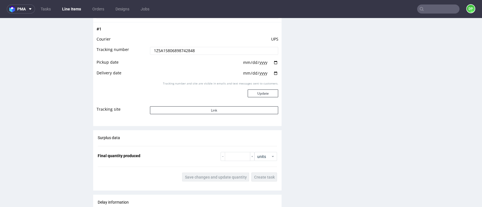
scroll to position [677, 0]
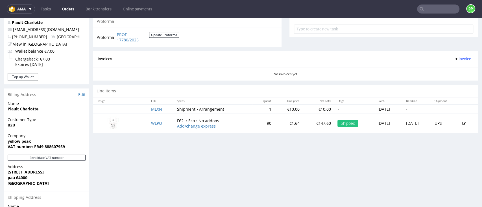
scroll to position [150, 0]
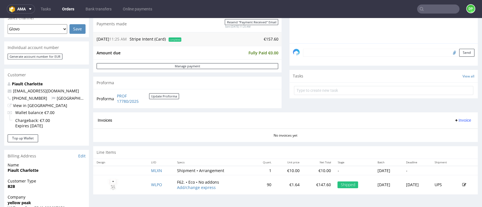
click at [452, 120] on button "Invoice" at bounding box center [462, 120] width 21 height 7
click at [442, 131] on span "Generate" at bounding box center [450, 133] width 27 height 6
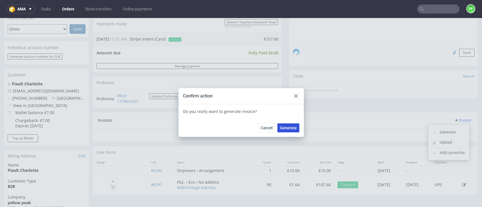
click at [280, 125] on button "Generate" at bounding box center [288, 128] width 22 height 9
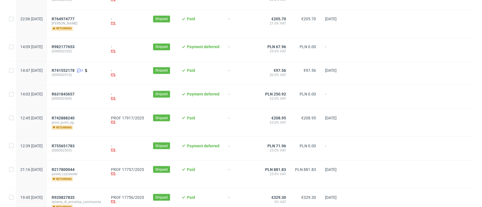
scroll to position [637, 0]
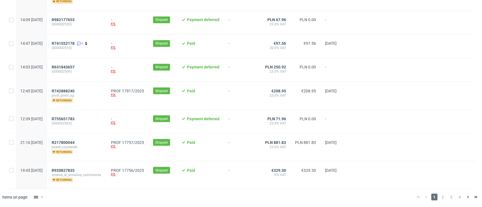
click at [83, 139] on div "R217800044 pawel_czyzewski returning" at bounding box center [76, 147] width 59 height 28
click at [75, 142] on span "R217800044" at bounding box center [63, 142] width 23 height 5
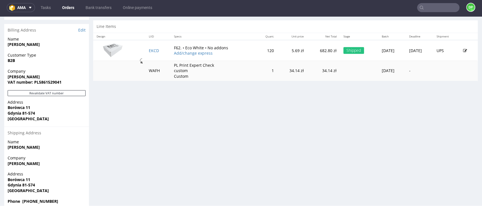
scroll to position [286, 0]
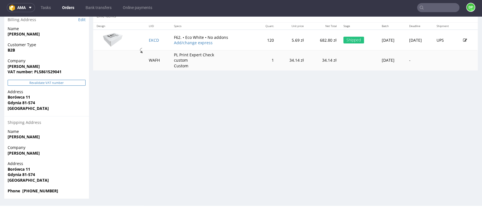
click at [52, 80] on button "Revalidate VAT number" at bounding box center [47, 83] width 78 height 6
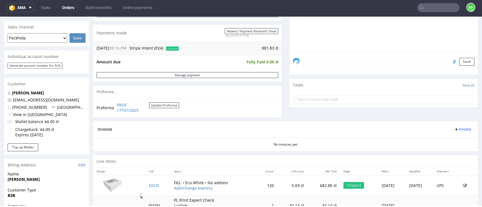
scroll to position [135, 0]
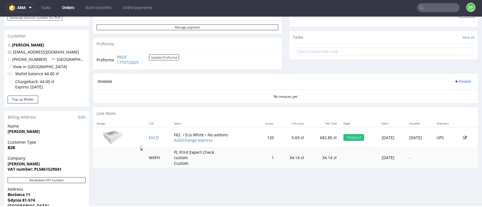
scroll to position [286, 0]
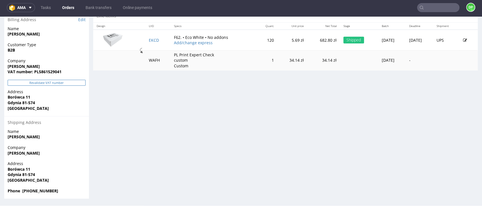
click at [52, 85] on button "Revalidate VAT number" at bounding box center [47, 83] width 78 height 6
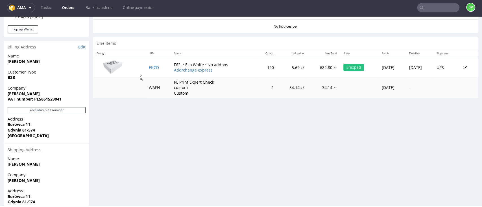
scroll to position [248, 0]
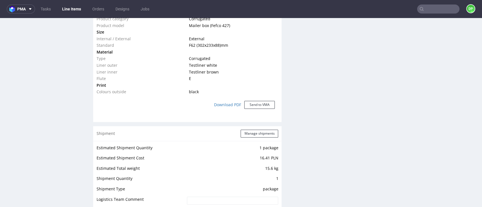
scroll to position [564, 0]
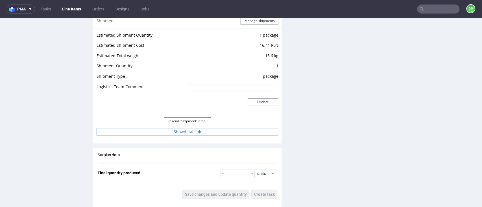
click at [191, 131] on button "Show details" at bounding box center [187, 132] width 181 height 8
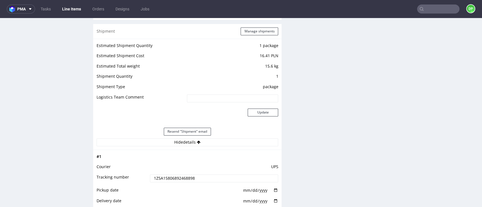
scroll to position [527, 0]
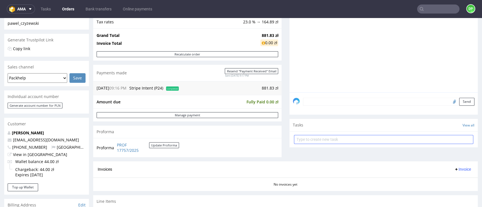
scroll to position [150, 0]
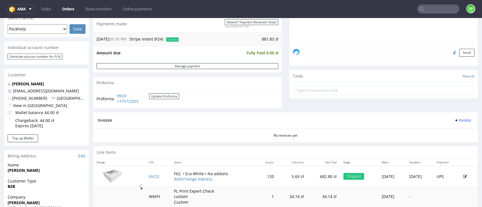
click at [454, 121] on span "Invoice" at bounding box center [462, 120] width 17 height 5
click at [438, 130] on span "Generate" at bounding box center [450, 133] width 27 height 6
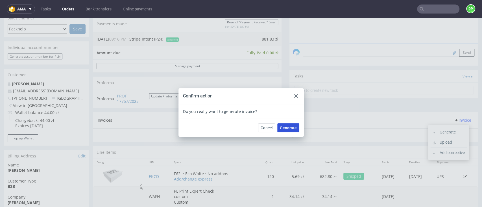
click at [281, 129] on span "Generate" at bounding box center [288, 128] width 17 height 4
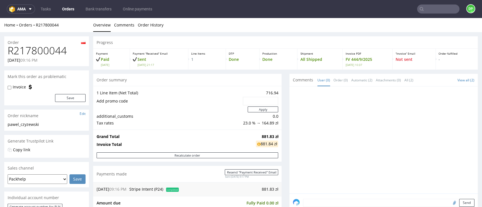
click at [429, 120] on div at bounding box center [385, 142] width 185 height 104
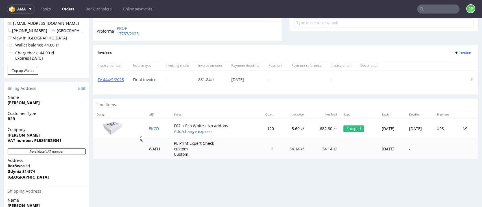
scroll to position [226, 0]
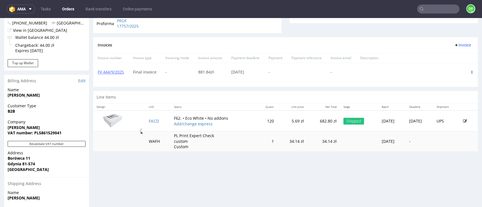
scroll to position [286, 0]
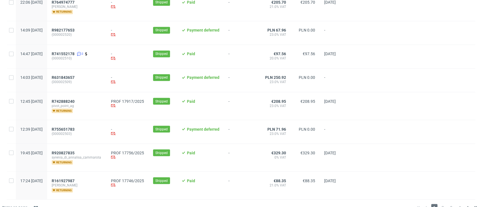
scroll to position [637, 0]
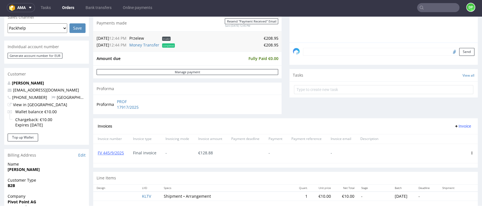
scroll to position [178, 0]
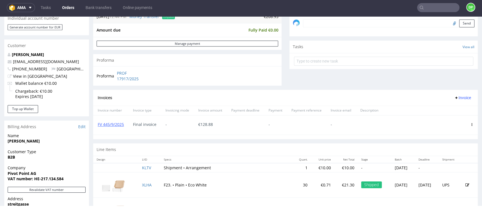
click at [454, 99] on span "Invoice" at bounding box center [462, 98] width 17 height 5
click at [443, 110] on span "Upload" at bounding box center [450, 110] width 27 height 6
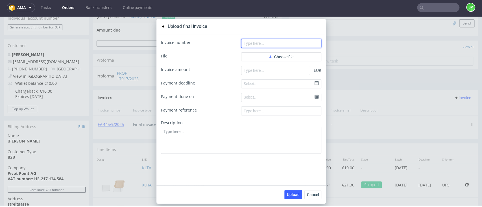
click at [269, 46] on input "text" at bounding box center [281, 43] width 80 height 9
paste input "FV 446/9/2025"
type input "FV 446/9/2025"
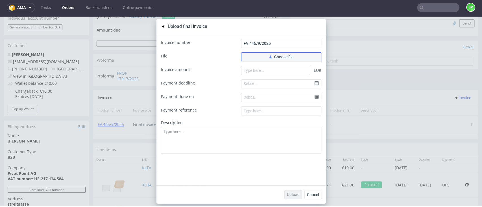
click at [256, 52] on button "Choose file" at bounding box center [281, 56] width 80 height 9
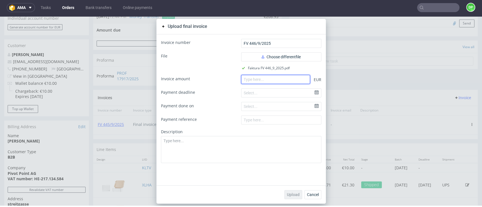
click at [248, 78] on input "number" at bounding box center [275, 79] width 69 height 9
paste input "80.07"
type input "80.07"
click at [284, 197] on button "Upload" at bounding box center [293, 195] width 18 height 9
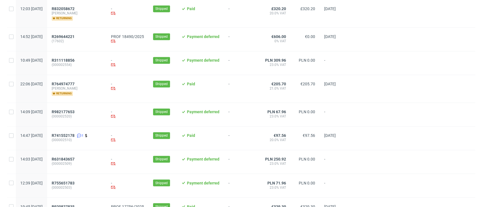
scroll to position [602, 0]
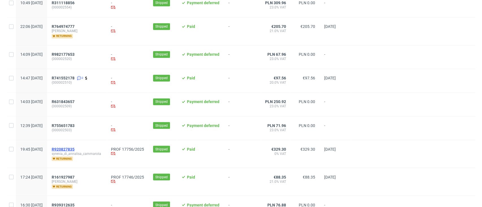
click at [75, 148] on span "R920827835" at bounding box center [63, 149] width 23 height 5
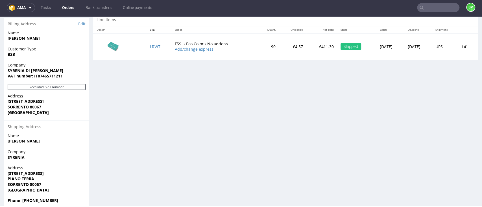
scroll to position [291, 0]
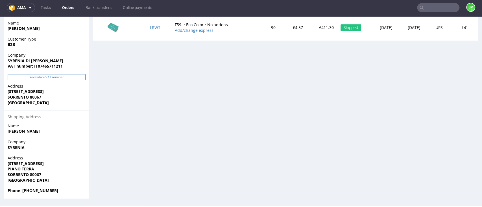
click at [62, 78] on button "Revalidate VAT number" at bounding box center [47, 77] width 78 height 6
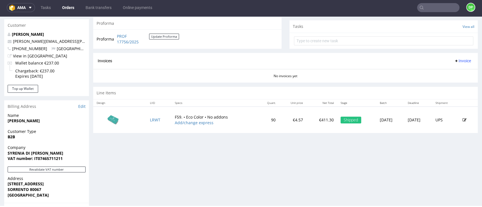
scroll to position [188, 0]
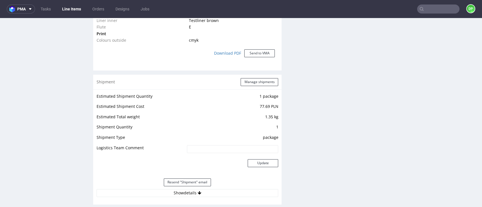
scroll to position [564, 0]
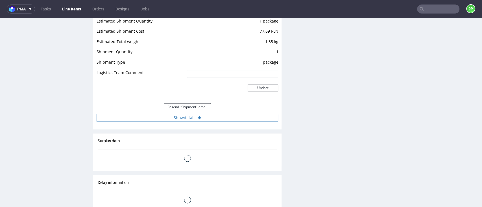
click at [187, 118] on button "Show details" at bounding box center [187, 118] width 181 height 8
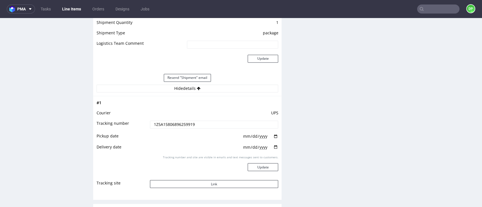
scroll to position [640, 0]
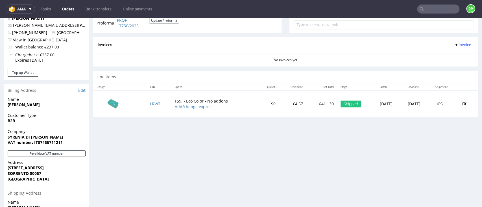
scroll to position [188, 0]
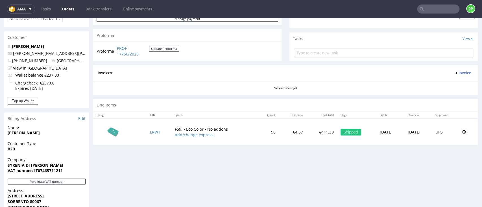
click at [454, 72] on span "Invoice" at bounding box center [462, 73] width 17 height 5
click at [439, 87] on span "Generate" at bounding box center [450, 85] width 27 height 6
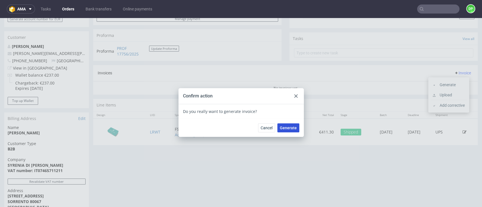
click at [290, 130] on button "Generate" at bounding box center [288, 128] width 22 height 9
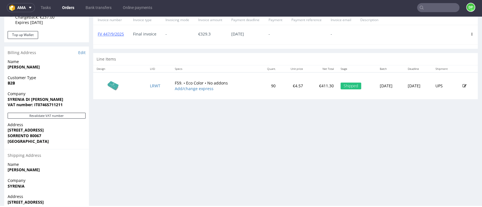
scroll to position [263, 0]
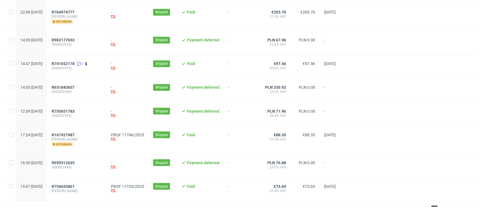
scroll to position [629, 0]
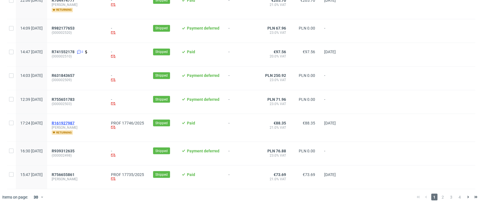
click at [75, 122] on span "R161927987" at bounding box center [63, 123] width 23 height 5
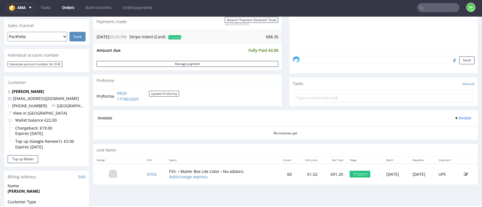
scroll to position [145, 0]
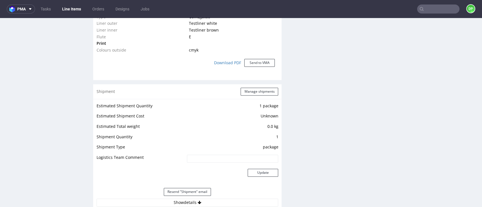
scroll to position [527, 0]
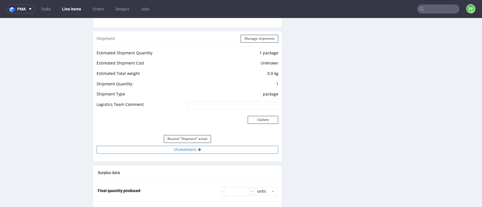
click at [176, 151] on button "Show details" at bounding box center [187, 150] width 181 height 8
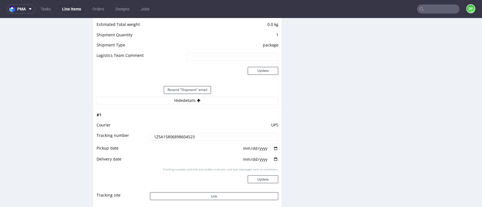
scroll to position [640, 0]
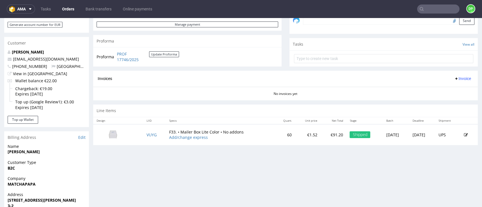
scroll to position [145, 0]
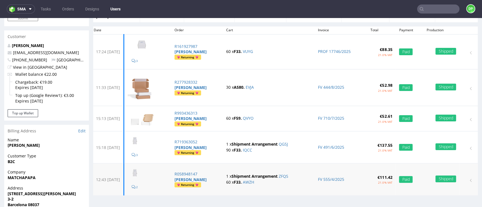
scroll to position [75, 0]
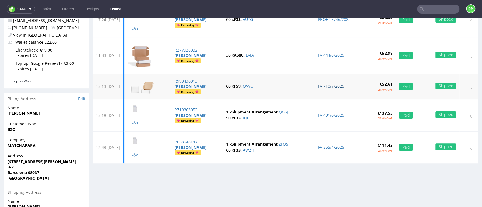
click at [320, 87] on link "FV 710/7/2025" at bounding box center [331, 86] width 26 height 5
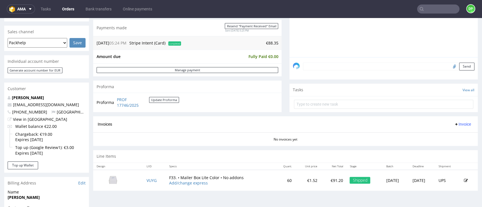
scroll to position [188, 0]
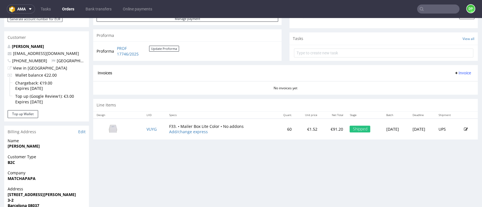
click at [454, 72] on icon at bounding box center [456, 73] width 5 height 5
click at [440, 84] on span "Generate" at bounding box center [450, 85] width 27 height 6
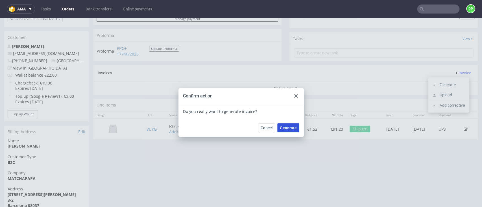
click at [288, 129] on span "Generate" at bounding box center [288, 128] width 17 height 4
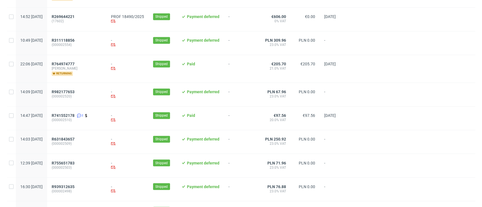
scroll to position [625, 0]
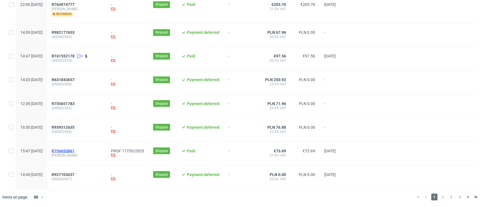
click at [75, 151] on span "R756655861" at bounding box center [63, 151] width 23 height 5
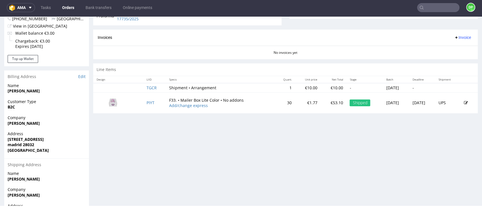
scroll to position [233, 0]
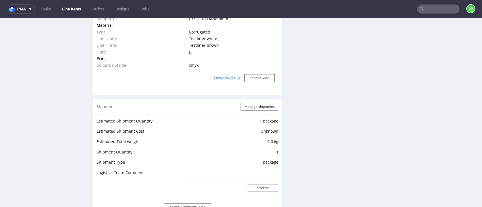
scroll to position [527, 0]
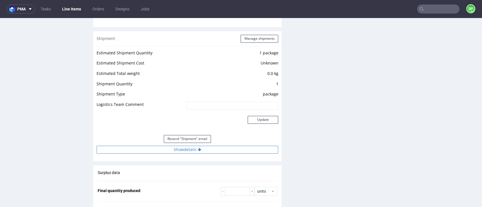
click at [185, 149] on button "Show details" at bounding box center [187, 150] width 181 height 8
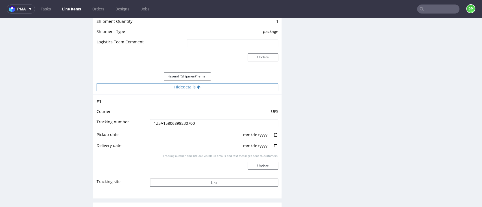
scroll to position [602, 0]
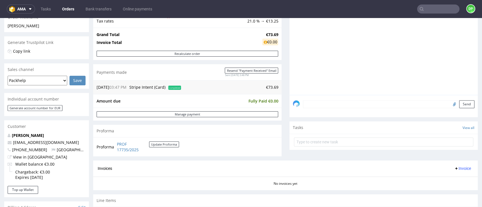
scroll to position [188, 0]
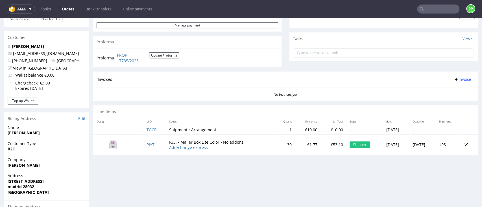
click at [454, 78] on icon at bounding box center [456, 79] width 5 height 5
click at [442, 89] on span "Generate" at bounding box center [450, 92] width 27 height 6
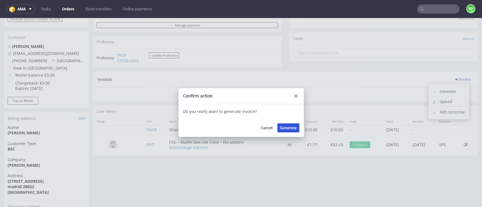
click at [287, 128] on span "Generate" at bounding box center [288, 128] width 17 height 4
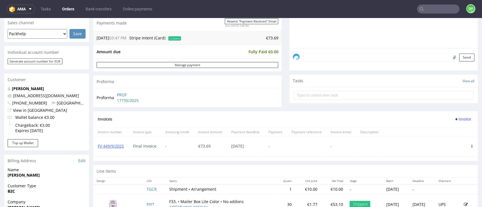
scroll to position [113, 0]
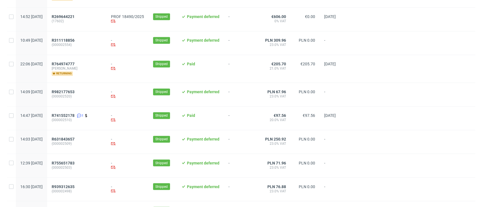
scroll to position [629, 0]
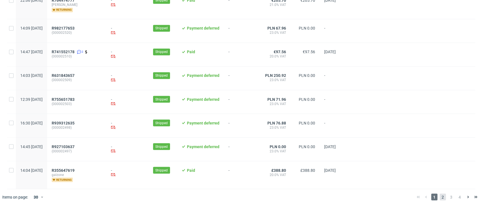
click at [439, 197] on span "2" at bounding box center [442, 197] width 6 height 7
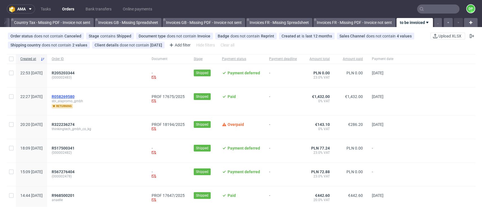
click at [75, 95] on span "R058269580" at bounding box center [63, 97] width 23 height 5
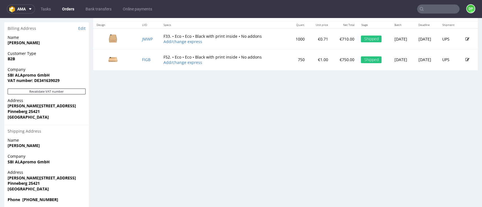
scroll to position [286, 0]
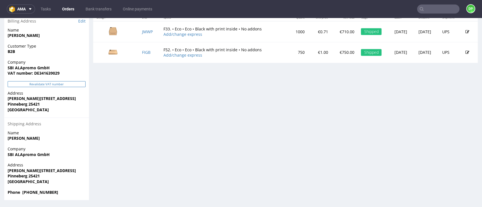
click at [58, 84] on button "Revalidate VAT number" at bounding box center [47, 84] width 78 height 6
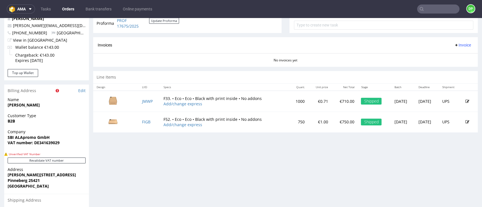
scroll to position [226, 0]
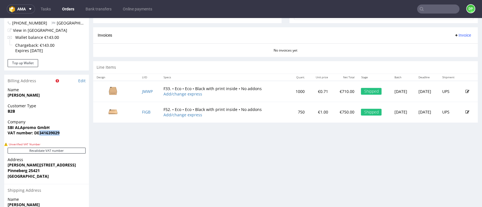
drag, startPoint x: 58, startPoint y: 133, endPoint x: 40, endPoint y: 133, distance: 18.9
click at [40, 133] on strong "VAT number: DE341639029" at bounding box center [34, 132] width 52 height 5
copy strong "341639029"
click at [100, 156] on div "Progress Payment Paid Wed 20 Aug Payment “Received” Email Sent Wed 20 Aug 22:28…" at bounding box center [285, 39] width 384 height 457
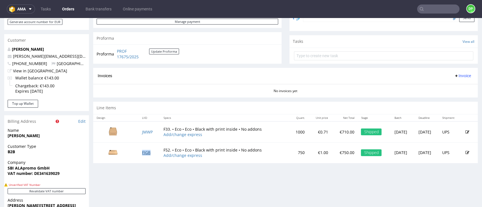
scroll to position [188, 0]
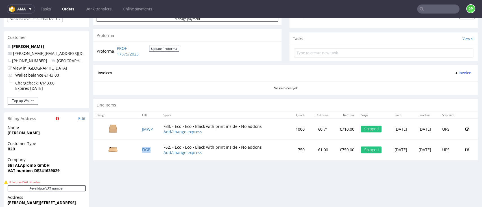
click at [454, 73] on span "Invoice" at bounding box center [462, 73] width 17 height 5
click at [443, 82] on span "Generate" at bounding box center [450, 85] width 27 height 6
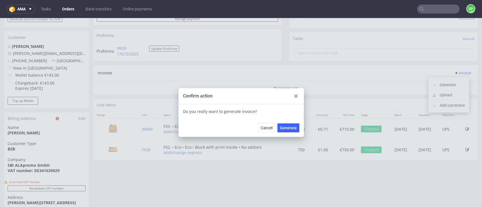
drag, startPoint x: 284, startPoint y: 129, endPoint x: 240, endPoint y: 129, distance: 44.9
click at [284, 129] on span "Generate" at bounding box center [288, 128] width 17 height 4
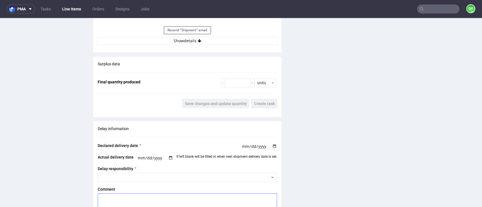
scroll to position [602, 0]
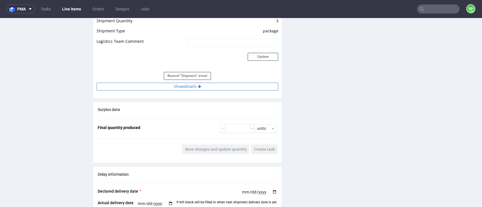
click at [180, 87] on button "Show details" at bounding box center [187, 87] width 181 height 8
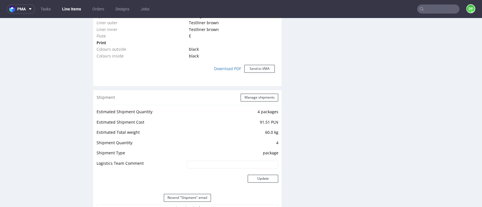
scroll to position [564, 0]
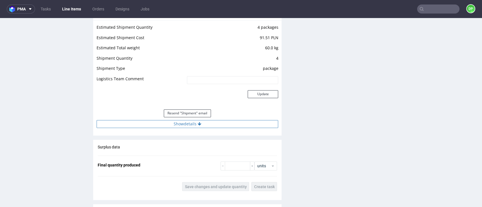
click at [174, 125] on button "Show details" at bounding box center [187, 124] width 181 height 8
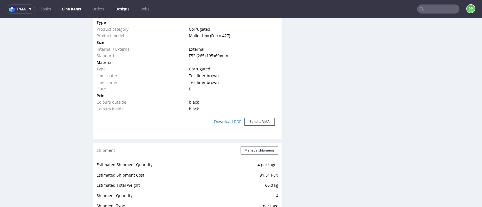
scroll to position [376, 0]
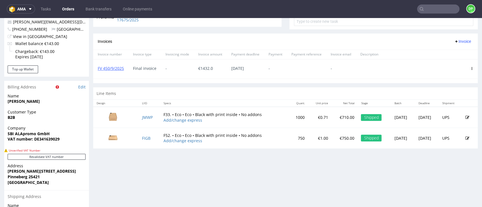
scroll to position [263, 0]
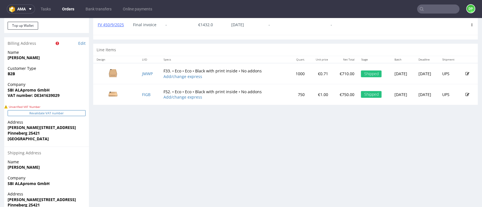
click at [54, 114] on button "Revalidate VAT number" at bounding box center [47, 113] width 78 height 6
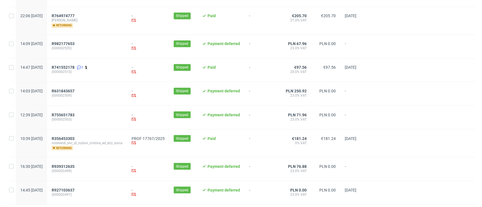
scroll to position [623, 0]
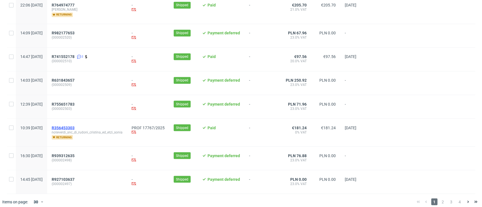
click at [75, 127] on span "R356453303" at bounding box center [63, 128] width 23 height 5
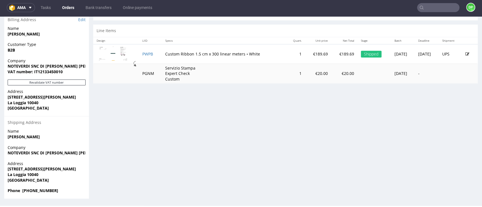
scroll to position [253, 0]
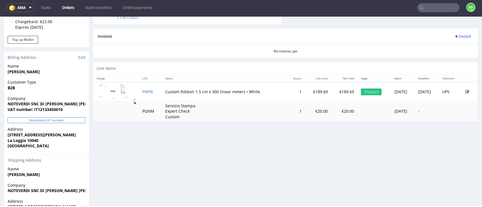
click at [52, 120] on button "Revalidate VAT number" at bounding box center [47, 120] width 78 height 6
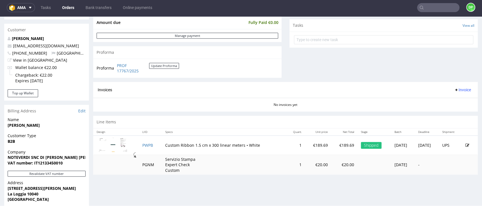
scroll to position [216, 0]
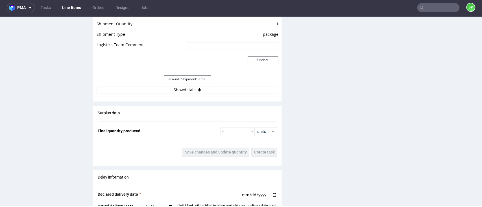
scroll to position [527, 0]
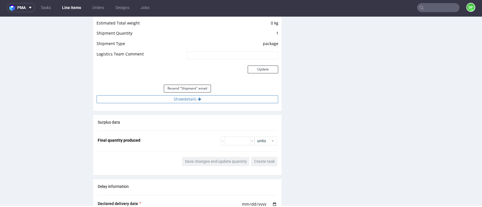
click at [188, 100] on button "Show details" at bounding box center [187, 99] width 181 height 8
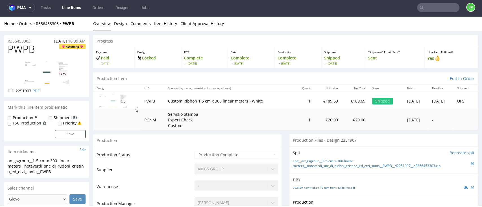
scroll to position [0, 0]
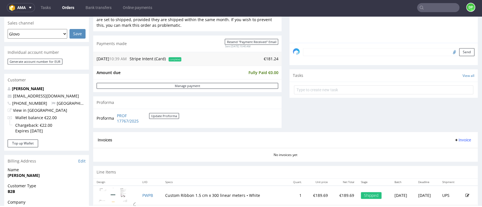
scroll to position [150, 0]
click at [457, 141] on span "Invoice" at bounding box center [462, 139] width 17 height 5
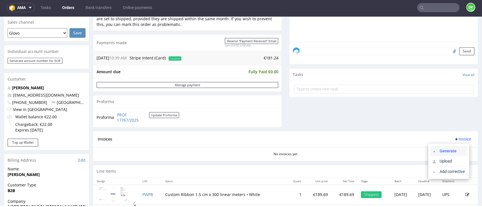
click at [441, 148] on span "Generate" at bounding box center [450, 151] width 27 height 6
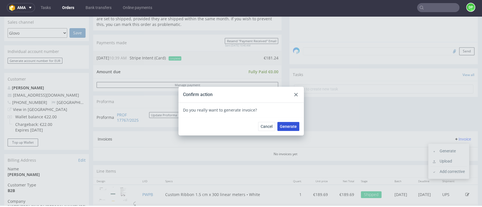
click at [286, 123] on button "Generate" at bounding box center [288, 126] width 22 height 9
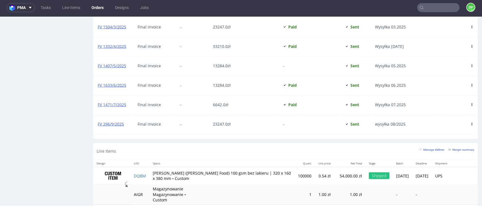
scroll to position [823, 0]
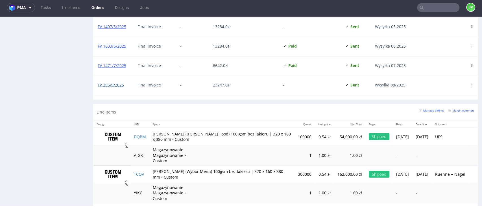
click at [114, 83] on link "FV 296/9/2025" at bounding box center [111, 84] width 26 height 5
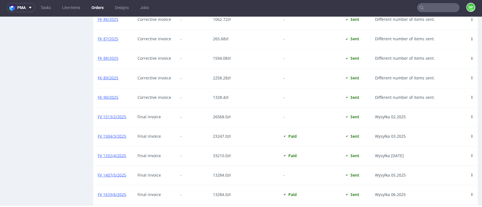
scroll to position [672, 0]
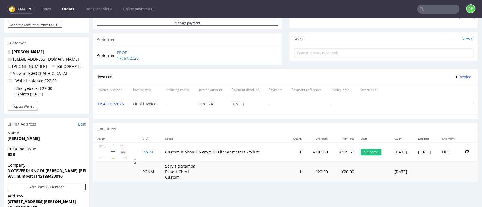
scroll to position [38, 0]
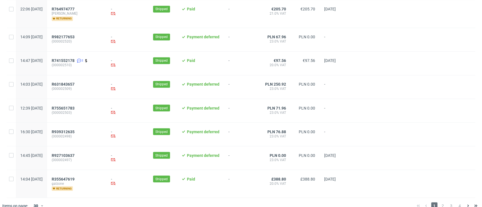
scroll to position [629, 0]
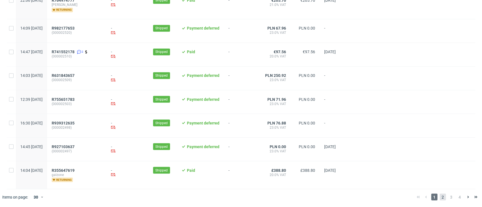
click at [439, 196] on span "2" at bounding box center [442, 197] width 6 height 7
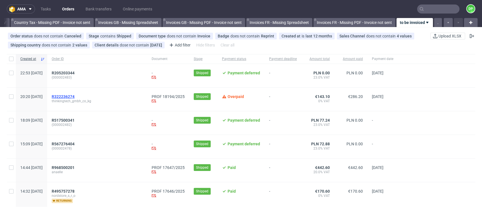
click at [75, 97] on span "R322236274" at bounding box center [63, 97] width 23 height 5
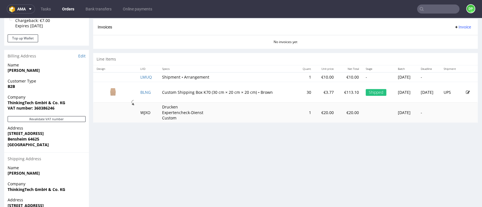
scroll to position [263, 0]
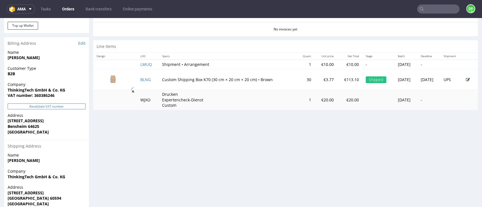
click at [40, 106] on button "Revalidate VAT number" at bounding box center [47, 107] width 78 height 6
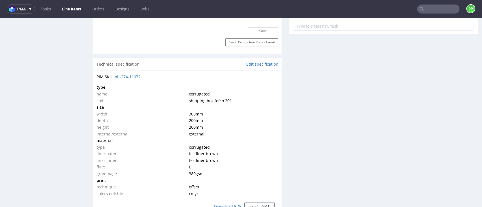
scroll to position [564, 0]
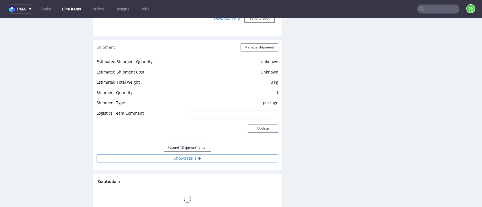
click at [187, 160] on button "Show details" at bounding box center [187, 159] width 181 height 8
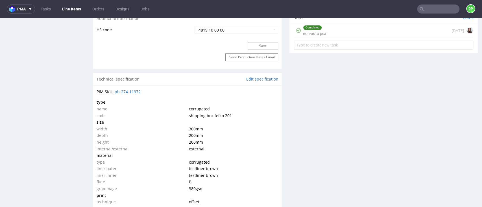
scroll to position [263, 0]
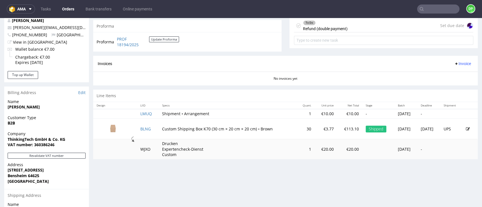
scroll to position [226, 0]
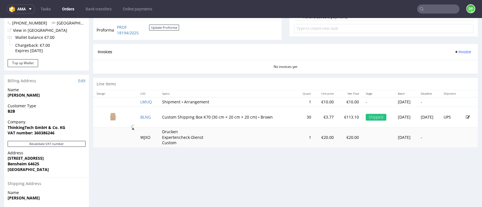
click at [454, 51] on span "Invoice" at bounding box center [462, 52] width 17 height 5
click at [443, 63] on span "Generate" at bounding box center [450, 64] width 27 height 6
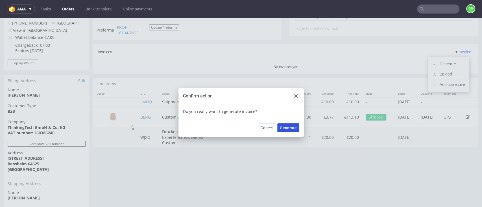
click at [291, 128] on span "Generate" at bounding box center [288, 128] width 17 height 4
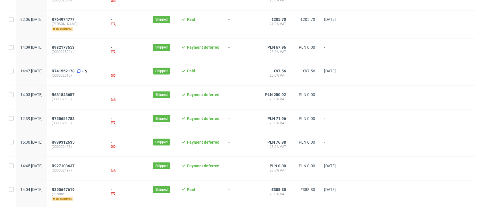
scroll to position [629, 0]
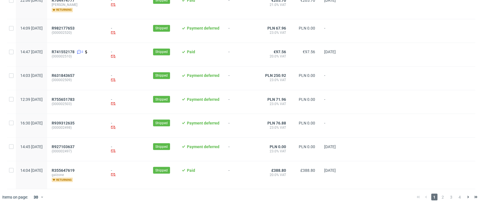
click at [440, 198] on div "1 2 3 4" at bounding box center [446, 197] width 65 height 7
click at [439, 198] on span "2" at bounding box center [442, 197] width 6 height 7
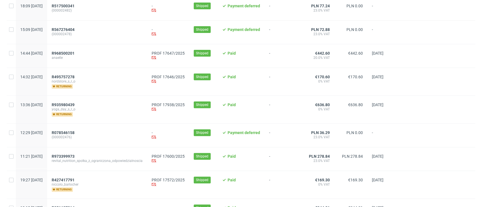
scroll to position [113, 0]
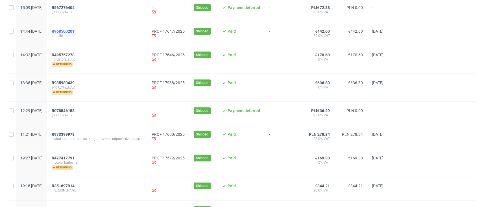
click at [75, 30] on span "R968500201" at bounding box center [63, 31] width 23 height 5
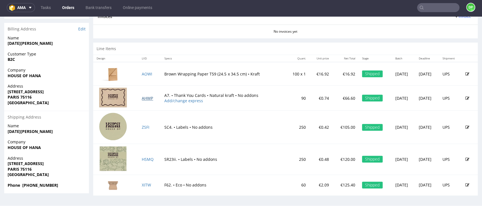
scroll to position [277, 0]
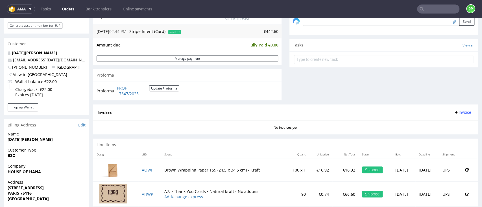
scroll to position [164, 0]
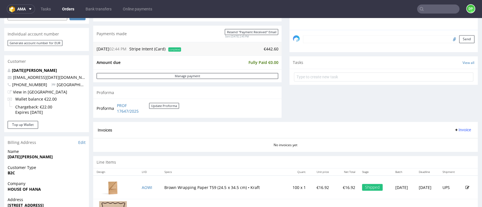
click at [166, 122] on div "Invoices Invoice" at bounding box center [285, 130] width 384 height 16
drag, startPoint x: 152, startPoint y: 113, endPoint x: 112, endPoint y: 104, distance: 40.8
click at [112, 104] on tr "Proforma PROF 17647/2025 Update Proforma" at bounding box center [138, 108] width 83 height 12
click at [170, 135] on div "Invoices Invoice" at bounding box center [285, 130] width 384 height 16
drag, startPoint x: 157, startPoint y: 112, endPoint x: 115, endPoint y: 106, distance: 43.1
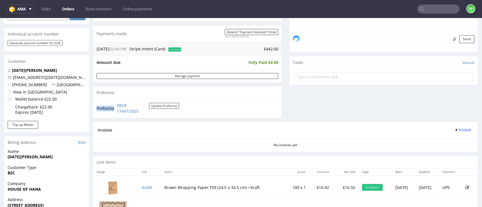
click at [115, 106] on tr "Proforma PROF 17647/2025 Update Proforma" at bounding box center [138, 108] width 83 height 12
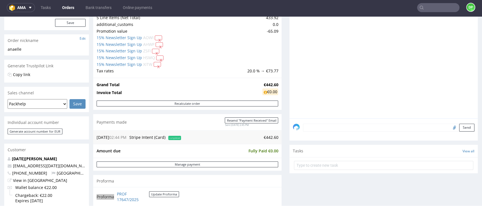
scroll to position [89, 0]
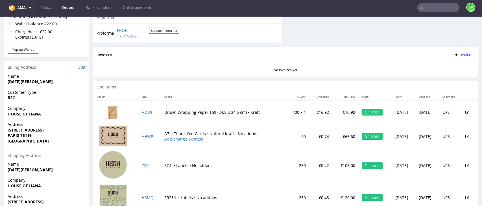
scroll to position [202, 0]
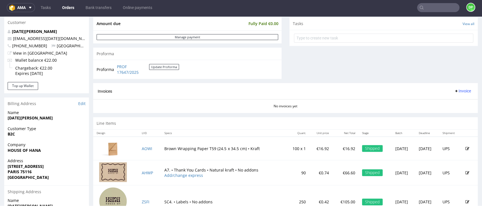
click at [454, 91] on span "Invoice" at bounding box center [462, 91] width 17 height 5
click at [447, 104] on span "Generate" at bounding box center [450, 103] width 27 height 6
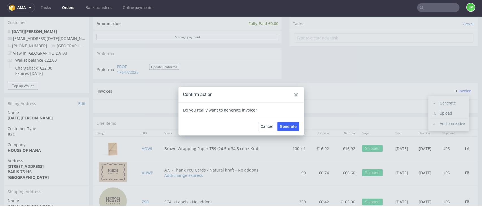
click at [296, 95] on div at bounding box center [295, 94] width 7 height 7
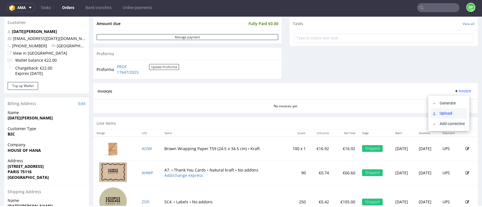
click at [449, 113] on span "Upload" at bounding box center [450, 114] width 27 height 6
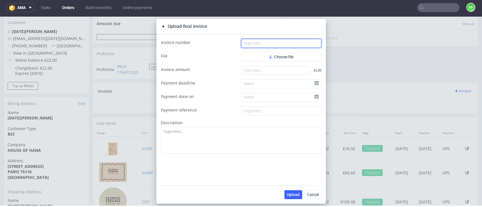
click at [252, 44] on input "text" at bounding box center [281, 43] width 80 height 9
paste input "FV 454/9/2025"
type input "FV 454/9/2025"
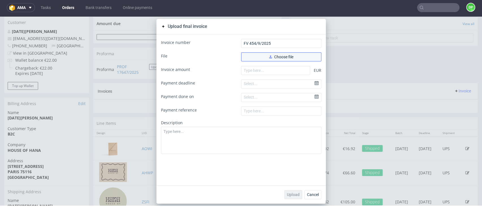
click at [275, 58] on span "Choose file" at bounding box center [281, 57] width 24 height 4
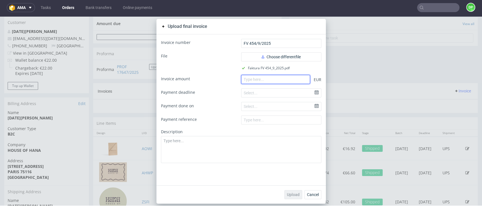
click at [271, 82] on input "number" at bounding box center [275, 79] width 69 height 9
paste input "100.22"
type input "100.22"
click at [287, 195] on span "Upload" at bounding box center [293, 195] width 13 height 4
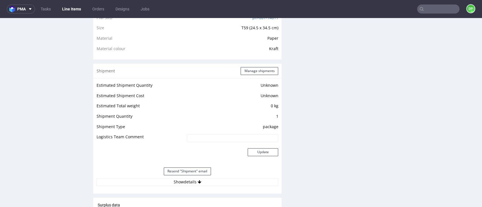
scroll to position [452, 0]
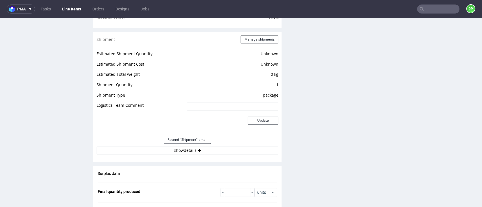
click at [180, 146] on div "Resend "Shipment" email" at bounding box center [187, 140] width 181 height 14
click at [180, 150] on button "Show details" at bounding box center [187, 151] width 181 height 8
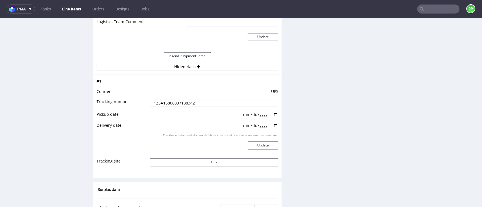
scroll to position [602, 0]
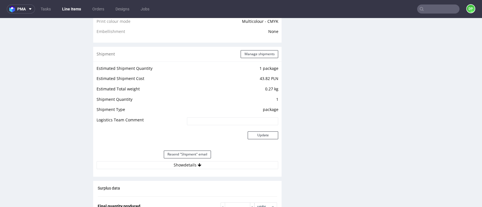
scroll to position [564, 0]
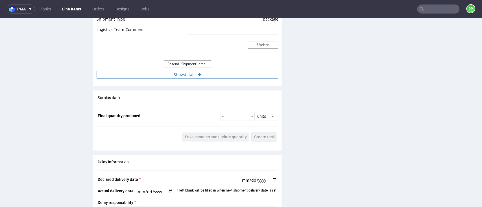
click at [186, 74] on button "Show details" at bounding box center [187, 75] width 181 height 8
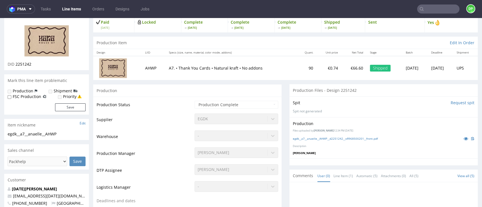
scroll to position [0, 0]
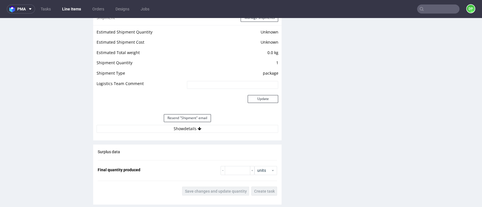
scroll to position [602, 0]
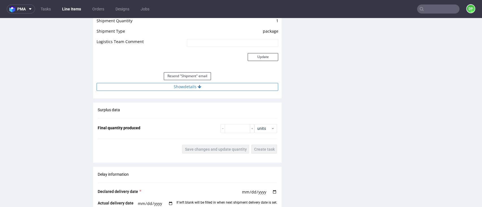
click at [182, 86] on button "Show details" at bounding box center [187, 87] width 181 height 8
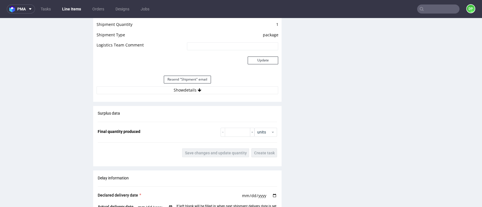
scroll to position [602, 0]
click at [186, 95] on div "Estimated Shipment Quantity Unknown Estimated Shipment Cost Unknown Estimated T…" at bounding box center [187, 43] width 188 height 111
click at [187, 92] on button "Show details" at bounding box center [187, 91] width 181 height 8
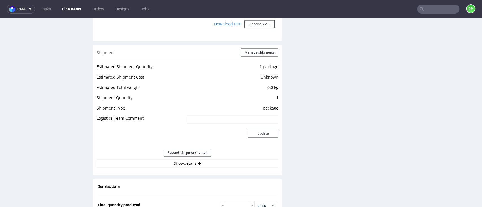
scroll to position [564, 0]
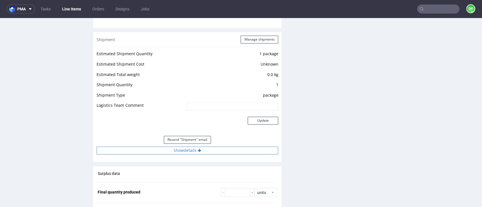
click at [185, 154] on button "Show details" at bounding box center [187, 151] width 181 height 8
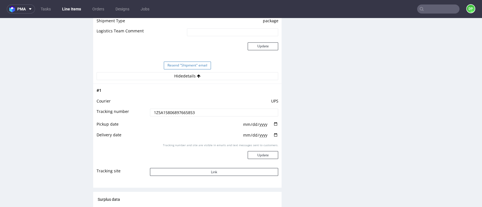
scroll to position [640, 0]
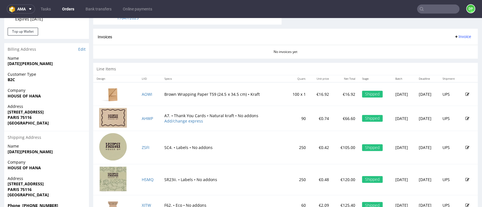
scroll to position [263, 0]
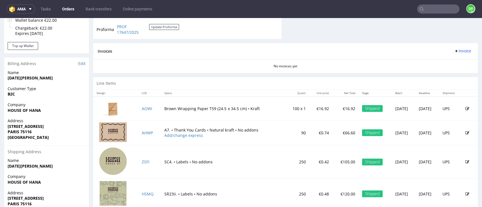
scroll to position [226, 0]
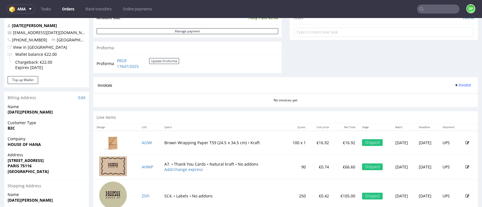
scroll to position [226, 0]
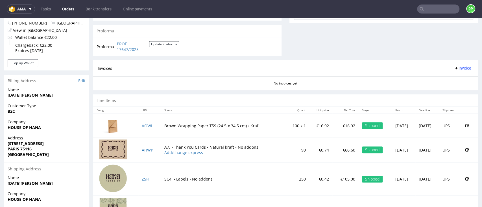
click at [454, 69] on span "Invoice" at bounding box center [462, 68] width 17 height 5
click at [445, 87] on li "Upload" at bounding box center [448, 91] width 36 height 10
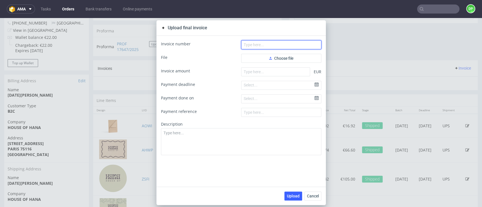
click at [262, 43] on input "text" at bounding box center [281, 44] width 80 height 9
paste input "FV 454/9/2025"
type input "FV 454/9/2025"
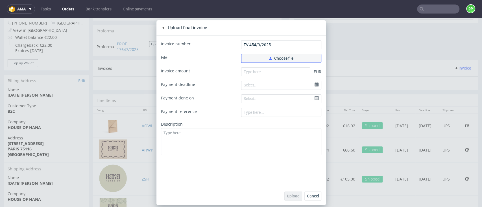
click at [257, 58] on button "Choose file" at bounding box center [281, 58] width 80 height 9
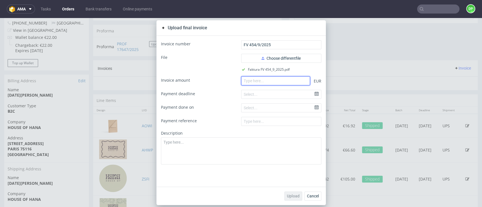
click at [253, 84] on input "number" at bounding box center [275, 80] width 69 height 9
paste input "100.22"
type input "100.22"
click at [287, 196] on span "Upload" at bounding box center [293, 196] width 13 height 4
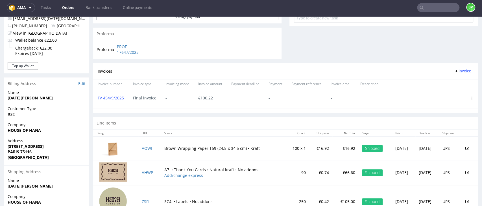
scroll to position [221, 0]
click at [454, 71] on span "Invoice" at bounding box center [462, 71] width 17 height 5
click at [445, 84] on span "Upload" at bounding box center [450, 84] width 27 height 6
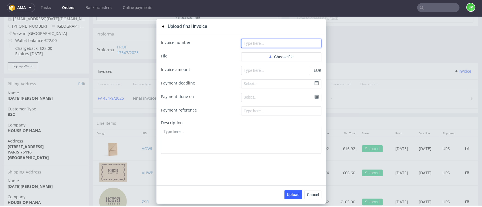
click at [243, 46] on input "text" at bounding box center [281, 43] width 80 height 9
paste input "FV 457/9/2025"
type input "FV 457/9/2025"
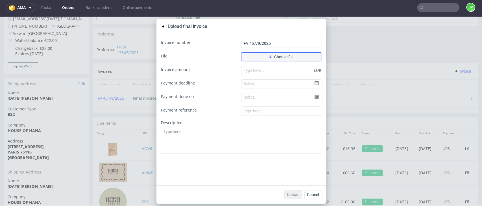
click at [274, 57] on span "Choose file" at bounding box center [281, 57] width 24 height 4
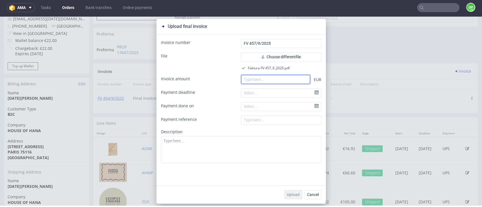
click at [259, 76] on input "number" at bounding box center [275, 79] width 69 height 9
paste input "342.37"
type input "342.37"
click at [290, 193] on span "Upload" at bounding box center [293, 195] width 13 height 4
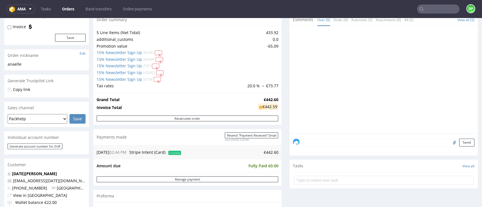
scroll to position [28, 0]
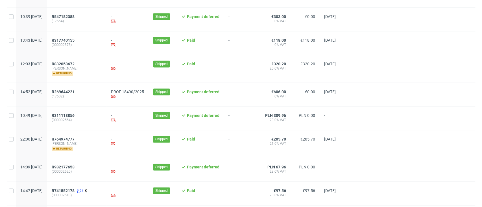
scroll to position [629, 0]
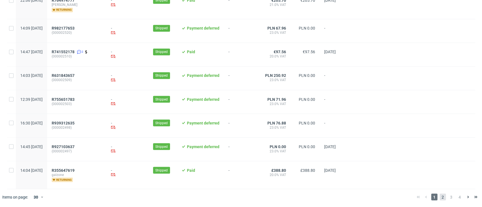
click at [439, 195] on span "2" at bounding box center [442, 197] width 6 height 7
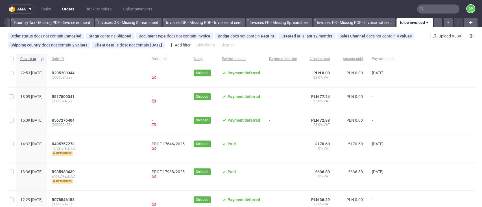
scroll to position [38, 0]
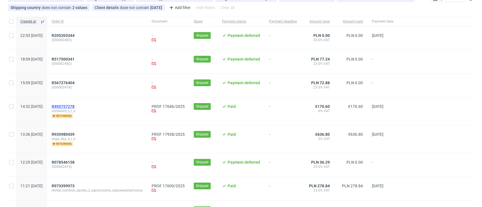
click at [75, 108] on span "R495757278" at bounding box center [63, 106] width 23 height 5
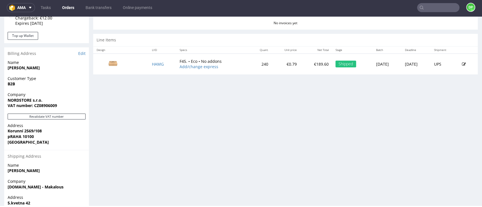
scroll to position [263, 0]
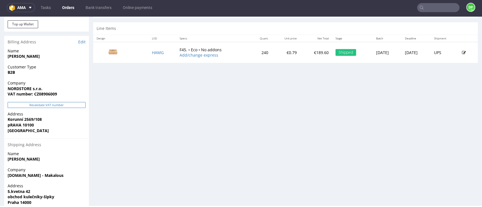
click at [47, 107] on button "Revalidate VAT number" at bounding box center [47, 105] width 78 height 6
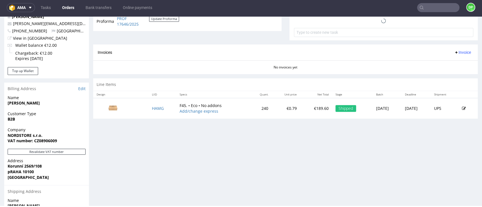
scroll to position [216, 0]
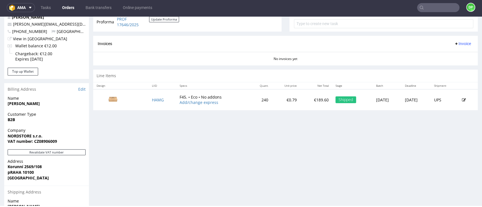
drag, startPoint x: 148, startPoint y: 109, endPoint x: 115, endPoint y: 169, distance: 68.2
click at [117, 176] on div "Progress Payment Paid Wed 20 Aug Payment “Received” Email Sent Wed 20 Aug 14:33…" at bounding box center [285, 46] width 384 height 455
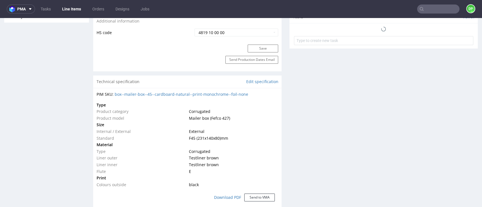
scroll to position [489, 0]
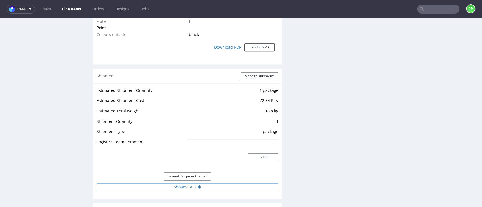
click at [177, 187] on button "Show details" at bounding box center [187, 187] width 181 height 8
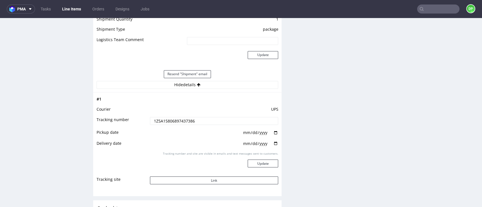
scroll to position [602, 0]
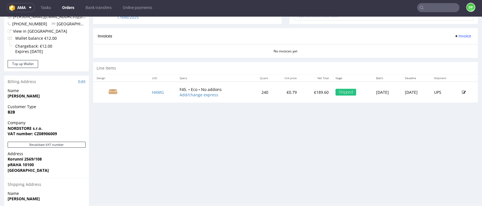
scroll to position [291, 0]
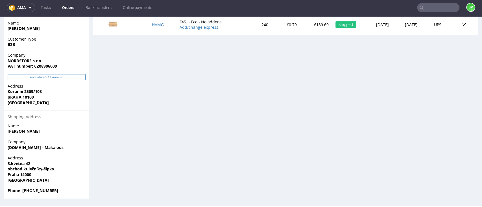
click at [36, 77] on button "Revalidate VAT number" at bounding box center [47, 77] width 78 height 6
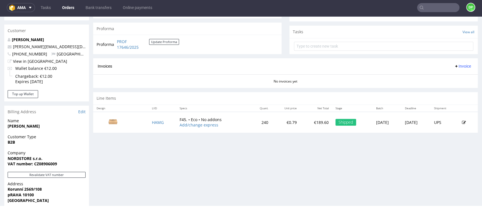
scroll to position [141, 0]
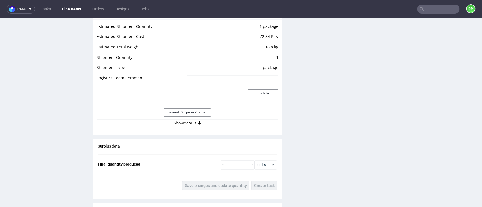
scroll to position [564, 0]
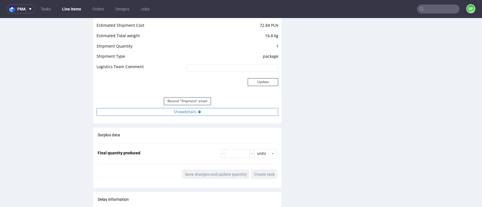
click at [176, 111] on button "Show details" at bounding box center [187, 112] width 181 height 8
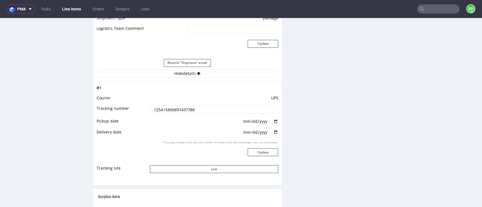
scroll to position [640, 0]
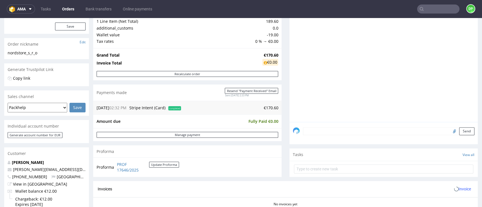
scroll to position [150, 0]
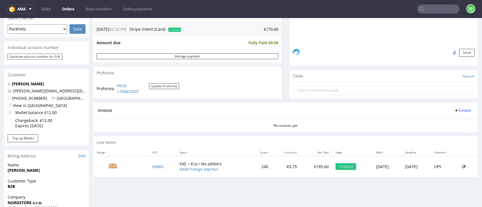
click at [452, 113] on button "Invoice" at bounding box center [462, 110] width 21 height 7
click at [442, 122] on span "Generate" at bounding box center [450, 122] width 27 height 6
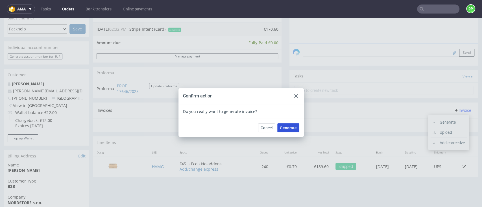
click at [286, 131] on button "Generate" at bounding box center [288, 128] width 22 height 9
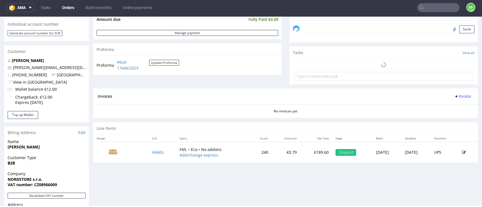
scroll to position [188, 0]
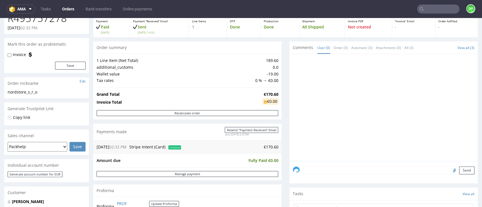
scroll to position [188, 0]
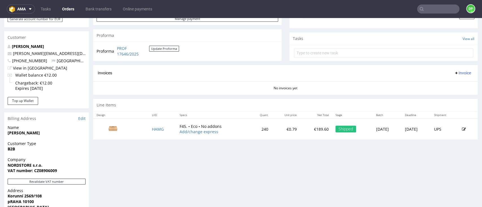
click at [454, 73] on span "Invoice" at bounding box center [462, 73] width 17 height 5
click at [444, 86] on span "Generate" at bounding box center [450, 85] width 27 height 6
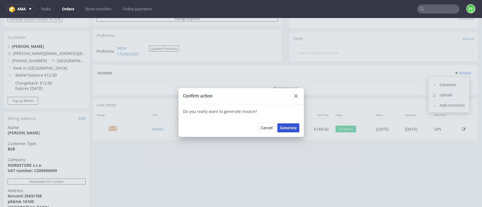
click at [284, 130] on span "Generate" at bounding box center [288, 128] width 17 height 4
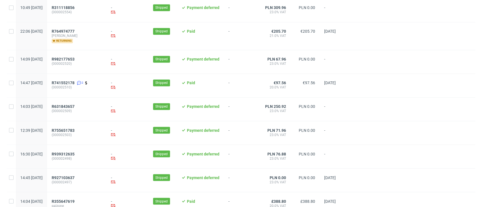
scroll to position [629, 0]
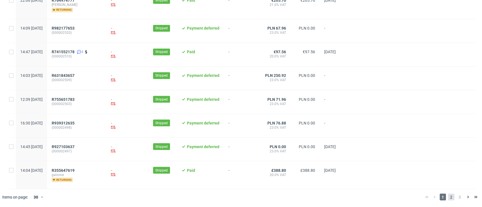
click at [448, 197] on span "2" at bounding box center [451, 197] width 6 height 7
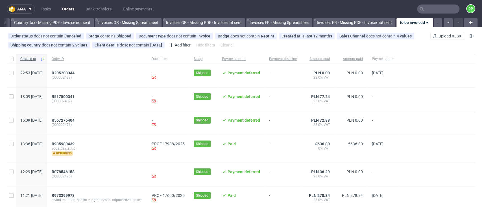
click at [83, 141] on div "R935980439 yoga_day_s_r_o returning" at bounding box center [97, 149] width 100 height 28
click at [75, 143] on span "R935980439" at bounding box center [63, 144] width 23 height 5
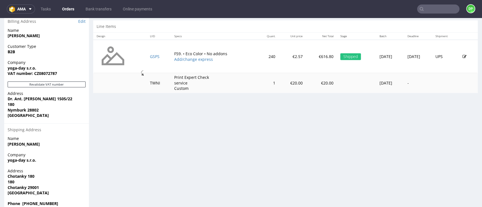
scroll to position [297, 0]
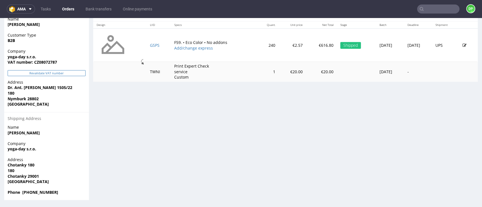
click at [57, 71] on button "Revalidate VAT number" at bounding box center [47, 73] width 78 height 6
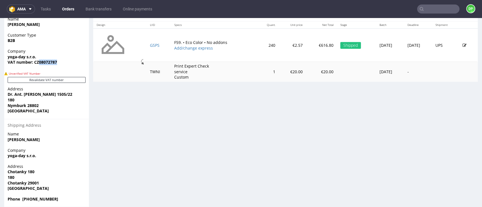
drag, startPoint x: 61, startPoint y: 62, endPoint x: 39, endPoint y: 65, distance: 22.0
click at [39, 65] on div "Company yoga-day s.r.o. VAT number: CZ08072787" at bounding box center [46, 60] width 85 height 22
copy strong "08072787"
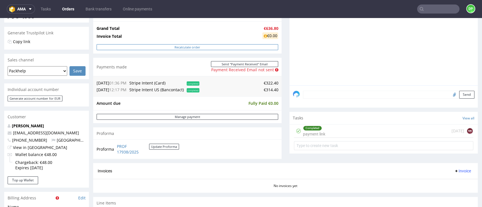
scroll to position [259, 0]
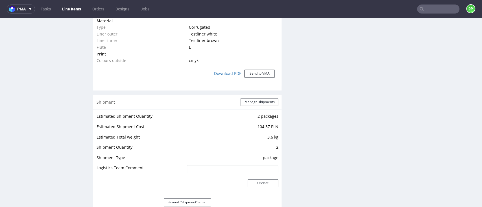
scroll to position [527, 0]
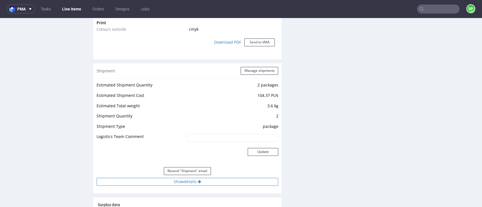
click at [178, 178] on button "Show details" at bounding box center [187, 182] width 181 height 8
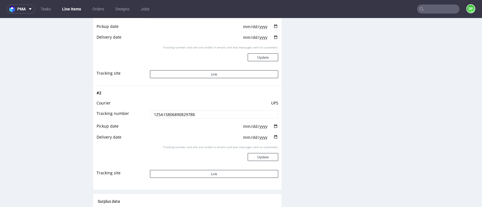
scroll to position [752, 0]
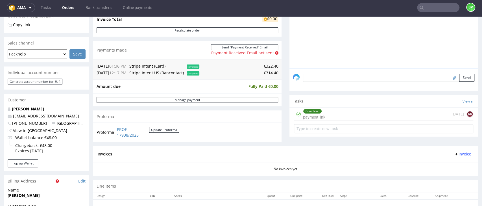
scroll to position [115, 0]
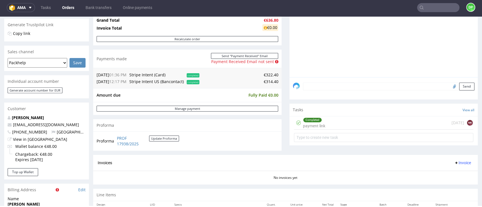
click at [454, 166] on button "Invoice" at bounding box center [462, 163] width 21 height 7
click at [448, 176] on span "Generate" at bounding box center [450, 175] width 27 height 6
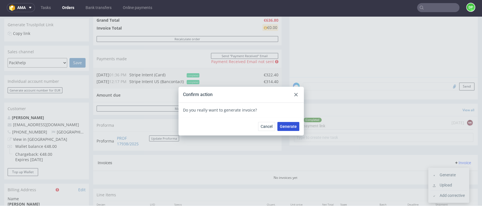
click at [286, 126] on span "Generate" at bounding box center [288, 127] width 17 height 4
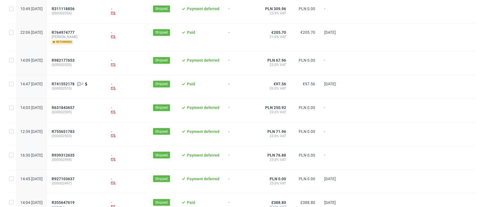
scroll to position [629, 0]
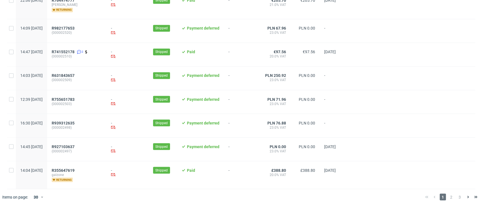
click at [444, 193] on div "1 2 3" at bounding box center [451, 197] width 62 height 16
click at [448, 196] on span "2" at bounding box center [451, 197] width 6 height 7
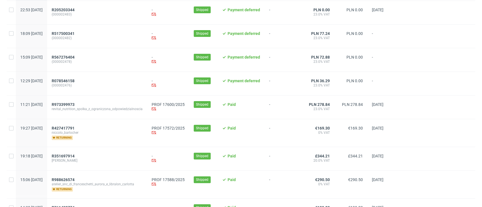
scroll to position [75, 0]
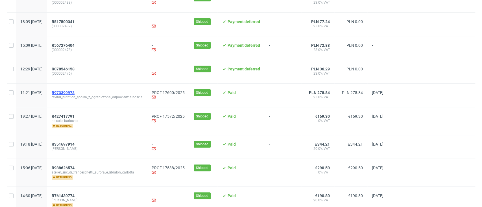
click at [75, 94] on span "R973399973" at bounding box center [63, 93] width 23 height 5
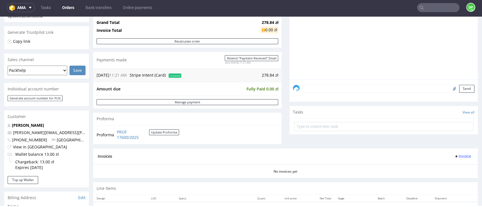
scroll to position [226, 0]
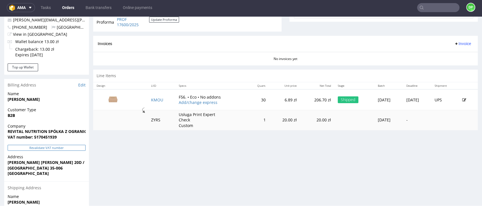
click at [51, 150] on button "Revalidate VAT number" at bounding box center [47, 148] width 78 height 6
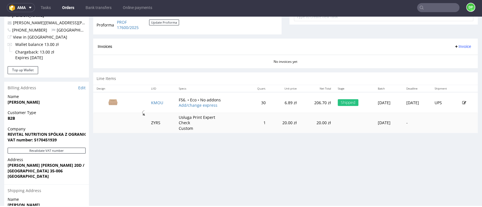
scroll to position [216, 0]
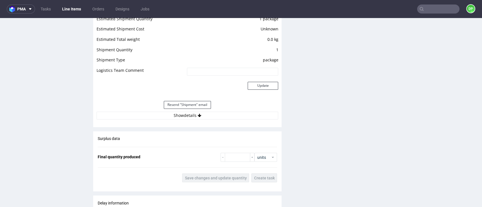
scroll to position [602, 0]
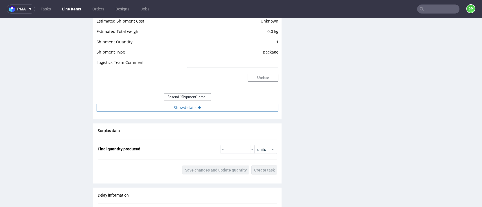
click at [172, 110] on button "Show details" at bounding box center [187, 108] width 181 height 8
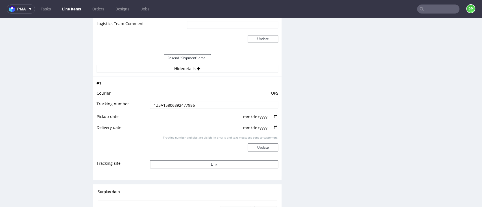
scroll to position [715, 0]
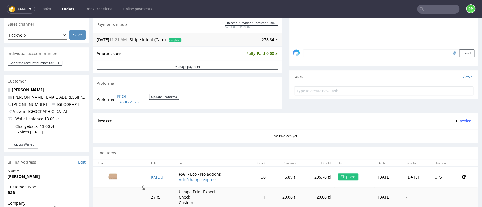
scroll to position [150, 0]
click at [454, 119] on span "Invoice" at bounding box center [462, 120] width 17 height 5
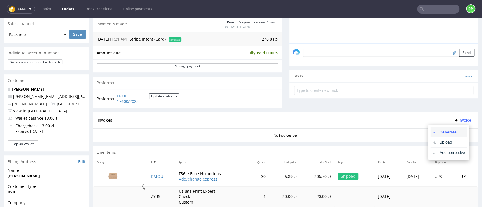
click at [442, 132] on span "Generate" at bounding box center [450, 133] width 27 height 6
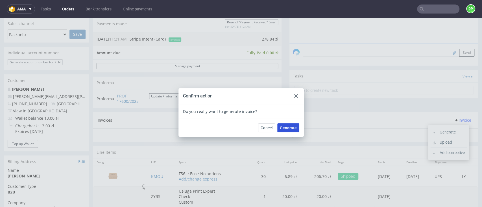
click at [280, 128] on span "Generate" at bounding box center [288, 128] width 17 height 4
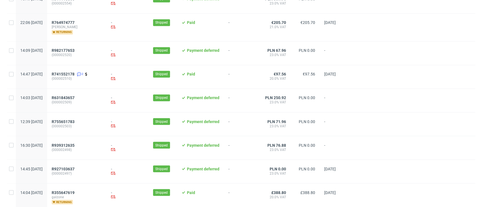
scroll to position [629, 0]
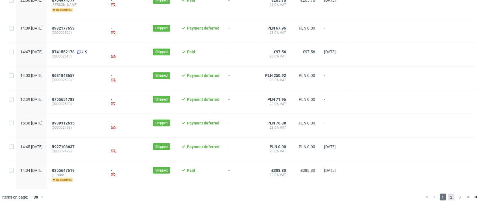
click at [448, 200] on span "2" at bounding box center [451, 197] width 6 height 7
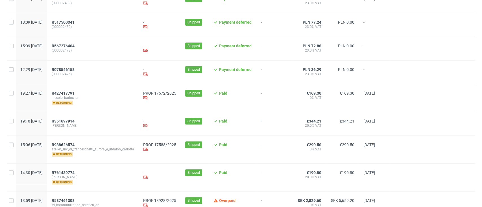
scroll to position [75, 0]
click at [75, 93] on span "R427417791" at bounding box center [63, 93] width 23 height 5
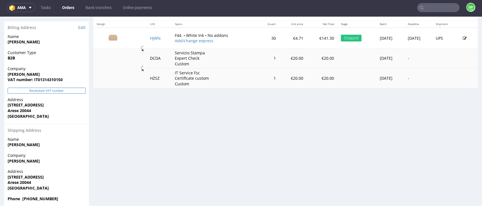
scroll to position [286, 0]
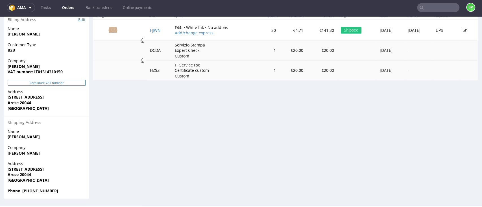
click at [58, 82] on button "Revalidate VAT number" at bounding box center [47, 83] width 78 height 6
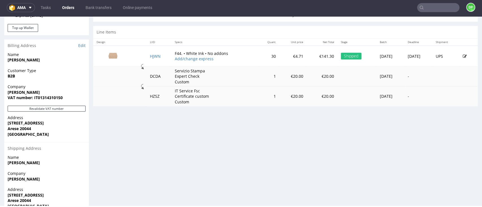
scroll to position [263, 0]
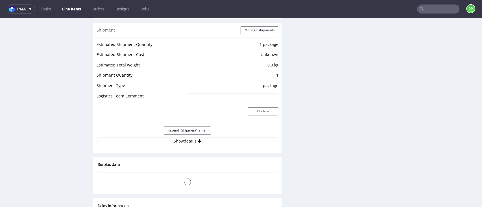
scroll to position [640, 0]
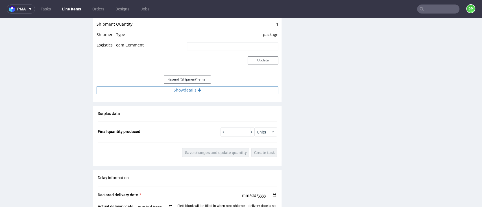
click at [183, 91] on button "Show details" at bounding box center [187, 90] width 181 height 8
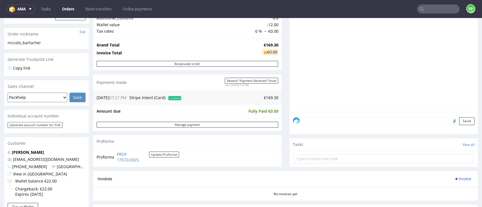
scroll to position [150, 0]
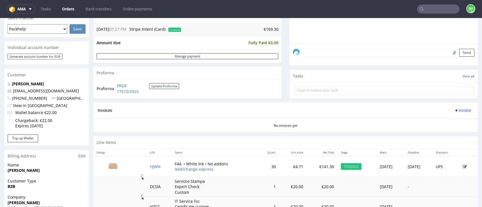
click at [454, 108] on span "Invoice" at bounding box center [462, 110] width 17 height 5
click at [441, 121] on span "Generate" at bounding box center [450, 122] width 27 height 6
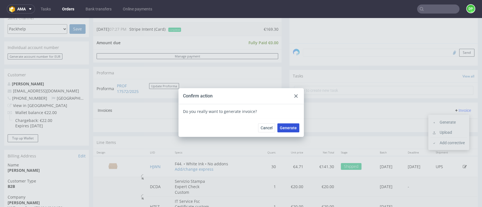
click at [286, 130] on span "Generate" at bounding box center [288, 128] width 17 height 4
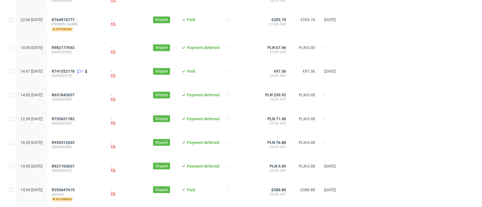
scroll to position [629, 0]
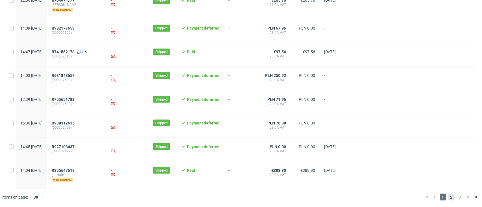
click at [448, 197] on span "2" at bounding box center [451, 197] width 6 height 7
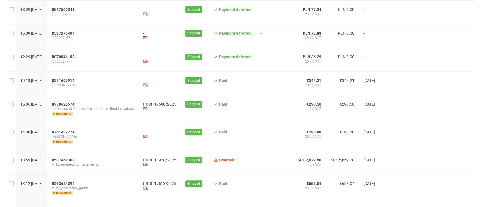
scroll to position [75, 0]
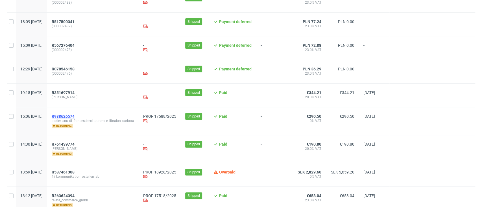
click at [75, 116] on span "R988626574" at bounding box center [63, 116] width 23 height 5
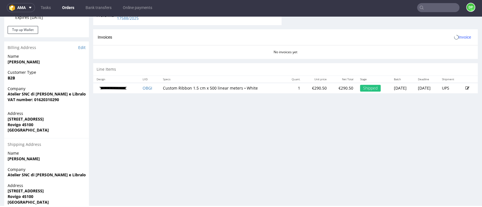
scroll to position [263, 0]
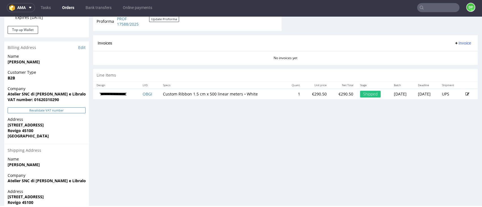
click at [53, 112] on button "Revalidate VAT number" at bounding box center [47, 111] width 78 height 6
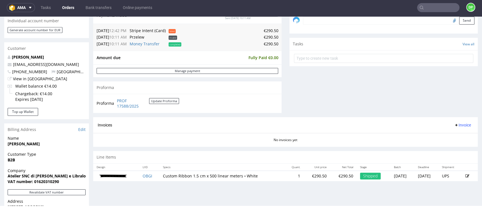
scroll to position [247, 0]
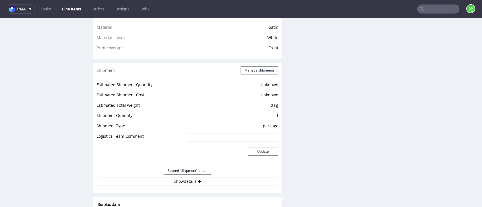
scroll to position [452, 0]
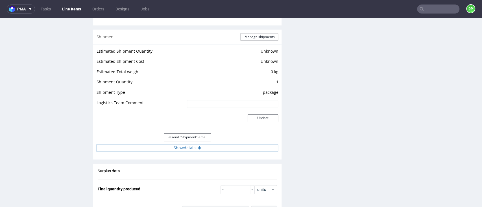
click at [194, 148] on button "Show details" at bounding box center [187, 148] width 181 height 8
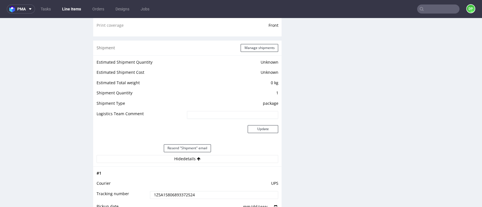
scroll to position [376, 0]
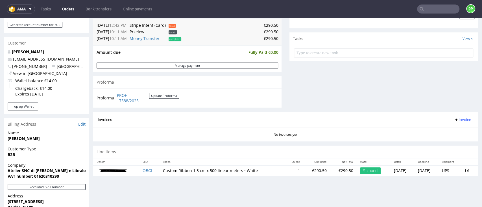
scroll to position [150, 0]
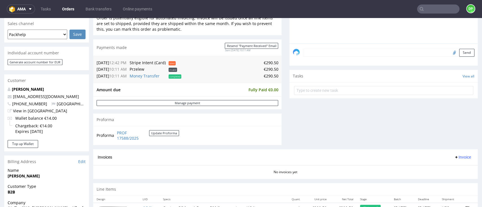
click at [457, 157] on span "Invoice" at bounding box center [462, 157] width 17 height 5
click at [437, 171] on span "Generate" at bounding box center [450, 170] width 27 height 6
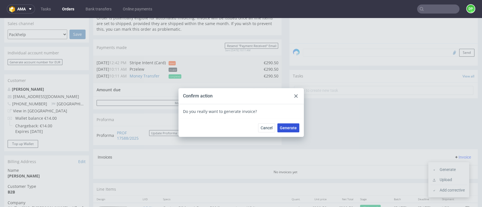
click at [285, 130] on span "Generate" at bounding box center [288, 128] width 17 height 4
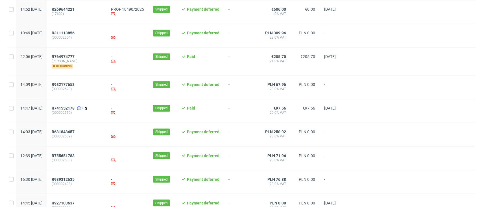
scroll to position [629, 0]
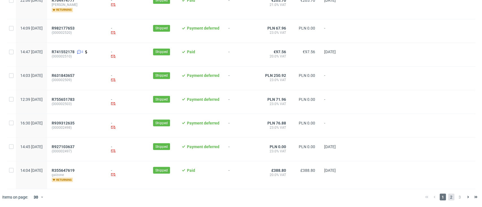
click at [448, 198] on span "2" at bounding box center [451, 197] width 6 height 7
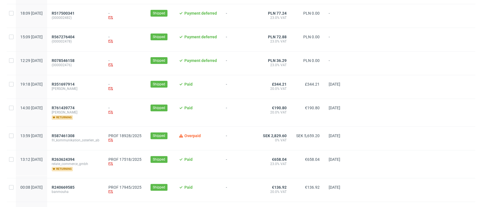
scroll to position [150, 0]
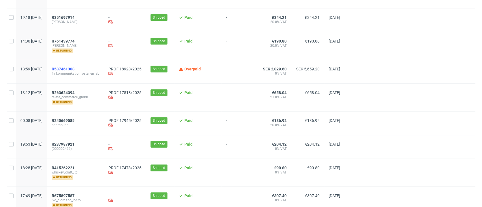
click at [75, 69] on span "R587461308" at bounding box center [63, 69] width 23 height 5
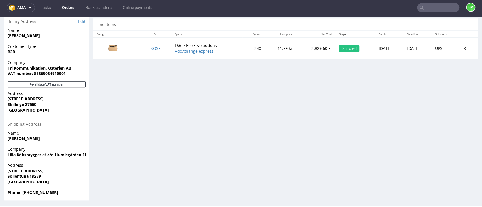
scroll to position [286, 0]
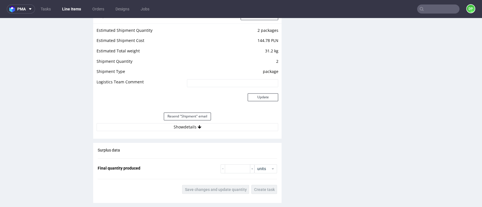
scroll to position [564, 0]
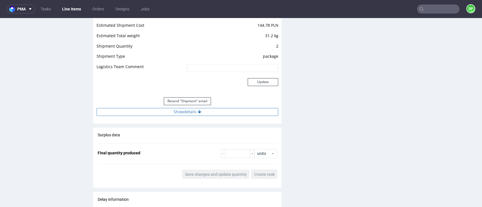
click at [184, 113] on button "Show details" at bounding box center [187, 112] width 181 height 8
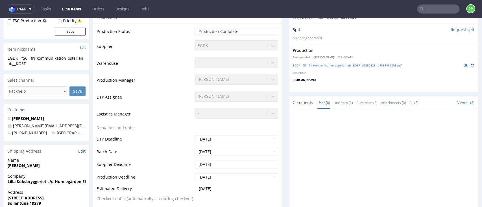
scroll to position [0, 0]
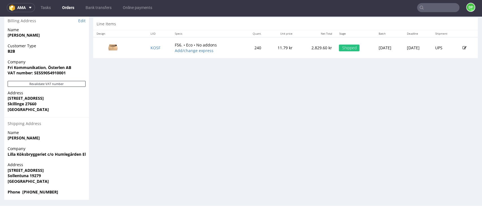
scroll to position [286, 0]
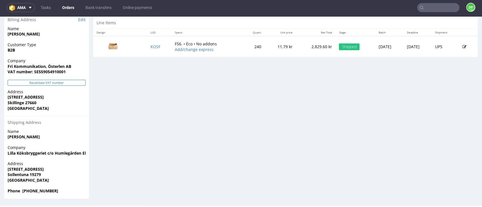
click at [49, 83] on button "Revalidate VAT number" at bounding box center [47, 83] width 78 height 6
click at [38, 81] on button "Revalidate VAT number" at bounding box center [47, 83] width 78 height 6
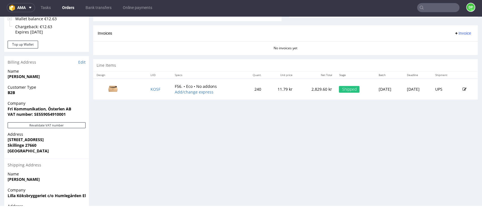
scroll to position [248, 0]
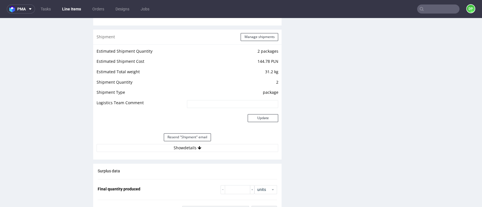
scroll to position [536, 0]
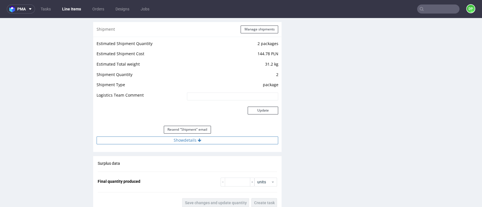
click at [205, 141] on button "Show details" at bounding box center [187, 141] width 181 height 8
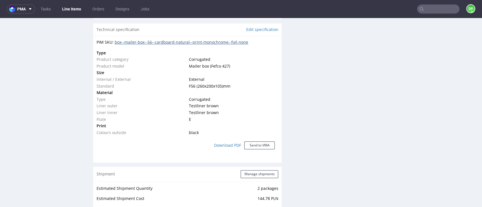
scroll to position [348, 0]
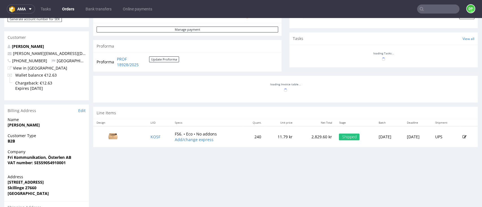
scroll to position [188, 0]
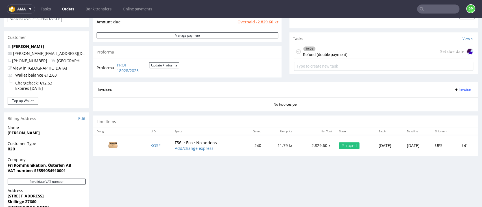
click at [454, 89] on span "Invoice" at bounding box center [462, 89] width 17 height 5
click at [437, 101] on span "Generate" at bounding box center [450, 102] width 27 height 6
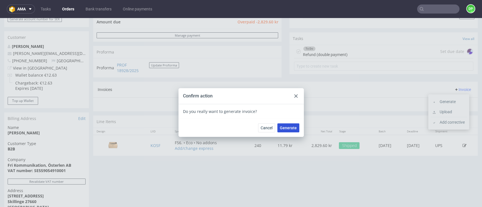
click at [288, 129] on span "Generate" at bounding box center [288, 128] width 17 height 4
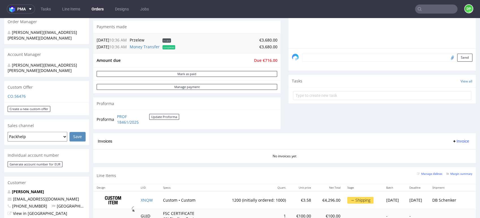
scroll to position [110, 0]
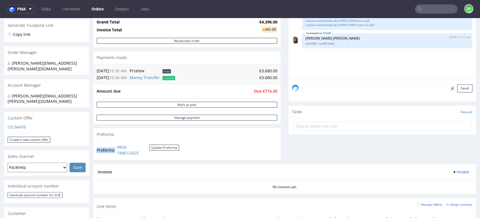
drag, startPoint x: 151, startPoint y: 154, endPoint x: 116, endPoint y: 145, distance: 36.1
click at [116, 145] on td "PROF 18461/2025 Update Proforma" at bounding box center [147, 150] width 64 height 12
copy tbody "Proforma"
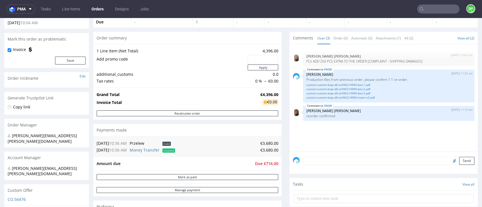
scroll to position [150, 0]
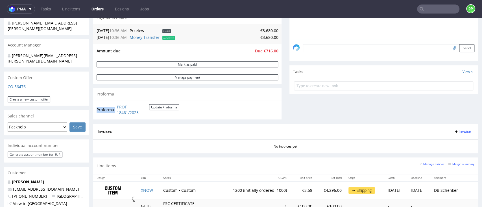
click at [159, 115] on form "Update Proforma" at bounding box center [164, 109] width 30 height 11
drag, startPoint x: 156, startPoint y: 113, endPoint x: 115, endPoint y: 106, distance: 40.9
click at [115, 106] on td "PROF 18461/2025 Update Proforma" at bounding box center [147, 110] width 64 height 12
copy tbody "Proforma"
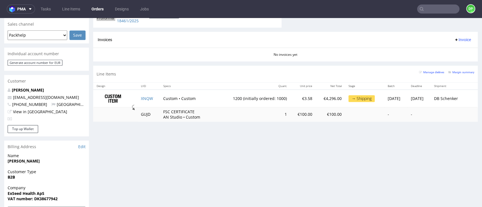
scroll to position [263, 0]
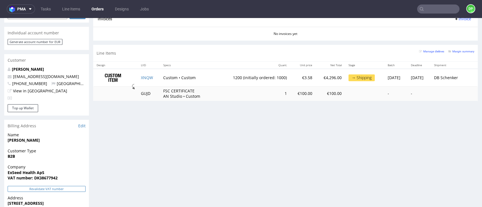
click at [58, 186] on button "Revalidate VAT number" at bounding box center [47, 189] width 78 height 6
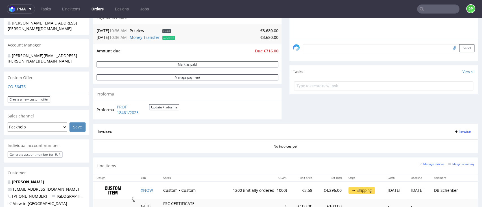
scroll to position [188, 0]
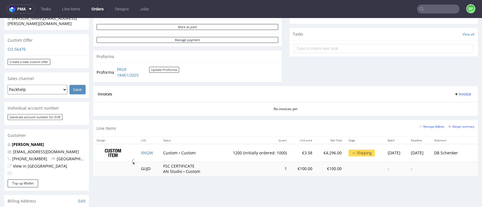
drag, startPoint x: 452, startPoint y: 95, endPoint x: 449, endPoint y: 96, distance: 2.9
click at [454, 95] on span "Invoice" at bounding box center [462, 94] width 17 height 5
click at [440, 116] on span "Upload" at bounding box center [450, 117] width 27 height 6
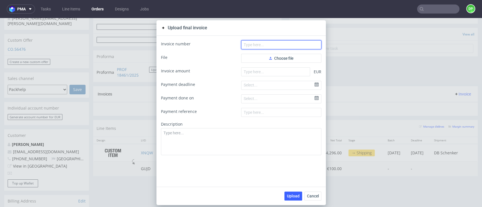
click at [244, 43] on input "text" at bounding box center [281, 44] width 80 height 9
paste input "FV 464/9/2025"
type input "FV 464/9/2025"
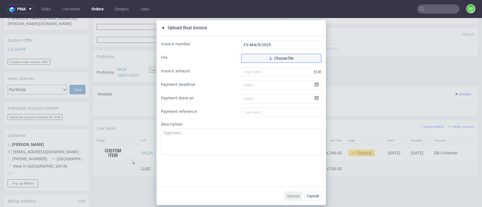
click at [257, 55] on button "Choose file" at bounding box center [281, 58] width 80 height 9
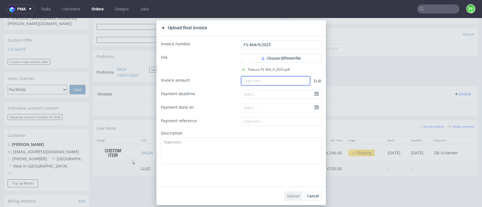
click at [253, 83] on input "number" at bounding box center [275, 80] width 69 height 9
paste input "3680.00"
type input "3680.00"
click at [290, 194] on span "Upload" at bounding box center [293, 196] width 13 height 4
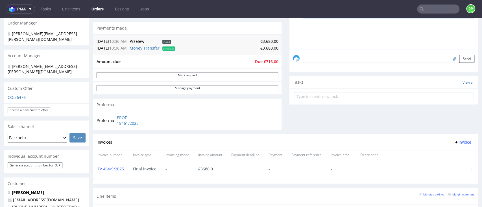
scroll to position [150, 0]
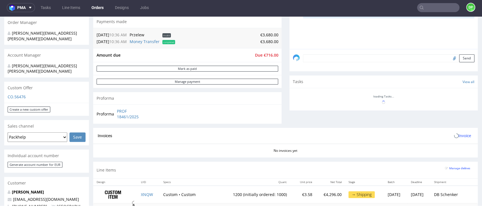
scroll to position [150, 0]
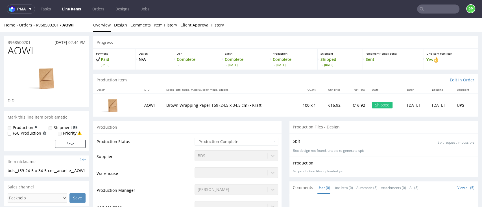
scroll to position [602, 0]
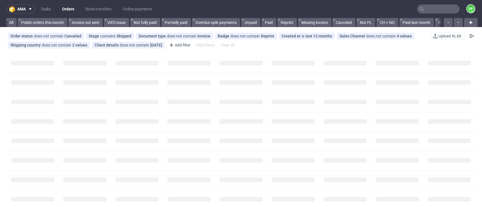
scroll to position [0, 659]
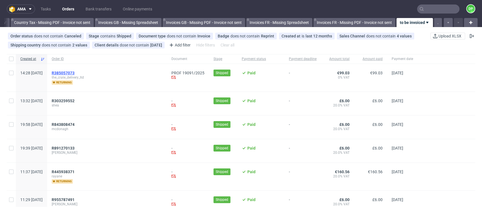
click at [75, 71] on span "R385057073" at bounding box center [63, 73] width 23 height 5
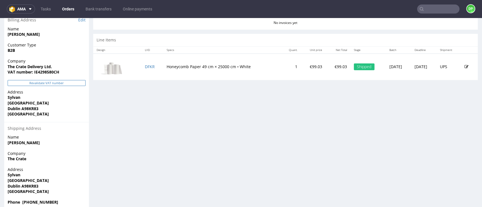
scroll to position [297, 0]
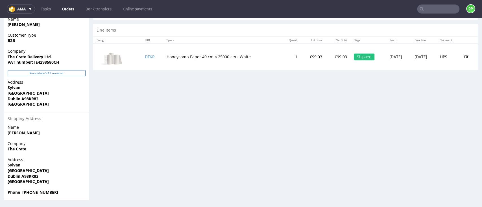
click at [34, 73] on button "Revalidate VAT number" at bounding box center [47, 73] width 78 height 6
click at [58, 75] on button "Revalidate VAT number" at bounding box center [47, 73] width 78 height 6
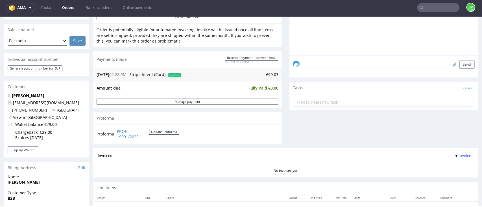
scroll to position [150, 0]
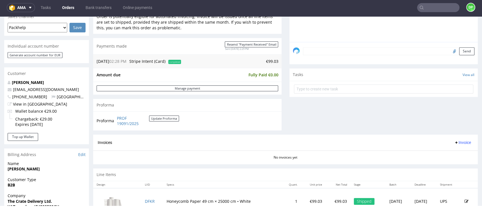
click at [454, 145] on span "Invoice" at bounding box center [462, 143] width 17 height 5
click at [441, 155] on span "Generate" at bounding box center [450, 155] width 27 height 6
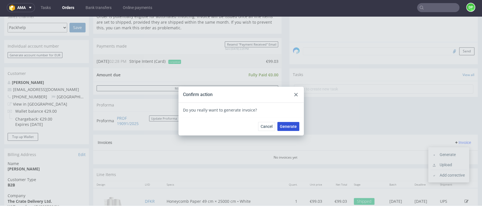
click at [292, 129] on button "Generate" at bounding box center [288, 126] width 22 height 9
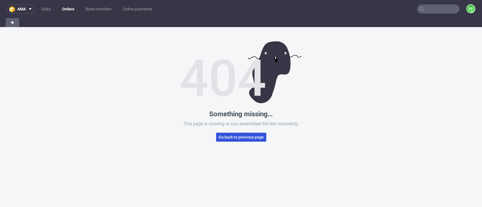
click at [224, 135] on span "Go back to previous page" at bounding box center [240, 137] width 45 height 4
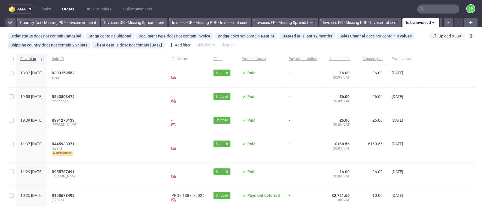
scroll to position [0, 659]
click at [447, 25] on icon "button" at bounding box center [448, 22] width 2 height 5
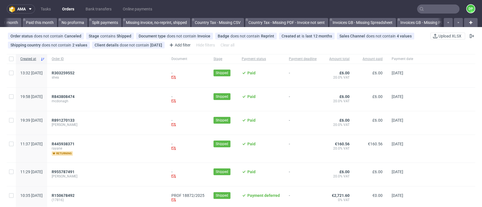
scroll to position [0, 409]
click at [431, 10] on input "text" at bounding box center [438, 9] width 42 height 9
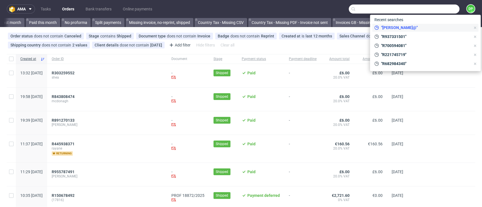
click at [389, 28] on span ""a.piatek@"" at bounding box center [424, 28] width 92 height 6
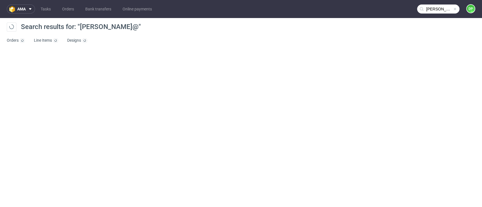
type input "a.piatek@"
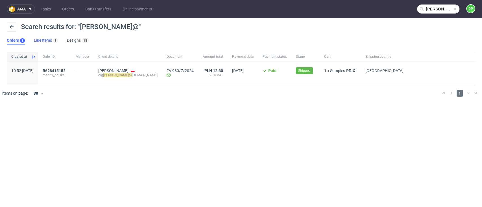
click at [50, 40] on link "Line Items 1" at bounding box center [46, 40] width 24 height 9
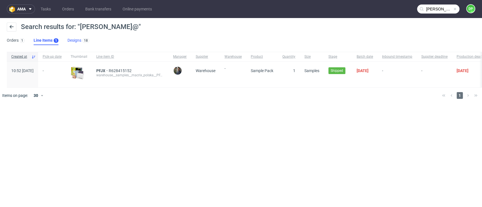
click at [76, 40] on link "Designs 18" at bounding box center [78, 40] width 22 height 9
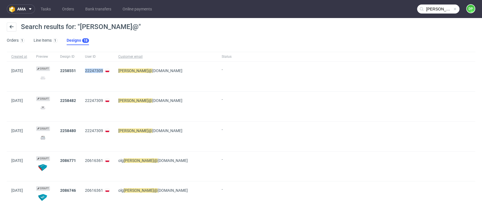
drag, startPoint x: 107, startPoint y: 72, endPoint x: 90, endPoint y: 72, distance: 16.7
click at [90, 72] on div "22247309" at bounding box center [96, 77] width 33 height 30
copy span "22247309"
click at [452, 11] on span at bounding box center [454, 9] width 5 height 5
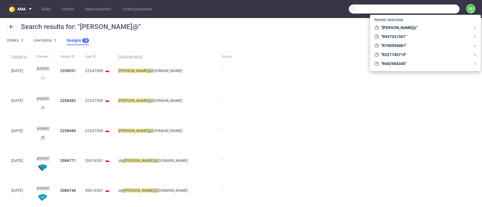
click at [427, 12] on input "text" at bounding box center [404, 9] width 111 height 9
paste input "22247309"
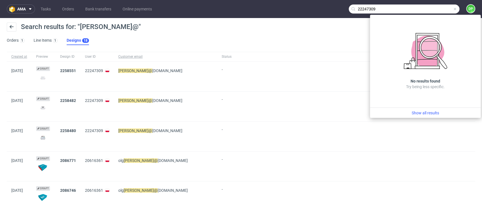
type input "22247309"
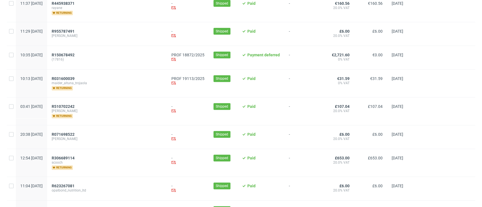
scroll to position [150, 0]
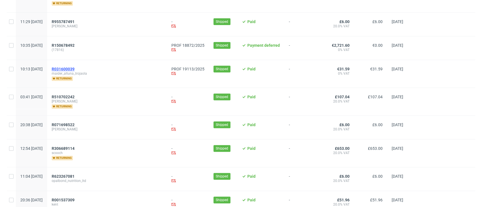
click at [74, 70] on span "R031600039" at bounding box center [63, 69] width 23 height 5
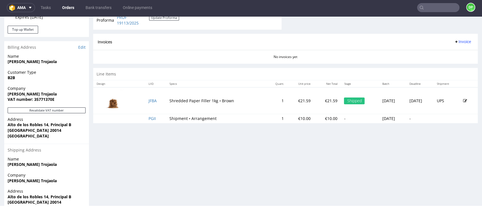
scroll to position [248, 0]
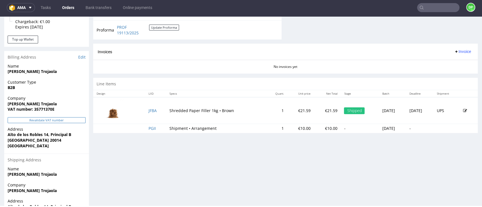
click at [54, 121] on button "Revalidate VAT number" at bounding box center [47, 120] width 78 height 6
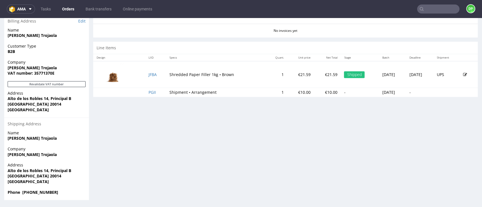
scroll to position [2, 0]
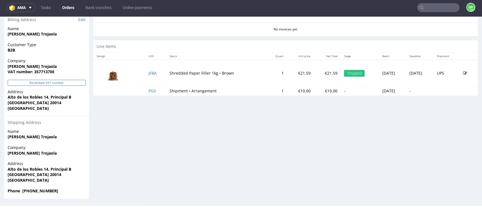
click at [44, 82] on button "Revalidate VAT number" at bounding box center [47, 83] width 78 height 6
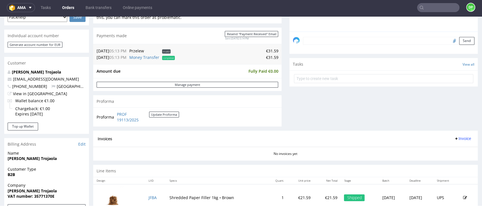
scroll to position [188, 0]
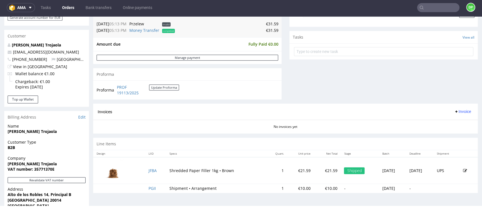
click at [454, 113] on span "Invoice" at bounding box center [462, 112] width 17 height 5
click at [444, 123] on span "Generate" at bounding box center [450, 124] width 27 height 6
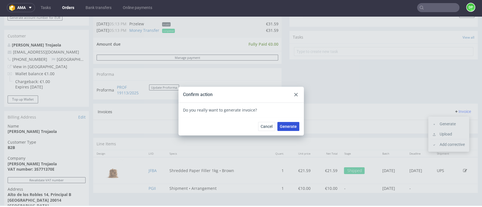
click at [283, 125] on span "Generate" at bounding box center [288, 127] width 17 height 4
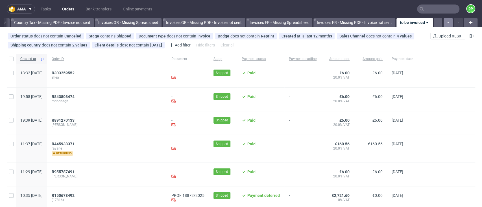
click at [443, 22] on button "button" at bounding box center [447, 22] width 9 height 9
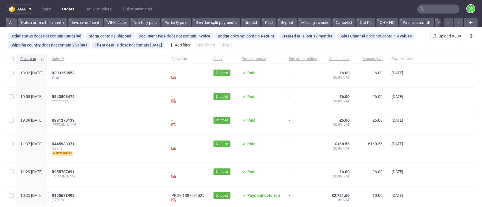
click at [443, 22] on div at bounding box center [452, 22] width 20 height 9
click at [14, 21] on link "All" at bounding box center [11, 22] width 11 height 9
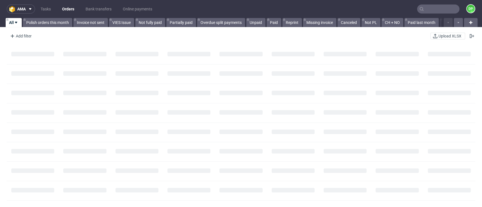
click at [429, 8] on input "text" at bounding box center [438, 9] width 42 height 9
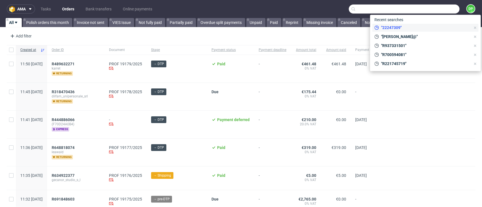
click at [420, 29] on span ""22247309"" at bounding box center [424, 28] width 92 height 6
type input "22247309"
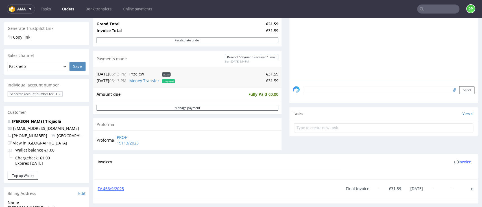
scroll to position [150, 0]
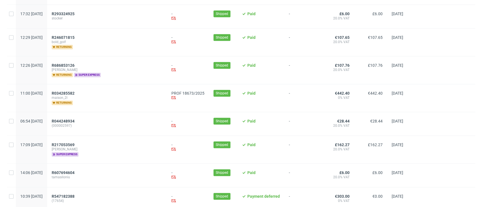
scroll to position [376, 0]
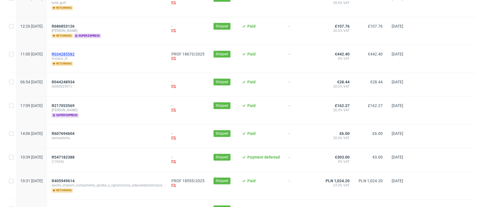
click at [75, 54] on span "R034285582" at bounding box center [63, 54] width 23 height 5
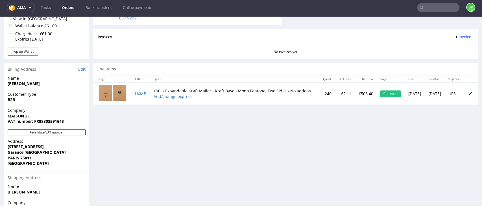
scroll to position [263, 0]
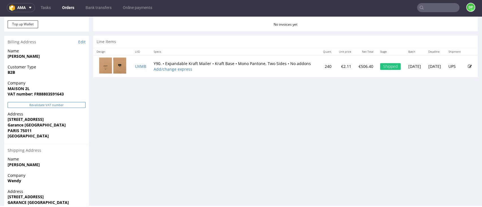
click at [62, 108] on button "Revalidate VAT number" at bounding box center [47, 105] width 78 height 6
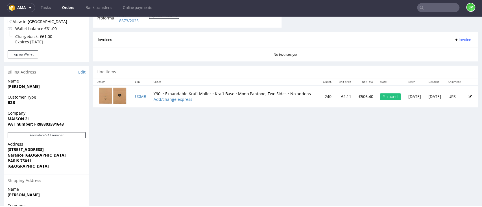
scroll to position [146, 0]
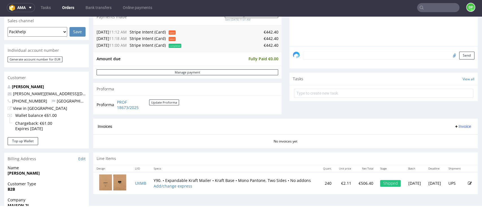
click at [454, 126] on span "Invoice" at bounding box center [462, 126] width 17 height 5
click at [441, 137] on span "Generate" at bounding box center [450, 139] width 27 height 6
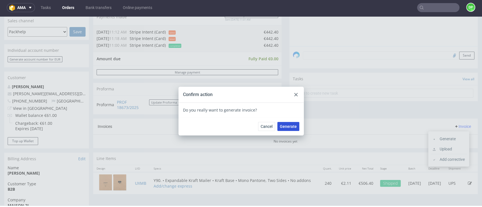
click at [294, 126] on span "Generate" at bounding box center [288, 127] width 17 height 4
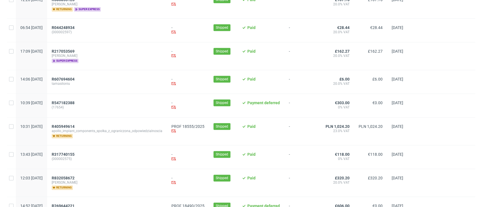
scroll to position [414, 0]
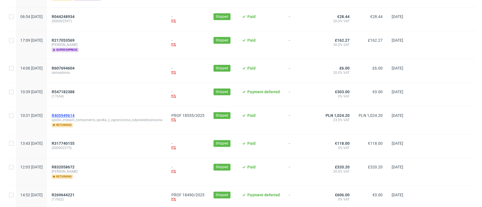
click at [75, 117] on span "R405949614" at bounding box center [63, 115] width 23 height 5
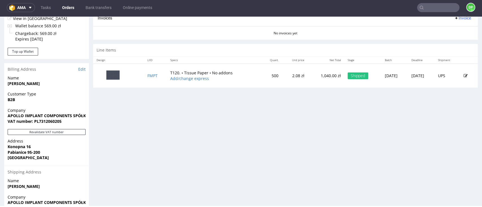
scroll to position [263, 0]
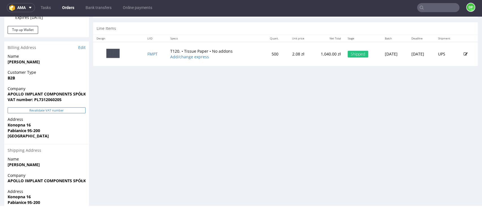
click at [56, 108] on button "Revalidate VAT number" at bounding box center [47, 111] width 78 height 6
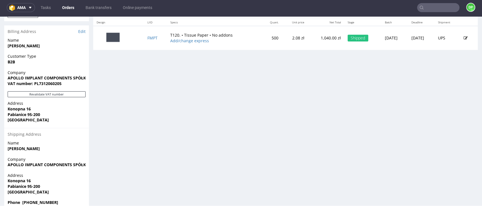
scroll to position [291, 0]
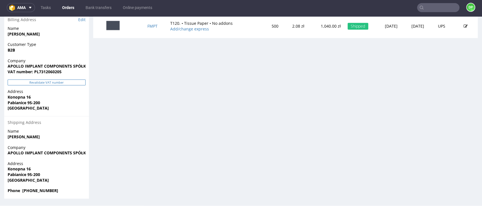
click at [31, 83] on button "Revalidate VAT number" at bounding box center [47, 83] width 78 height 6
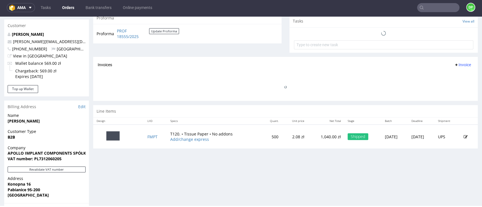
scroll to position [216, 0]
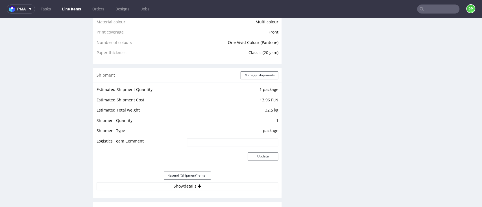
scroll to position [564, 0]
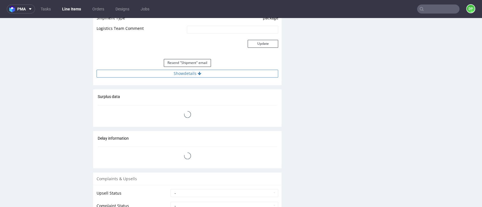
click at [177, 76] on button "Show details" at bounding box center [187, 74] width 181 height 8
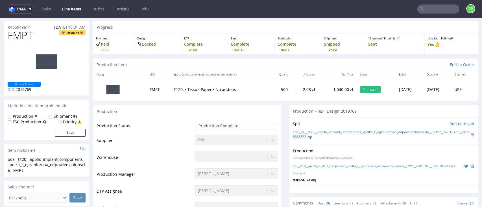
scroll to position [0, 0]
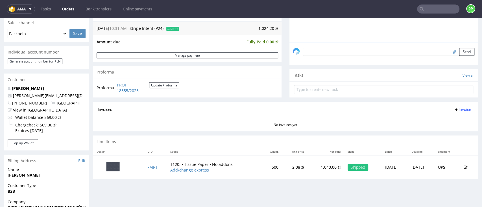
scroll to position [141, 0]
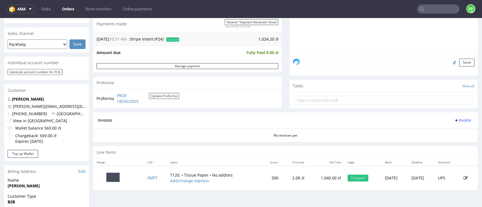
click at [454, 119] on span "Invoice" at bounding box center [462, 120] width 17 height 5
click at [447, 128] on li "Generate" at bounding box center [448, 132] width 36 height 10
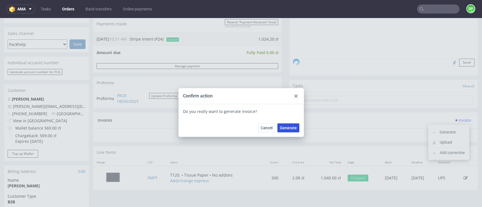
click at [286, 128] on span "Generate" at bounding box center [288, 128] width 17 height 4
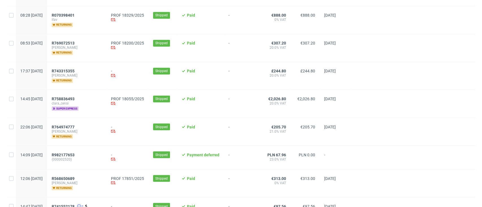
scroll to position [602, 0]
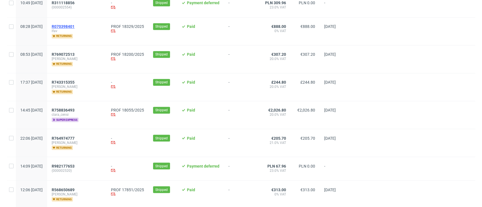
click at [75, 27] on span "R070398401" at bounding box center [63, 26] width 23 height 5
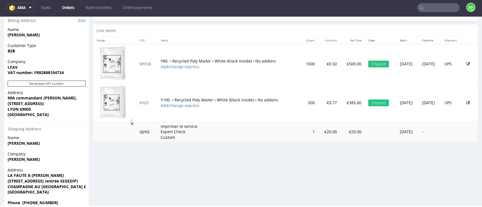
scroll to position [297, 0]
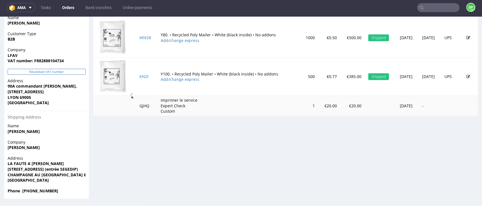
click at [44, 69] on button "Revalidate VAT number" at bounding box center [47, 72] width 78 height 6
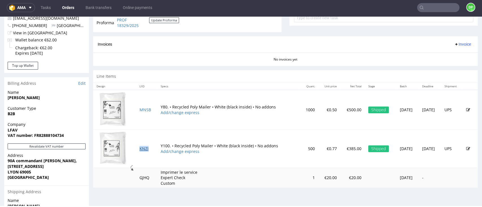
scroll to position [221, 0]
click at [50, 146] on button "Revalidate VAT number" at bounding box center [47, 147] width 78 height 6
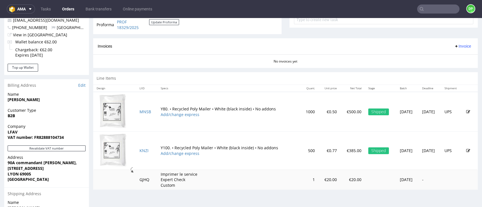
click at [454, 44] on span "Invoice" at bounding box center [462, 46] width 17 height 5
click at [443, 56] on span "Generate" at bounding box center [450, 58] width 27 height 6
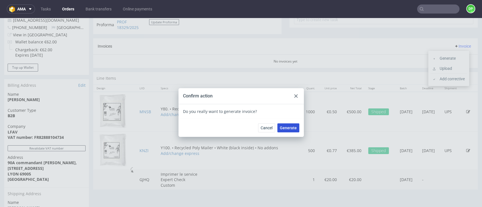
click at [293, 129] on span "Generate" at bounding box center [288, 128] width 17 height 4
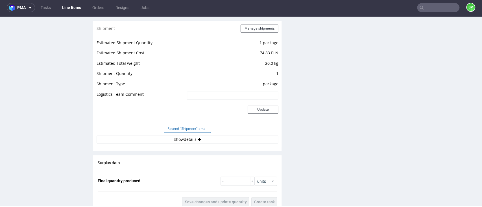
scroll to position [602, 0]
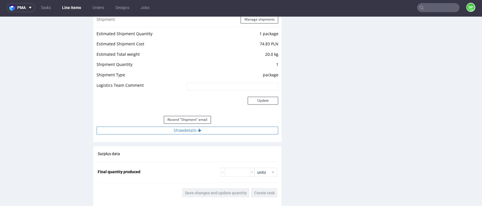
click at [167, 131] on button "Show details" at bounding box center [187, 131] width 181 height 8
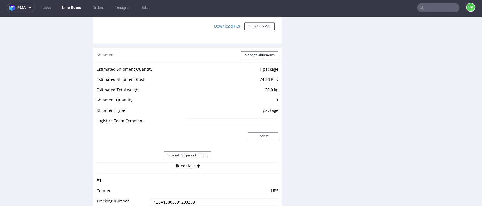
scroll to position [564, 0]
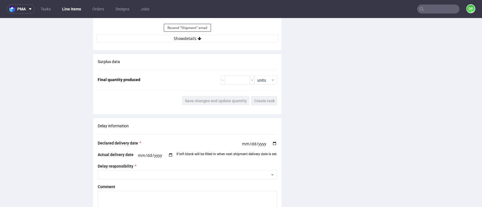
scroll to position [715, 0]
click at [169, 40] on button "Show details" at bounding box center [187, 38] width 181 height 8
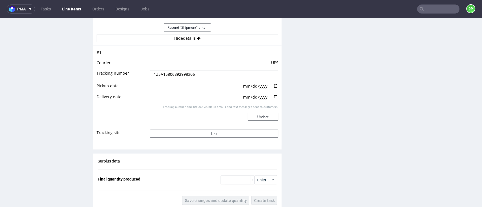
scroll to position [677, 0]
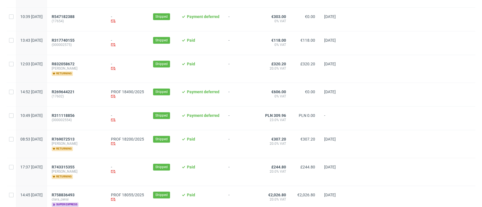
scroll to position [527, 0]
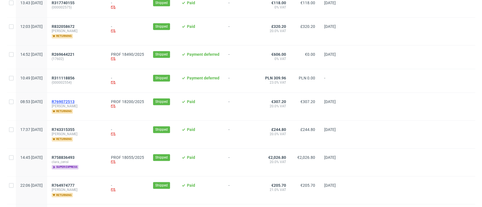
click at [75, 103] on span "R769072513" at bounding box center [63, 102] width 23 height 5
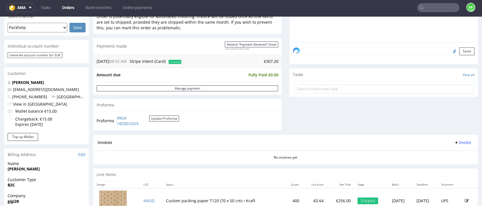
scroll to position [226, 0]
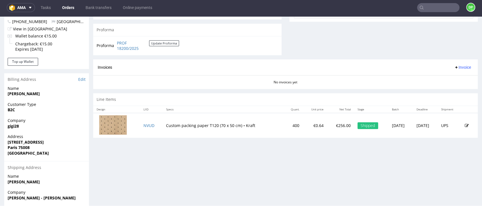
click at [454, 68] on span "Invoice" at bounding box center [462, 67] width 17 height 5
click at [439, 81] on span "Generate" at bounding box center [450, 79] width 27 height 6
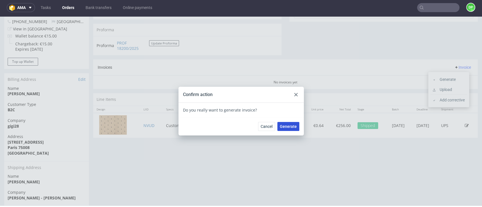
click at [281, 126] on span "Generate" at bounding box center [288, 127] width 17 height 4
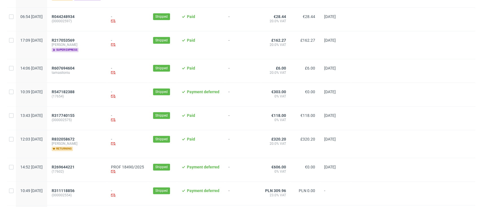
scroll to position [564, 0]
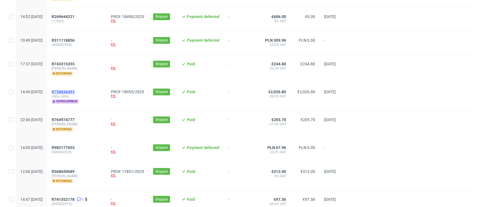
click at [75, 92] on span "R758836493" at bounding box center [63, 92] width 23 height 5
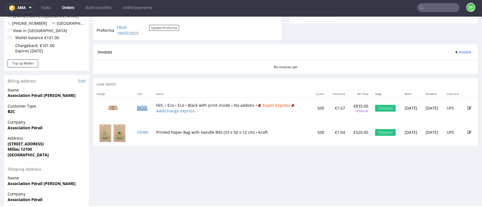
scroll to position [226, 0]
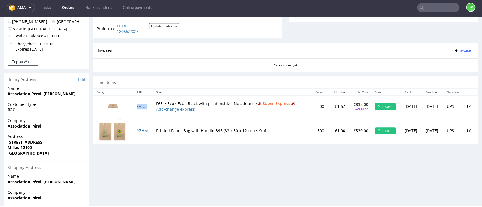
click at [454, 49] on span "Invoice" at bounding box center [462, 50] width 17 height 5
click at [443, 64] on span "Generate" at bounding box center [450, 63] width 27 height 6
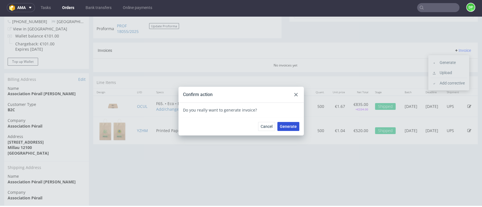
click at [290, 125] on span "Generate" at bounding box center [288, 127] width 17 height 4
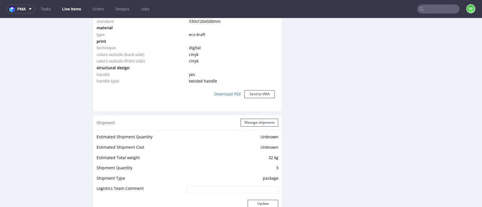
scroll to position [602, 0]
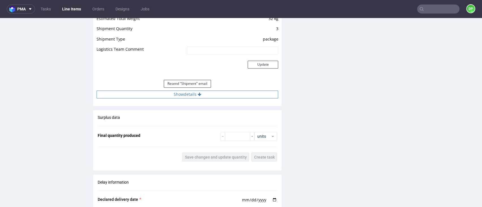
click at [167, 94] on button "Show details" at bounding box center [187, 95] width 181 height 8
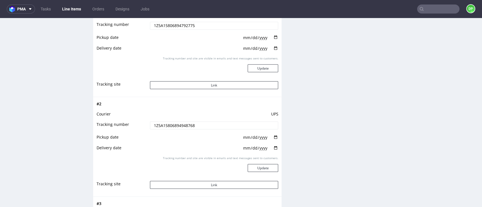
scroll to position [640, 0]
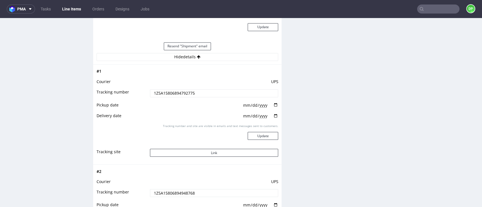
click at [336, 65] on div "Production Files - Design 2252895 Spit Request spit Spit not generated Producti…" at bounding box center [383, 69] width 188 height 1168
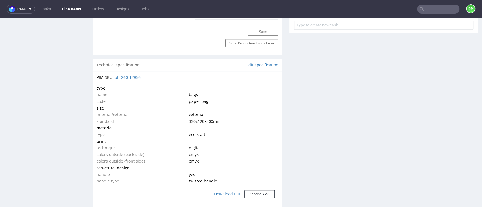
scroll to position [301, 0]
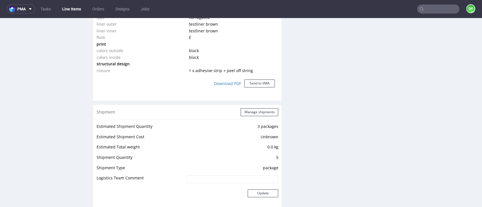
scroll to position [564, 0]
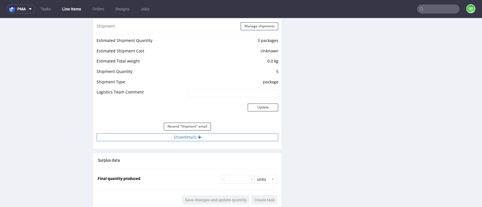
click at [204, 137] on button "Show details" at bounding box center [187, 137] width 181 height 8
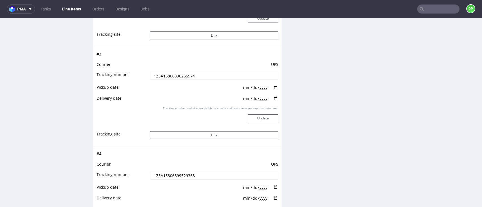
scroll to position [828, 0]
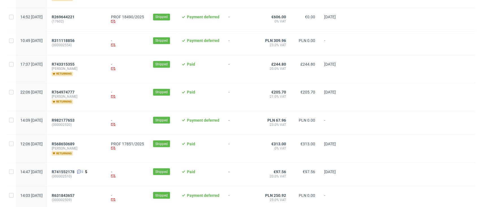
scroll to position [632, 0]
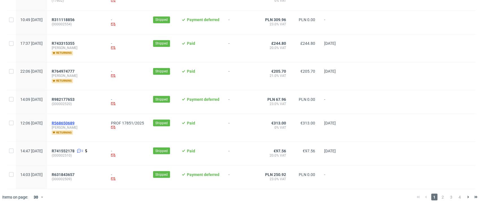
click at [75, 121] on span "R568650689" at bounding box center [63, 123] width 23 height 5
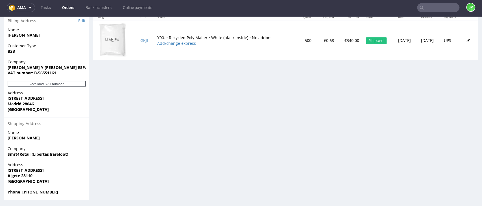
scroll to position [286, 0]
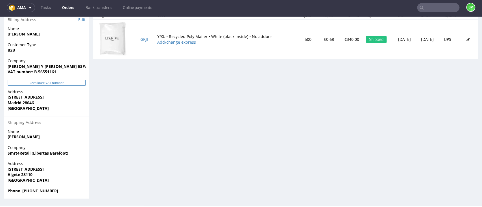
click at [62, 82] on button "Revalidate VAT number" at bounding box center [47, 83] width 78 height 6
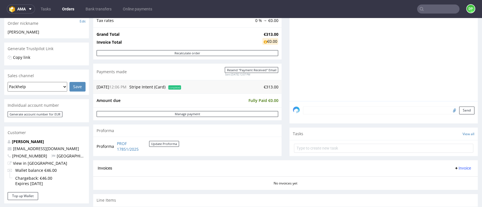
scroll to position [210, 0]
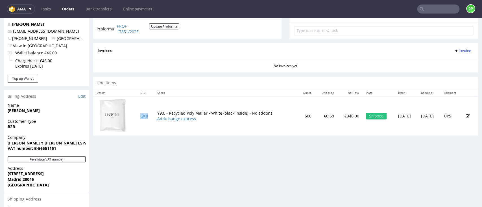
click at [454, 50] on span "Invoice" at bounding box center [462, 51] width 17 height 5
click at [432, 62] on li "Generate" at bounding box center [448, 62] width 36 height 10
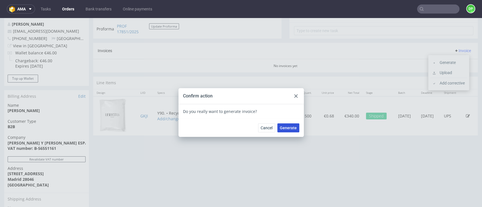
click at [290, 128] on span "Generate" at bounding box center [288, 128] width 17 height 4
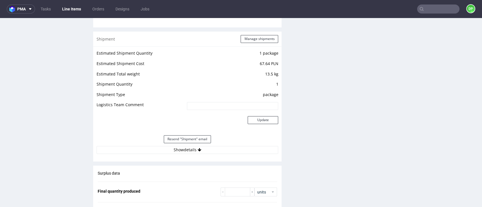
scroll to position [640, 0]
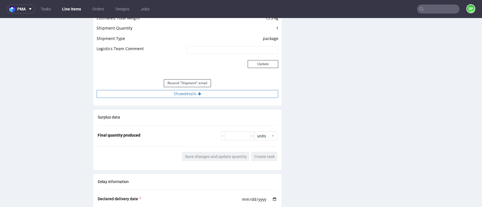
click at [187, 95] on button "Show details" at bounding box center [187, 94] width 181 height 8
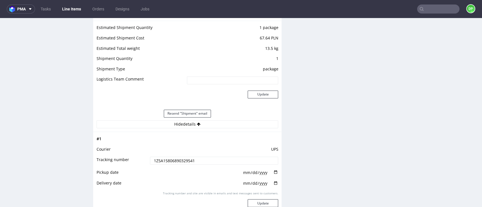
scroll to position [602, 0]
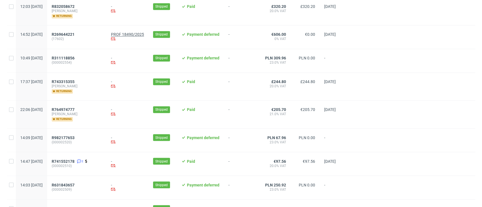
scroll to position [629, 0]
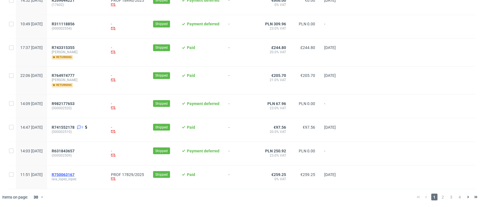
click at [75, 174] on span "R750063167" at bounding box center [63, 174] width 23 height 5
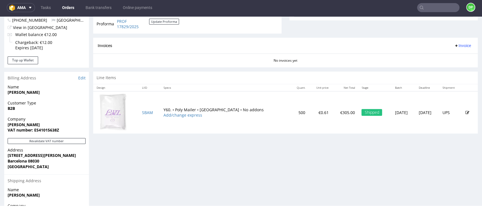
scroll to position [286, 0]
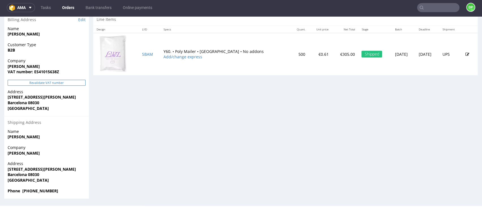
click at [32, 83] on button "Revalidate VAT number" at bounding box center [47, 83] width 78 height 6
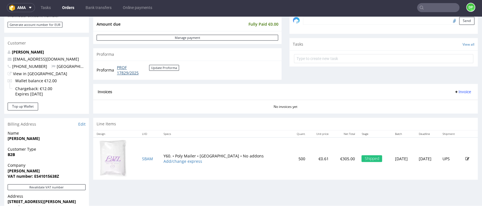
scroll to position [263, 0]
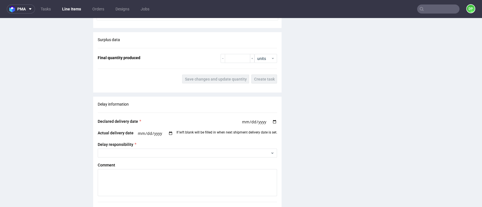
scroll to position [640, 0]
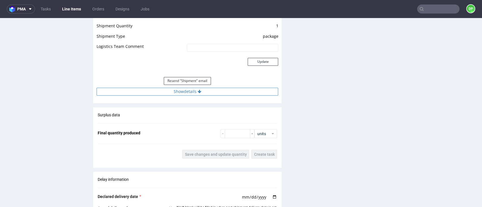
click at [170, 89] on button "Show details" at bounding box center [187, 92] width 181 height 8
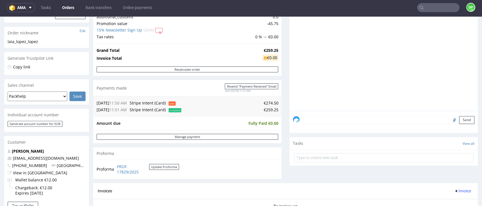
scroll to position [188, 0]
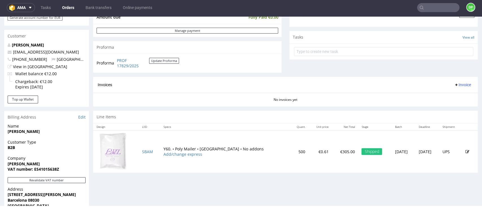
click at [454, 83] on span "Invoice" at bounding box center [462, 85] width 17 height 5
click at [443, 95] on span "Generate" at bounding box center [450, 97] width 27 height 6
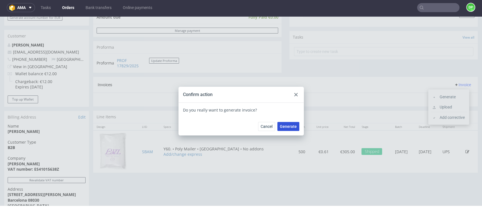
click at [286, 125] on span "Generate" at bounding box center [288, 127] width 17 height 4
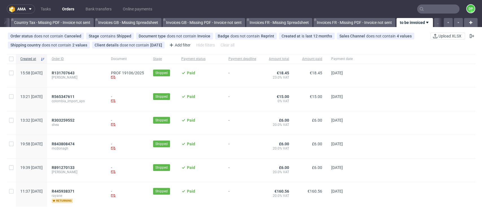
scroll to position [0, 659]
click at [75, 72] on span "R131707643" at bounding box center [63, 73] width 23 height 5
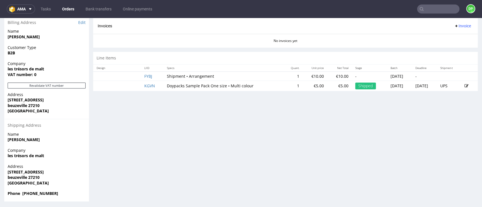
scroll to position [270, 0]
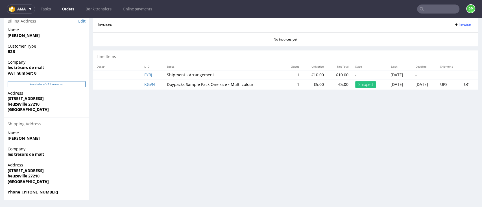
click at [60, 82] on button "Revalidate VAT number" at bounding box center [47, 84] width 78 height 6
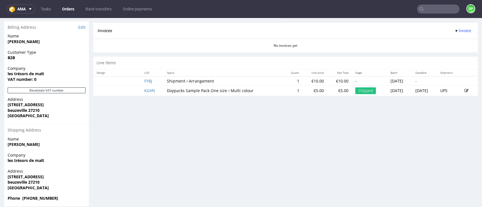
scroll to position [264, 0]
click at [38, 91] on button "Revalidate VAT number" at bounding box center [47, 90] width 78 height 6
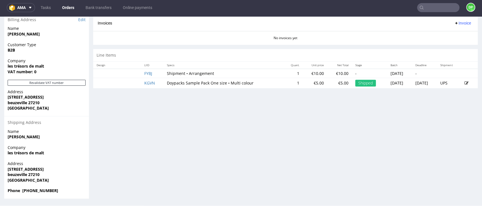
scroll to position [2, 0]
